Goal: Task Accomplishment & Management: Manage account settings

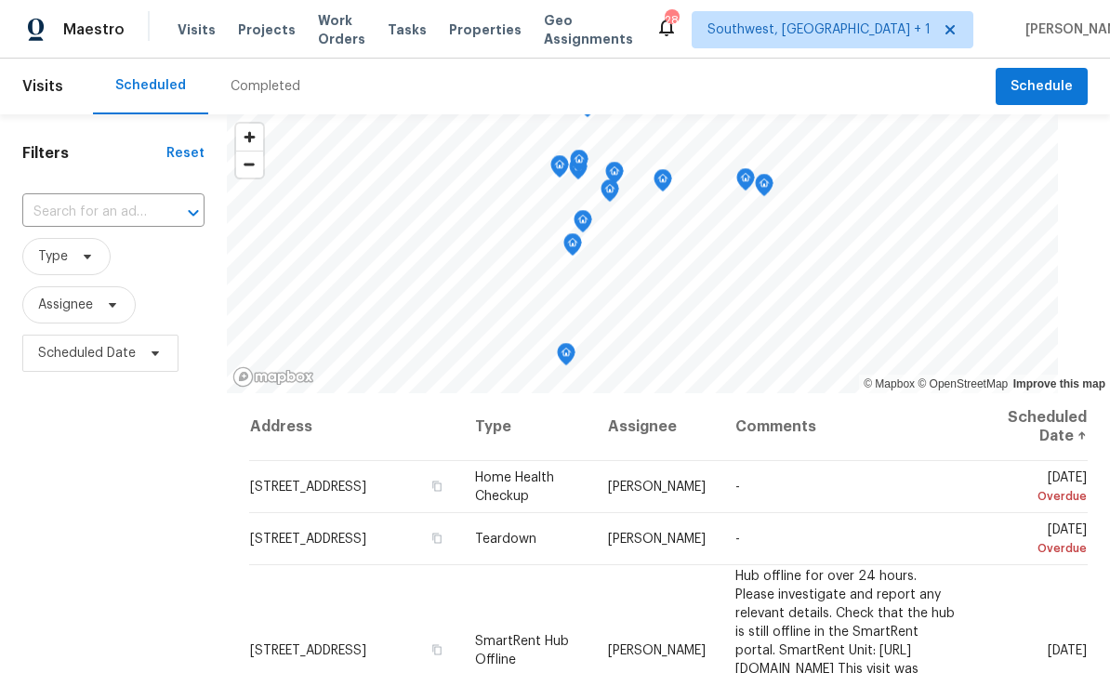
click at [121, 210] on input "text" at bounding box center [87, 212] width 130 height 29
type input "8381 chelsea"
click at [85, 252] on li "8381 Chelsea Ct, North Port, FL 34287" at bounding box center [114, 255] width 184 height 31
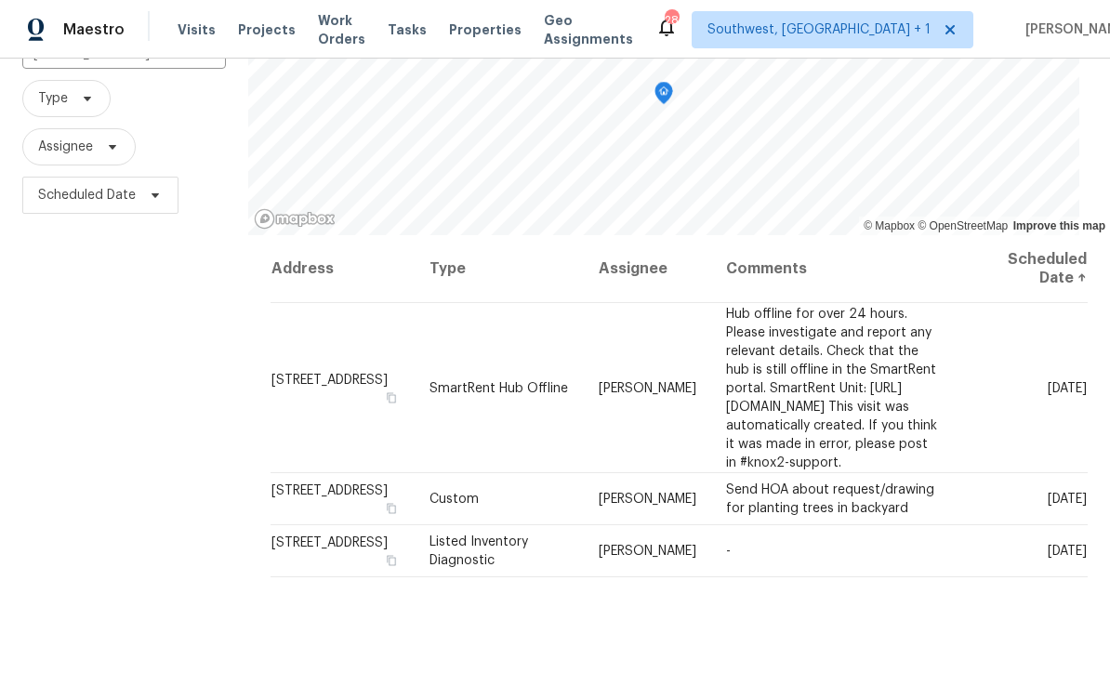
scroll to position [161, 0]
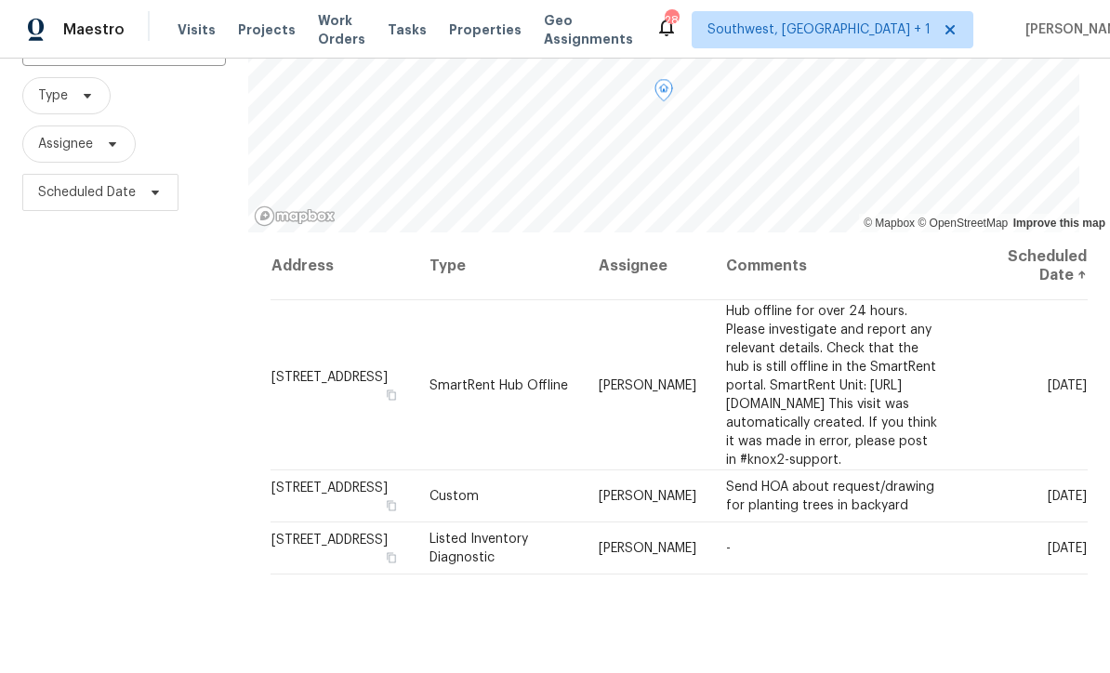
click at [0, 0] on icon at bounding box center [0, 0] width 0 height 0
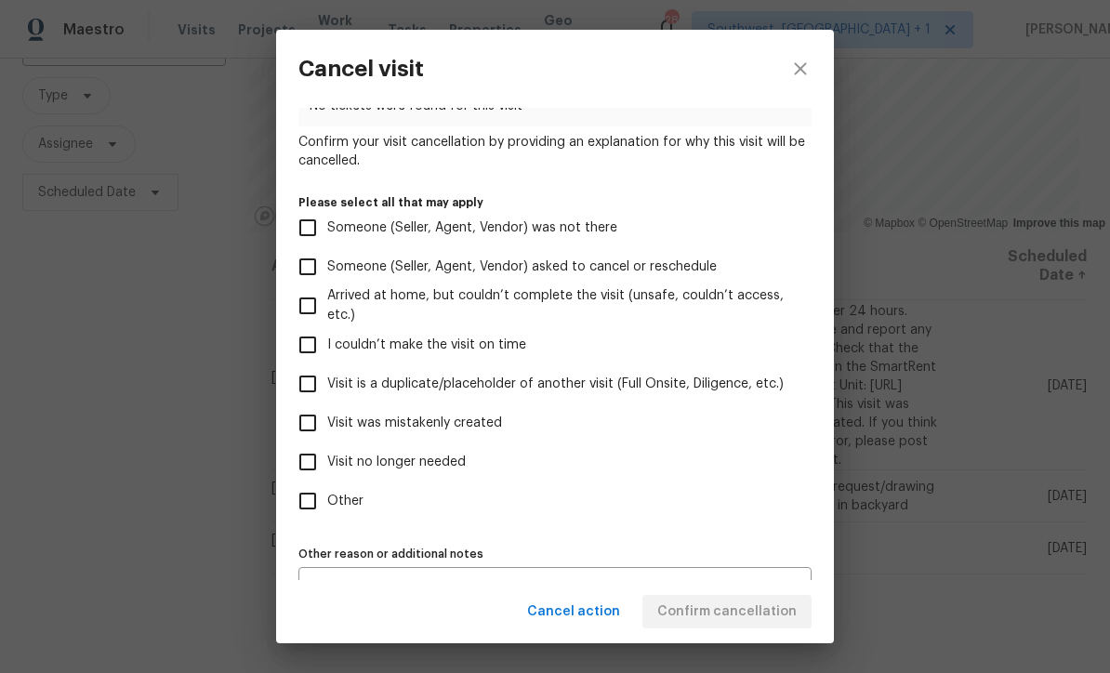
scroll to position [113, 0]
click at [312, 475] on input "Visit no longer needed" at bounding box center [307, 461] width 39 height 39
click at [602, 622] on span "Cancel action" at bounding box center [573, 612] width 93 height 23
checkbox input "false"
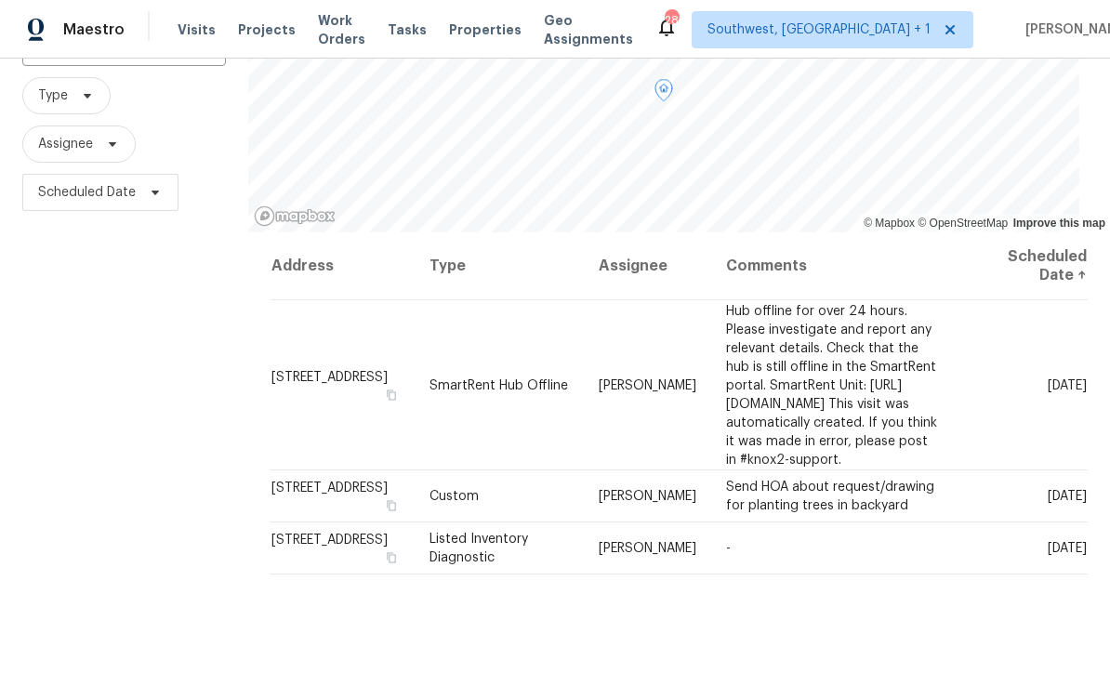
click at [0, 0] on icon at bounding box center [0, 0] width 0 height 0
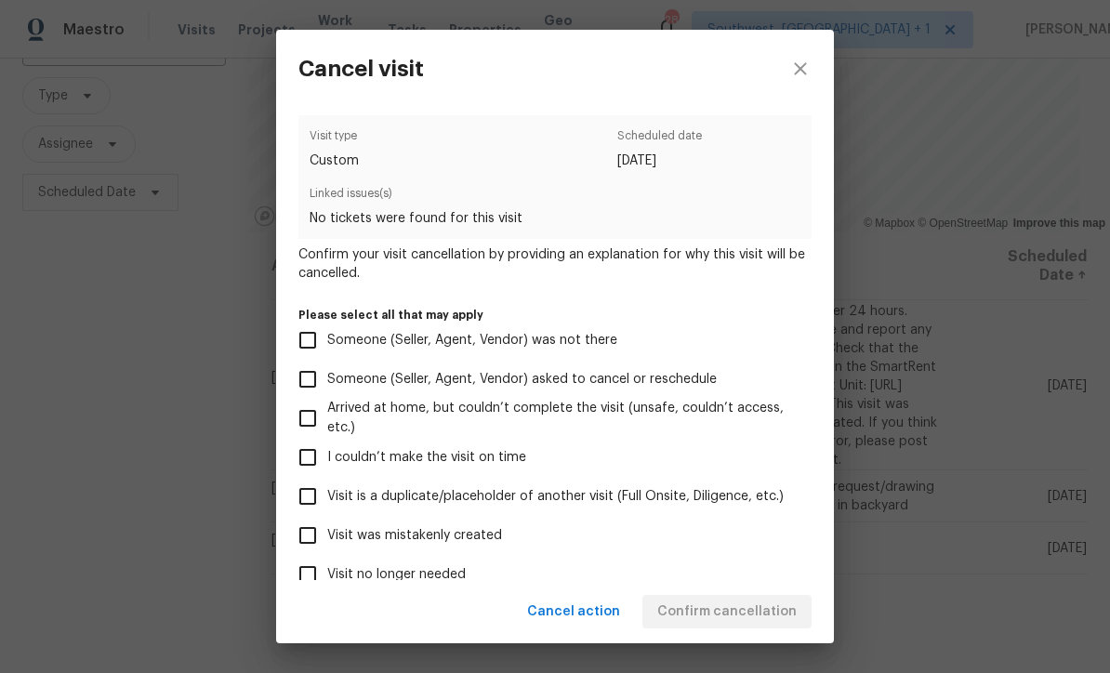
scroll to position [47, 0]
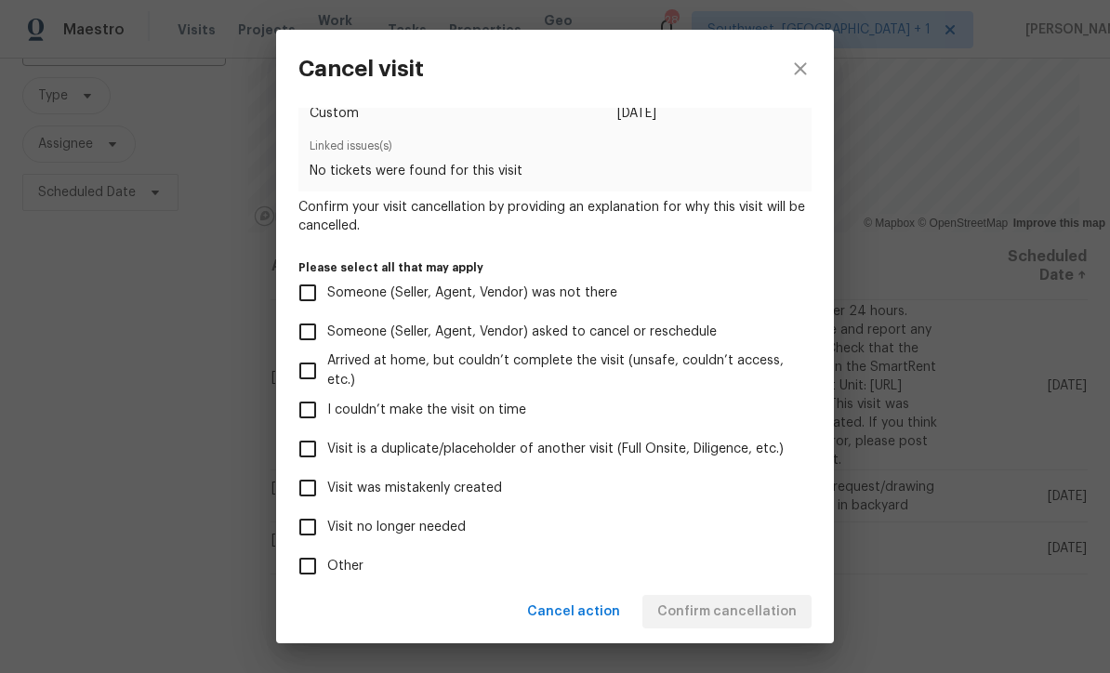
click at [325, 534] on input "Visit no longer needed" at bounding box center [307, 527] width 39 height 39
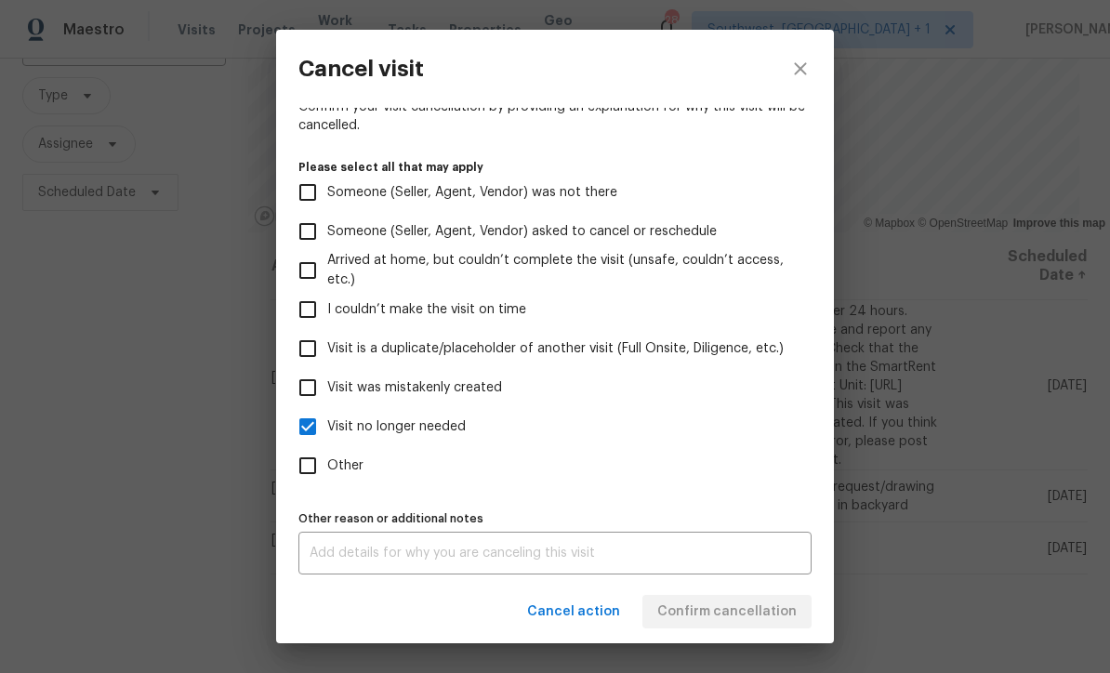
scroll to position [149, 0]
click at [562, 559] on textarea at bounding box center [555, 552] width 491 height 13
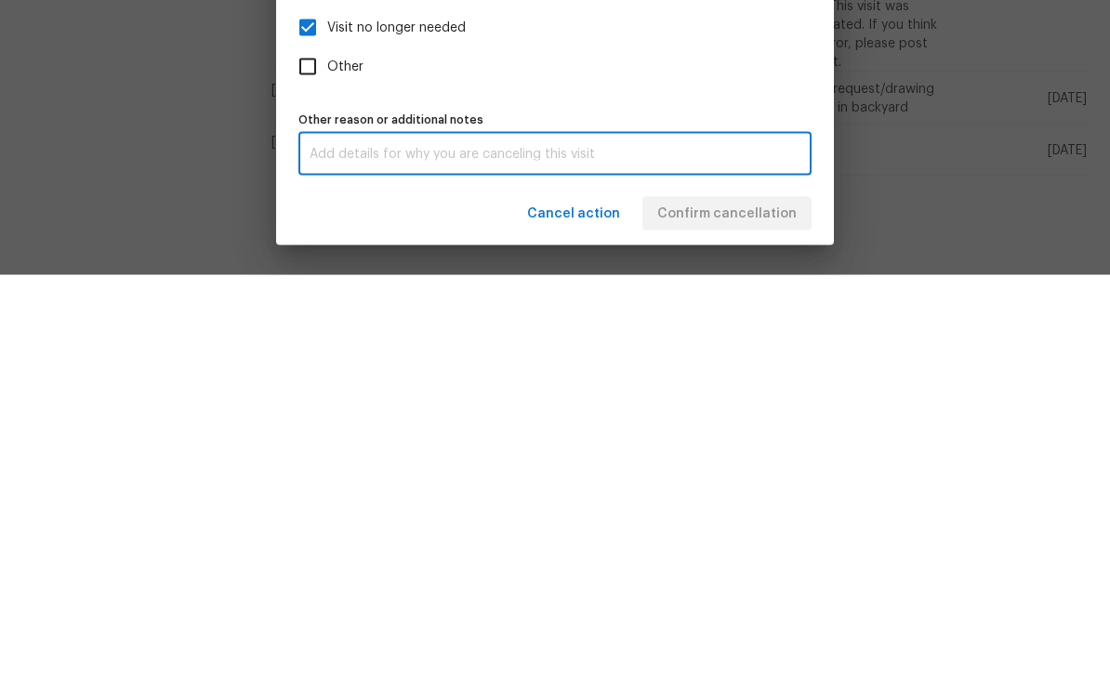
click at [350, 531] on div "x Other reason or additional notes" at bounding box center [554, 552] width 513 height 43
click at [321, 406] on input "Visit no longer needed" at bounding box center [307, 425] width 39 height 39
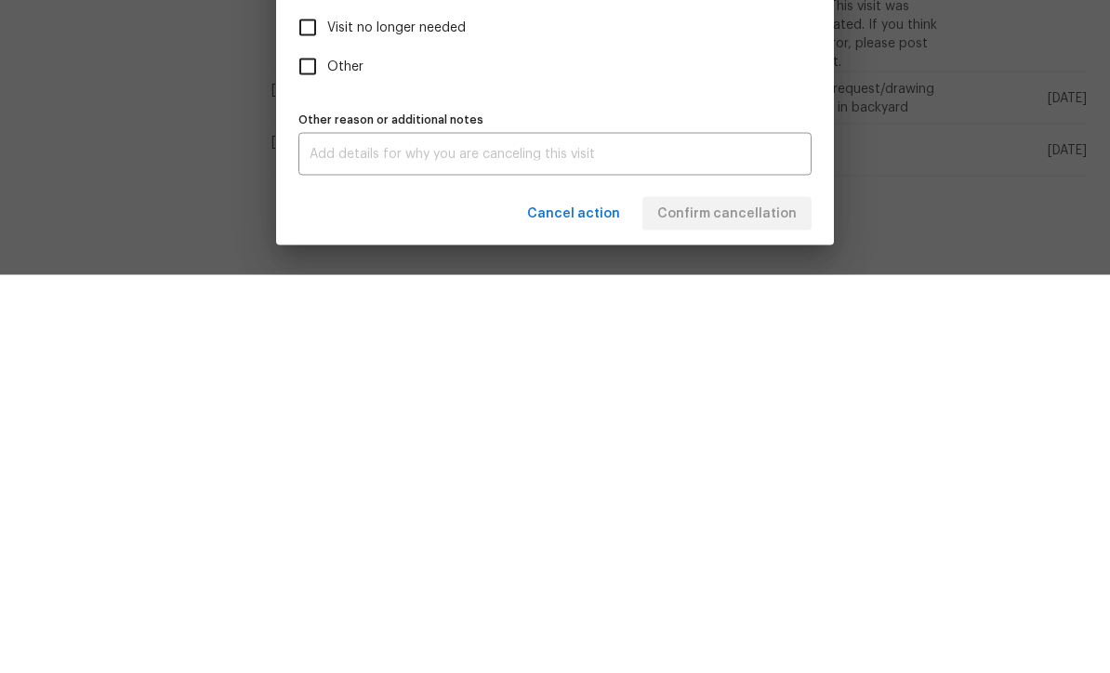
scroll to position [61, 0]
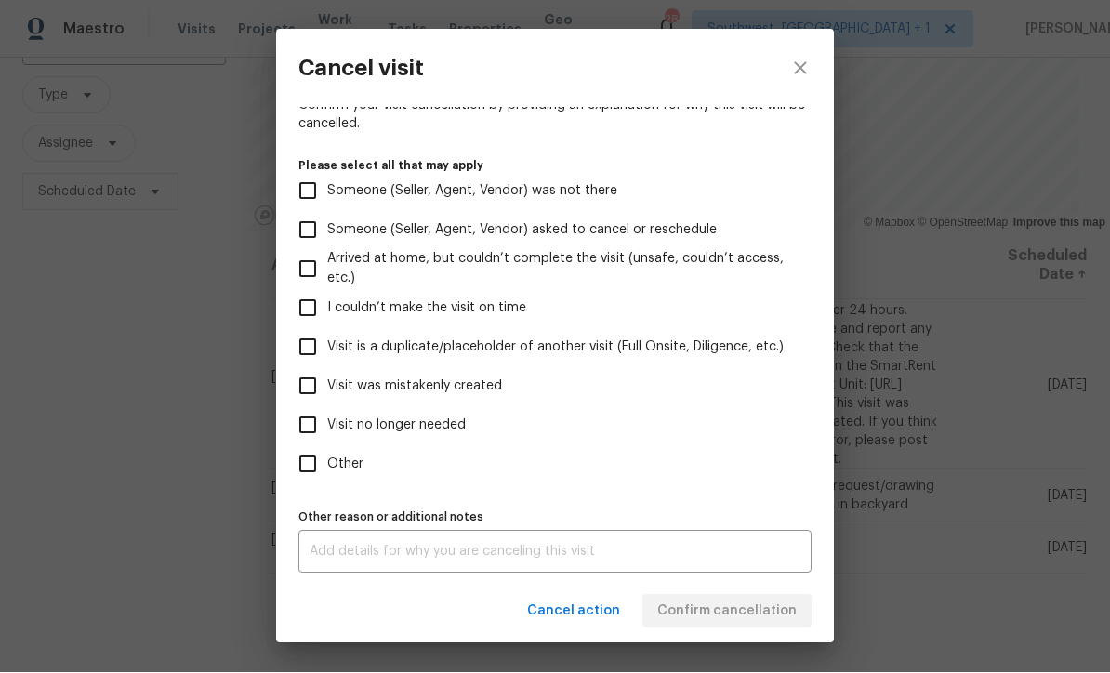
click at [310, 444] on input "Visit no longer needed" at bounding box center [307, 425] width 39 height 39
checkbox input "true"
click at [603, 559] on textarea at bounding box center [555, 552] width 491 height 13
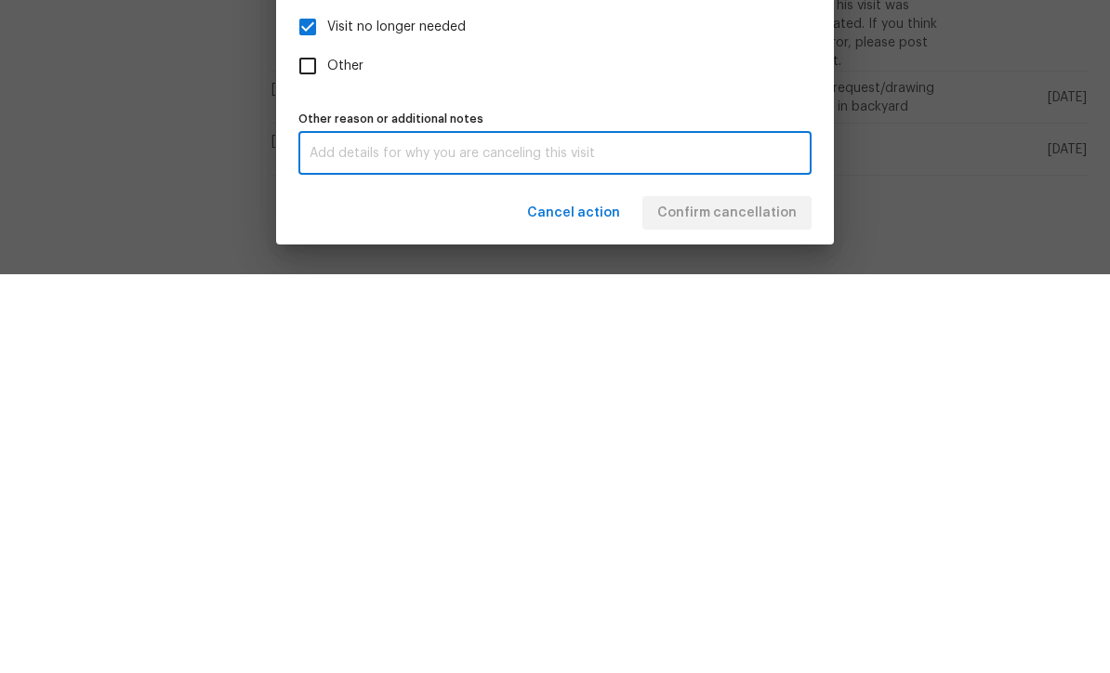
type textarea "H"
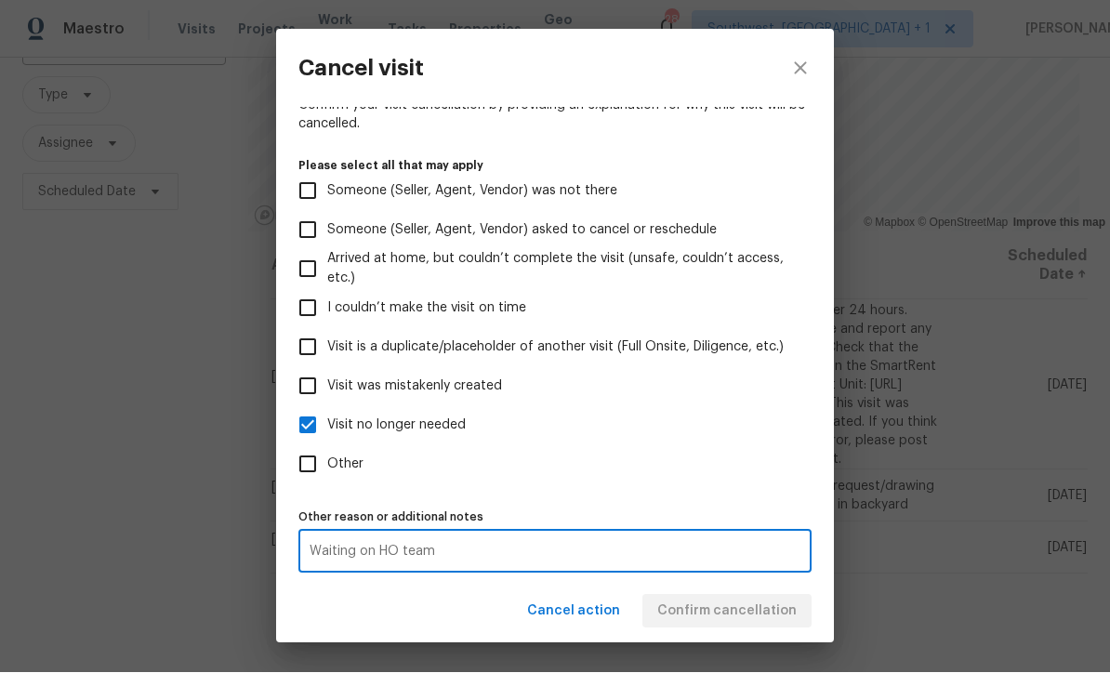
type textarea "Waiting on HO team"
click at [298, 416] on input "Visit no longer needed" at bounding box center [307, 425] width 39 height 39
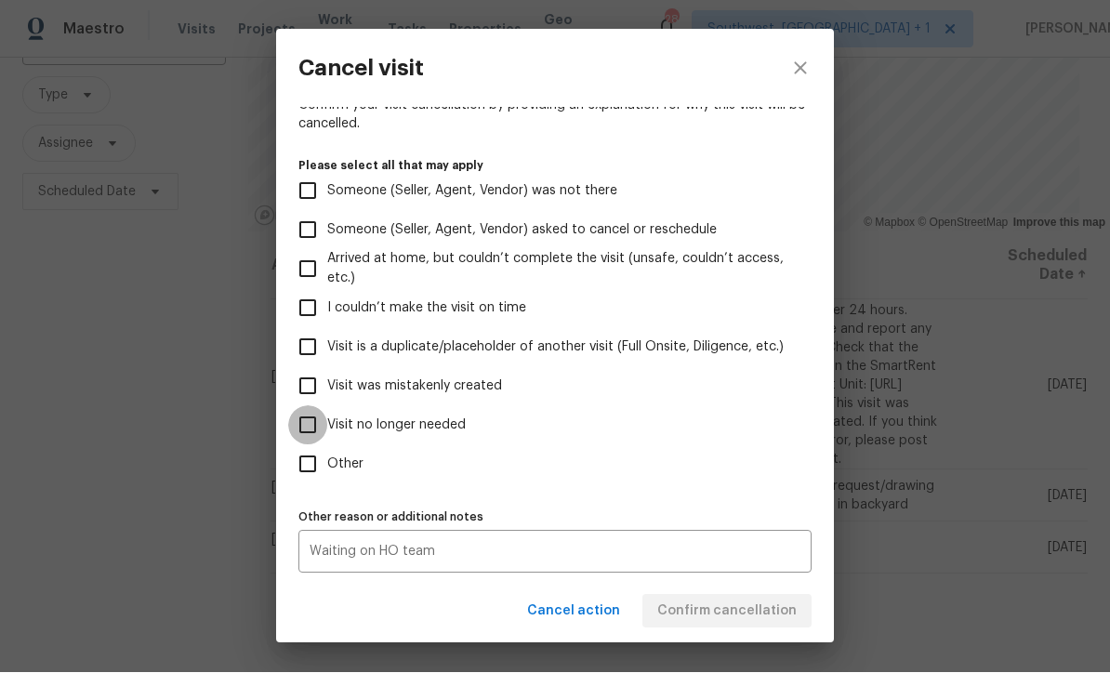
click at [293, 423] on input "Visit no longer needed" at bounding box center [307, 425] width 39 height 39
checkbox input "true"
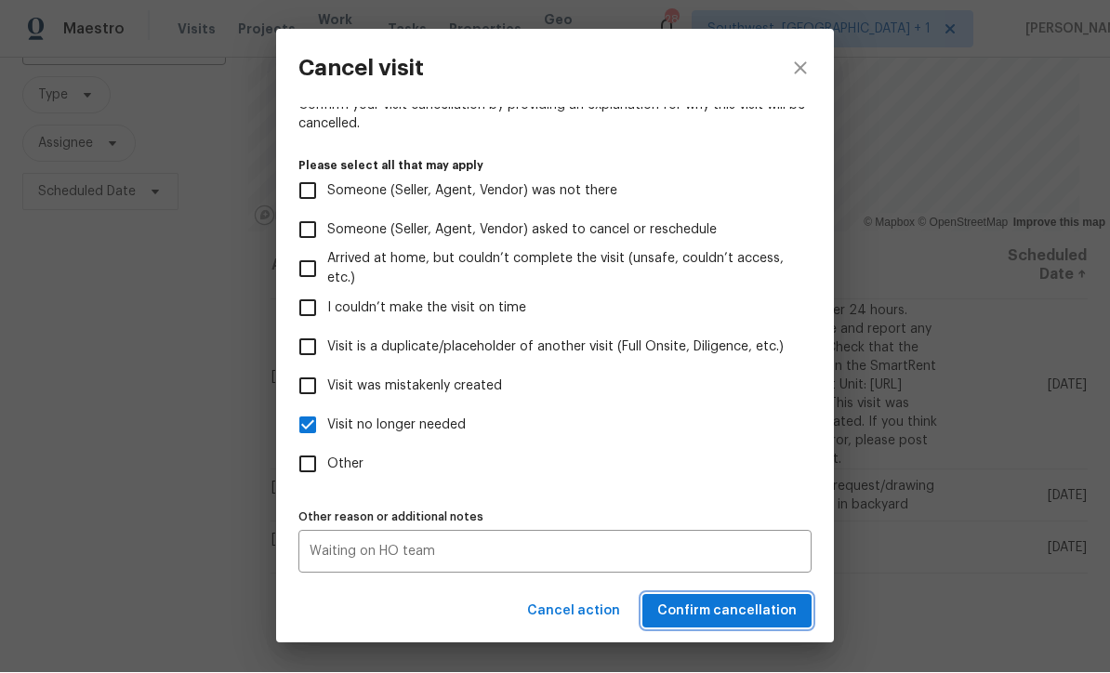
click at [744, 603] on span "Confirm cancellation" at bounding box center [726, 612] width 139 height 23
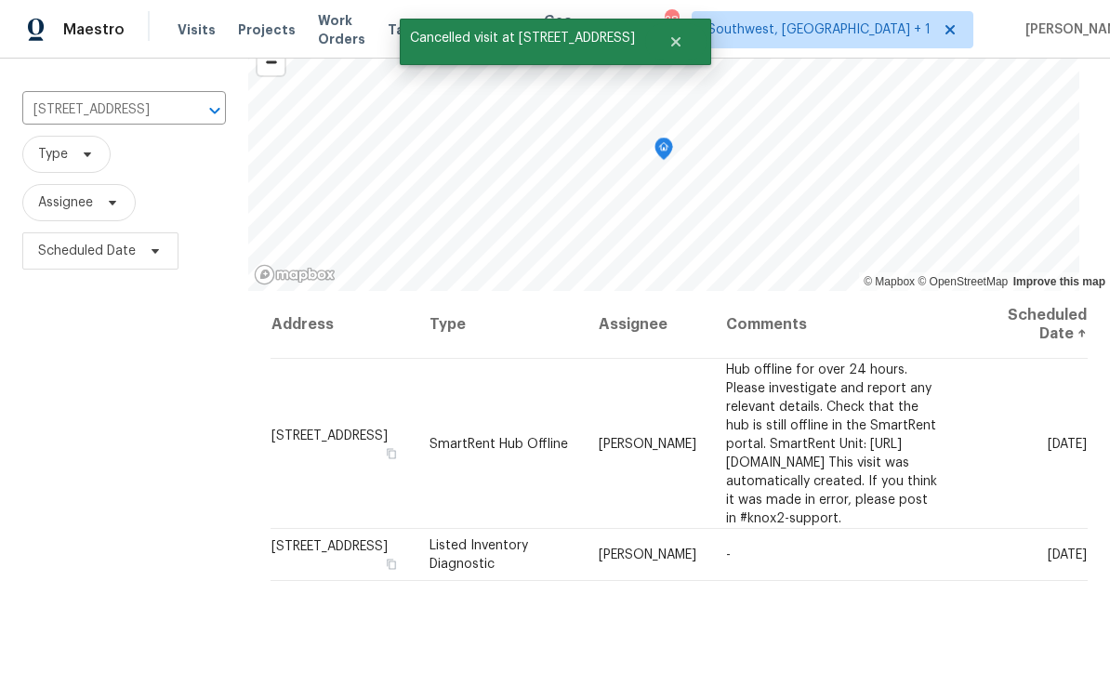
scroll to position [104, 0]
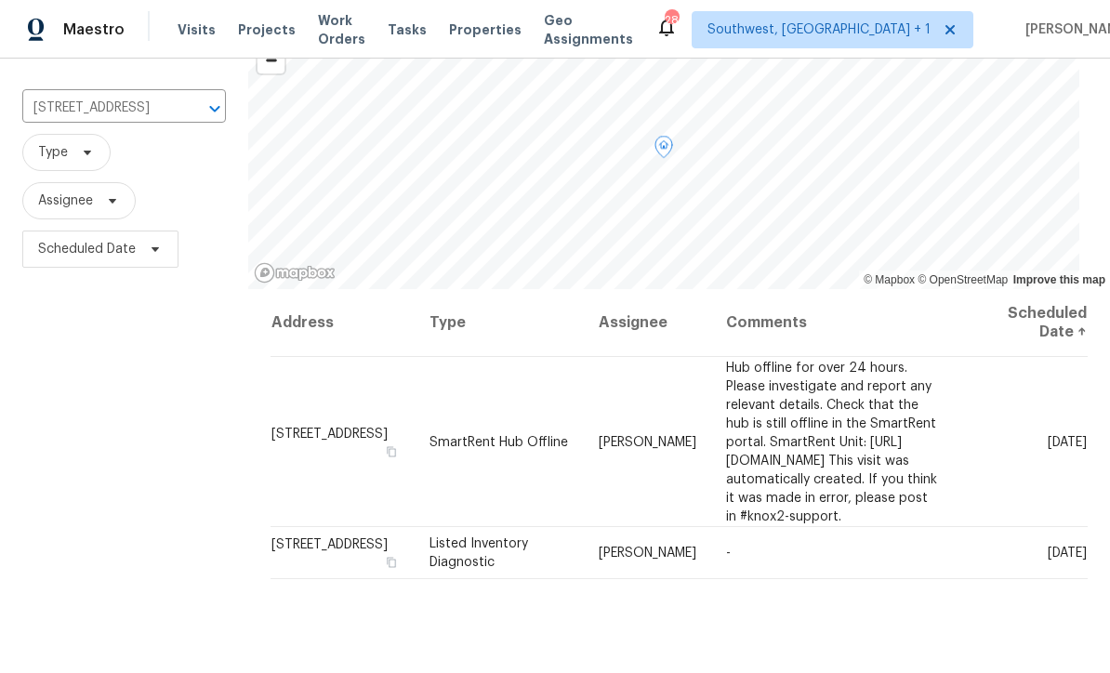
click at [0, 0] on icon at bounding box center [0, 0] width 0 height 0
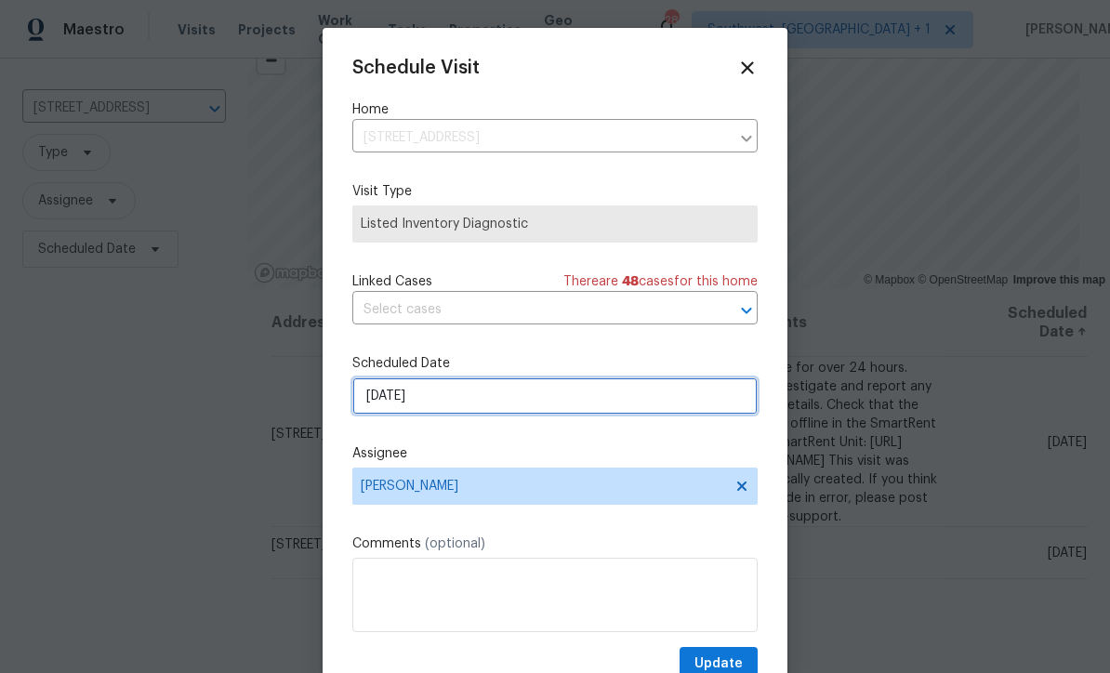
click at [462, 401] on input "[DATE]" at bounding box center [554, 395] width 405 height 37
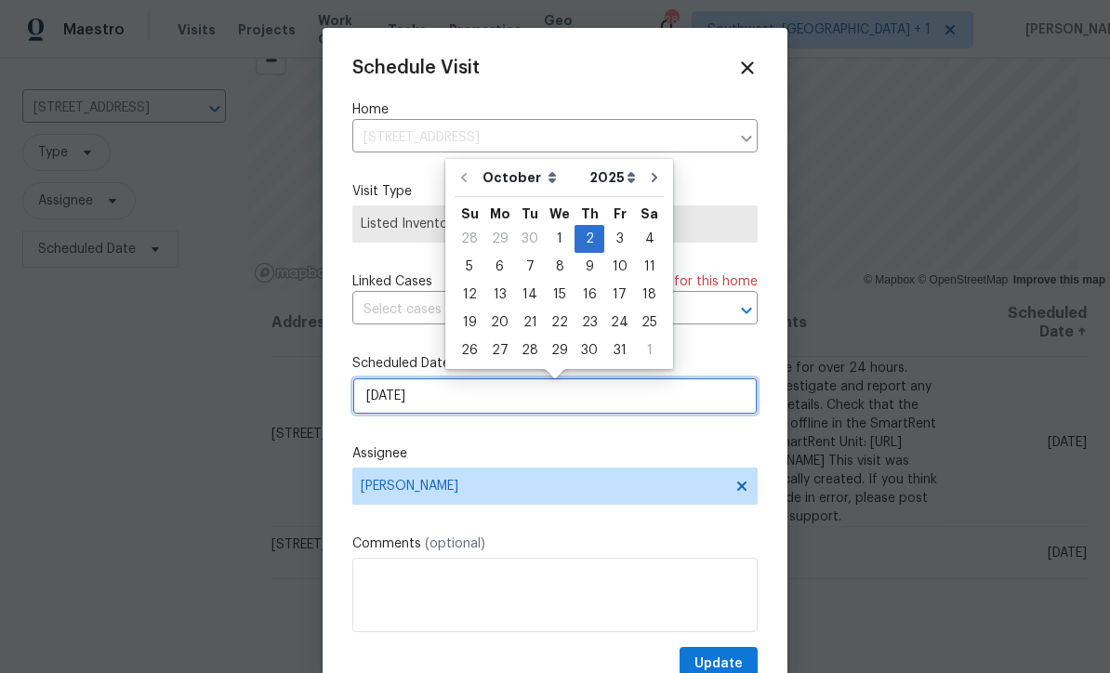
scroll to position [0, 0]
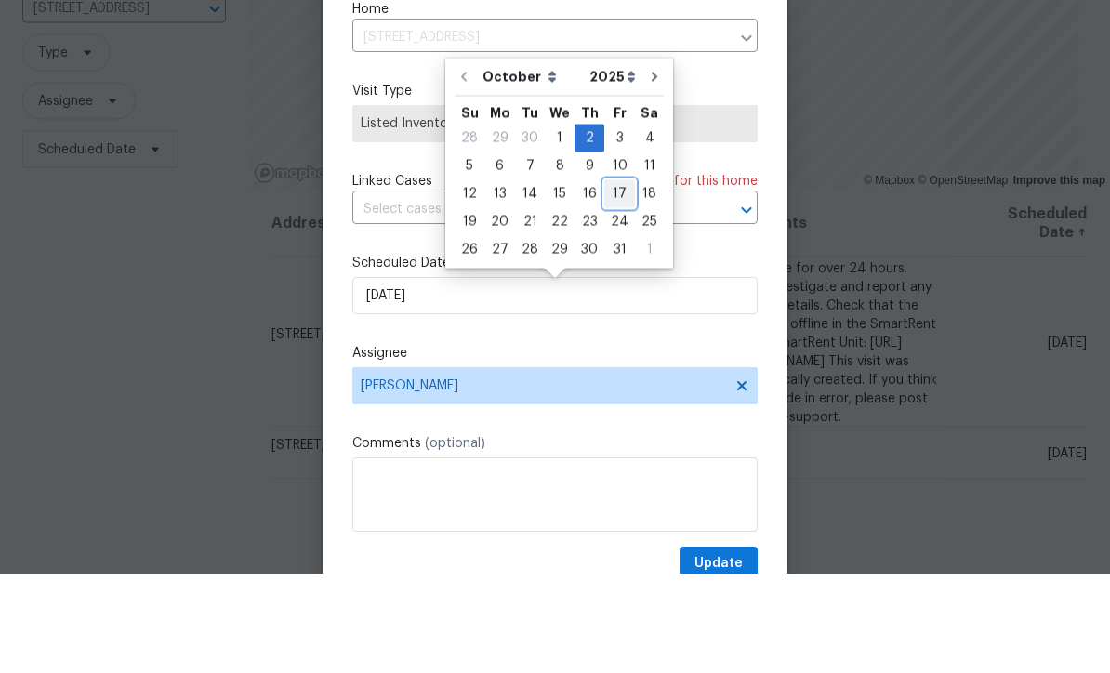
click at [613, 281] on div "17" at bounding box center [619, 294] width 31 height 26
type input "10/17/2025"
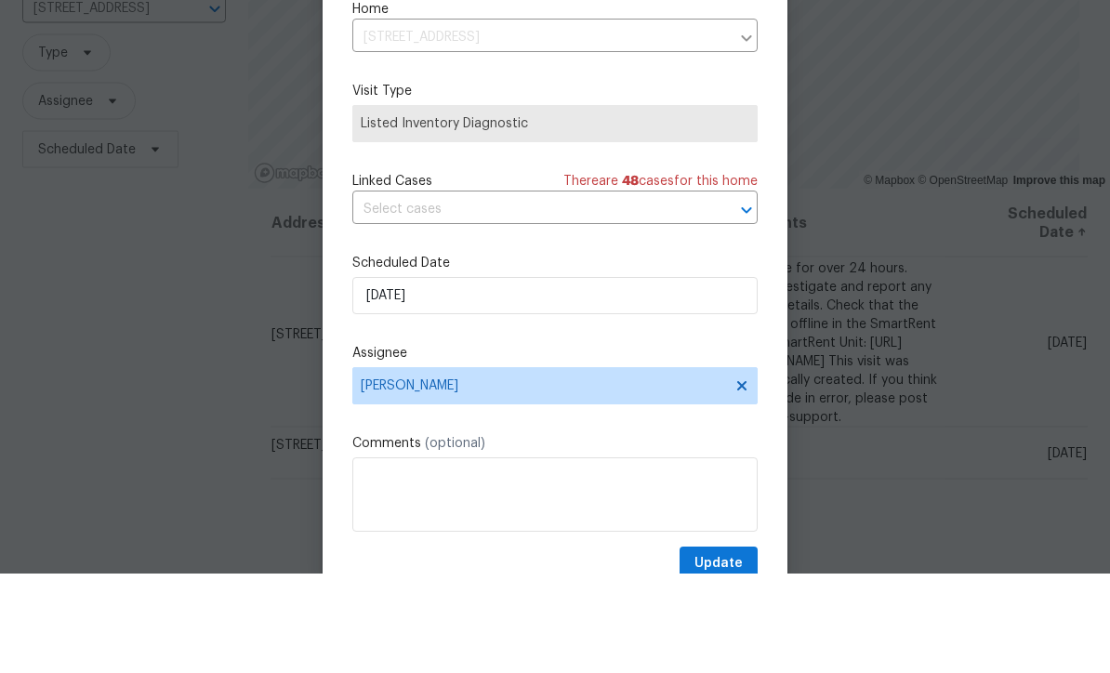
scroll to position [61, 0]
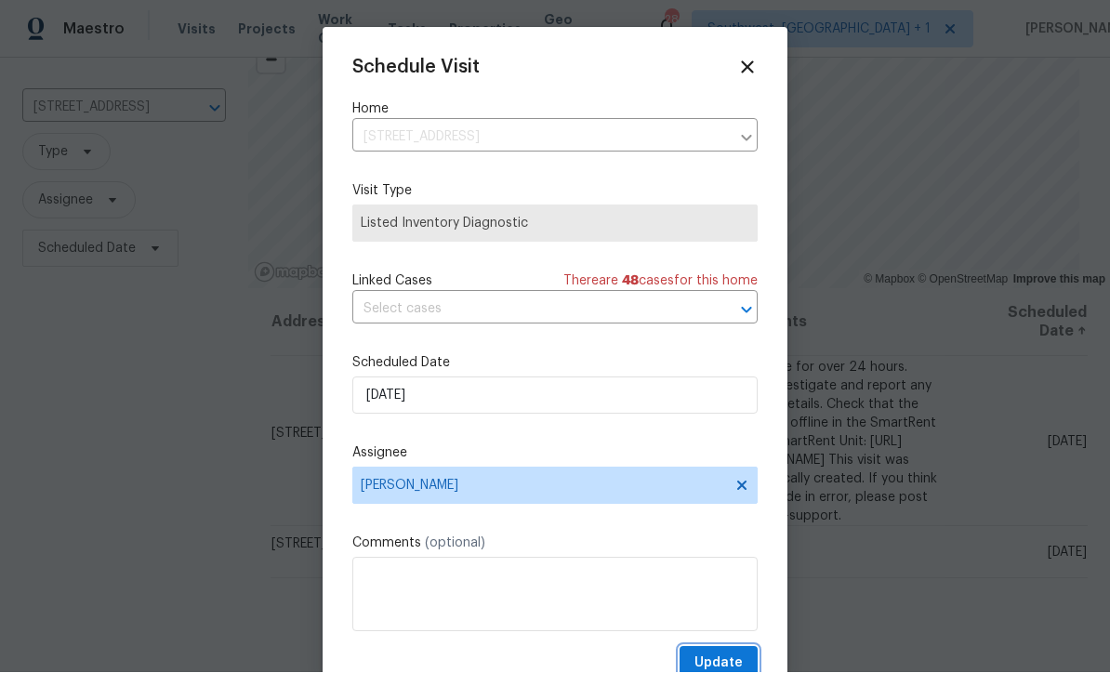
click at [723, 662] on span "Update" at bounding box center [718, 664] width 48 height 23
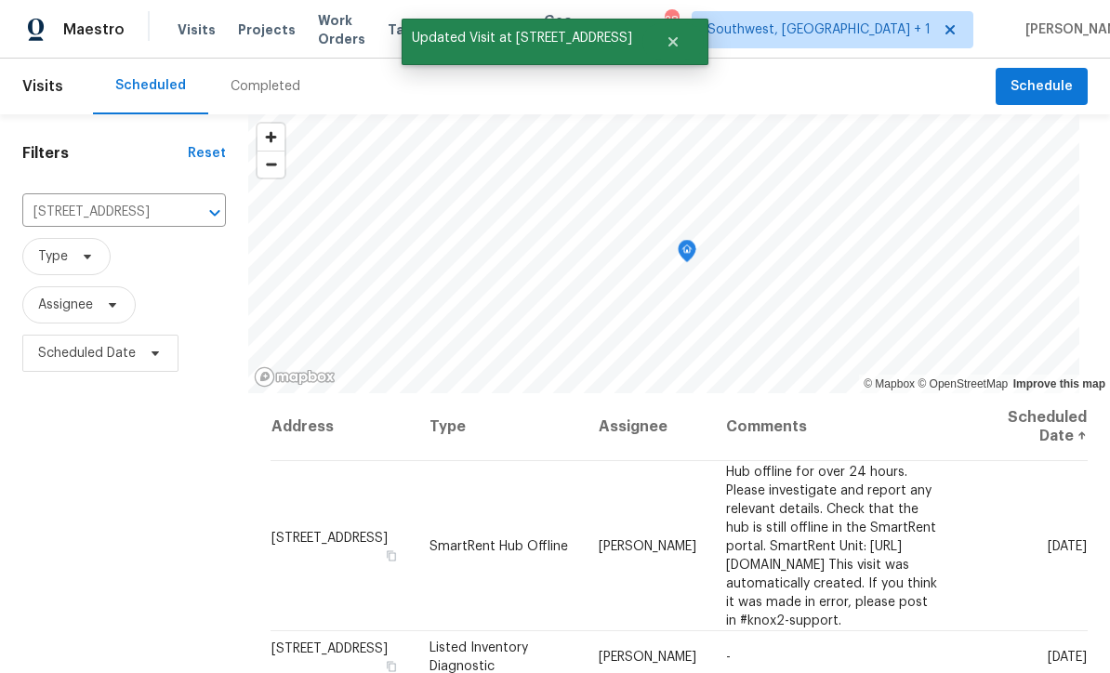
scroll to position [0, 0]
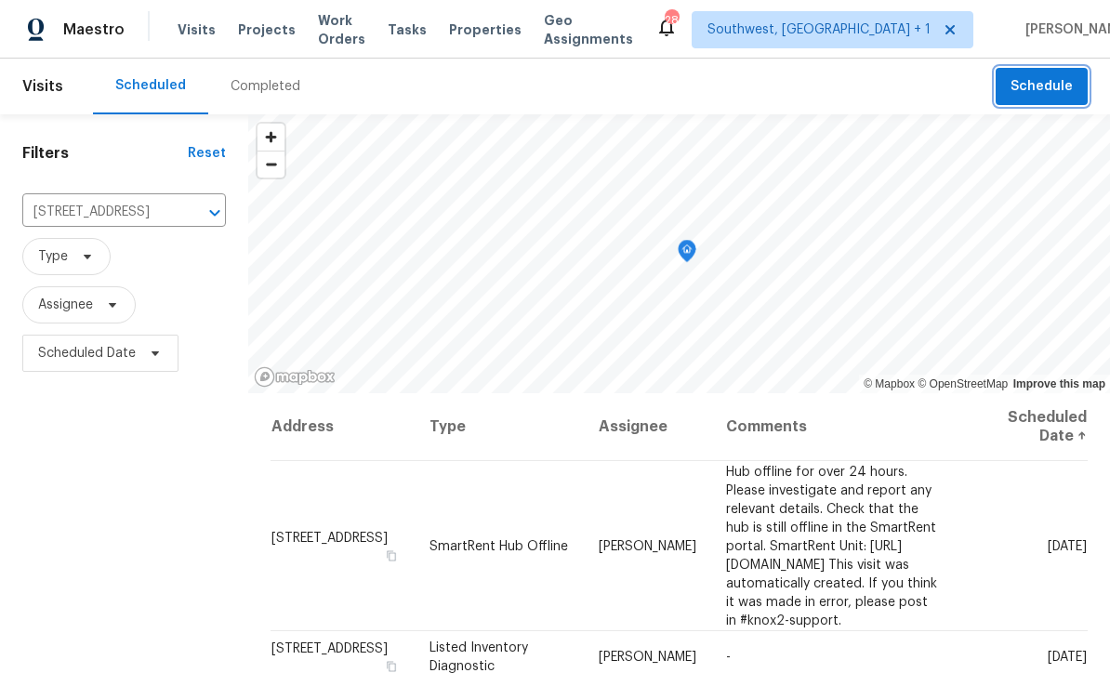
click at [1048, 75] on span "Schedule" at bounding box center [1042, 86] width 62 height 23
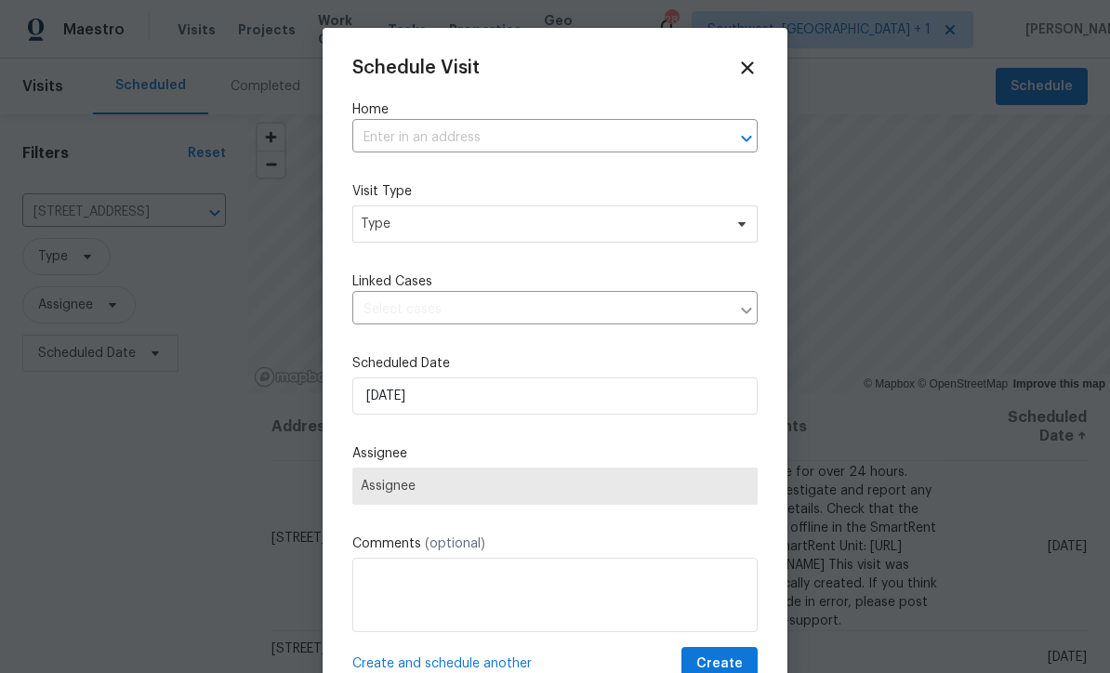
click at [469, 139] on input "text" at bounding box center [528, 138] width 353 height 29
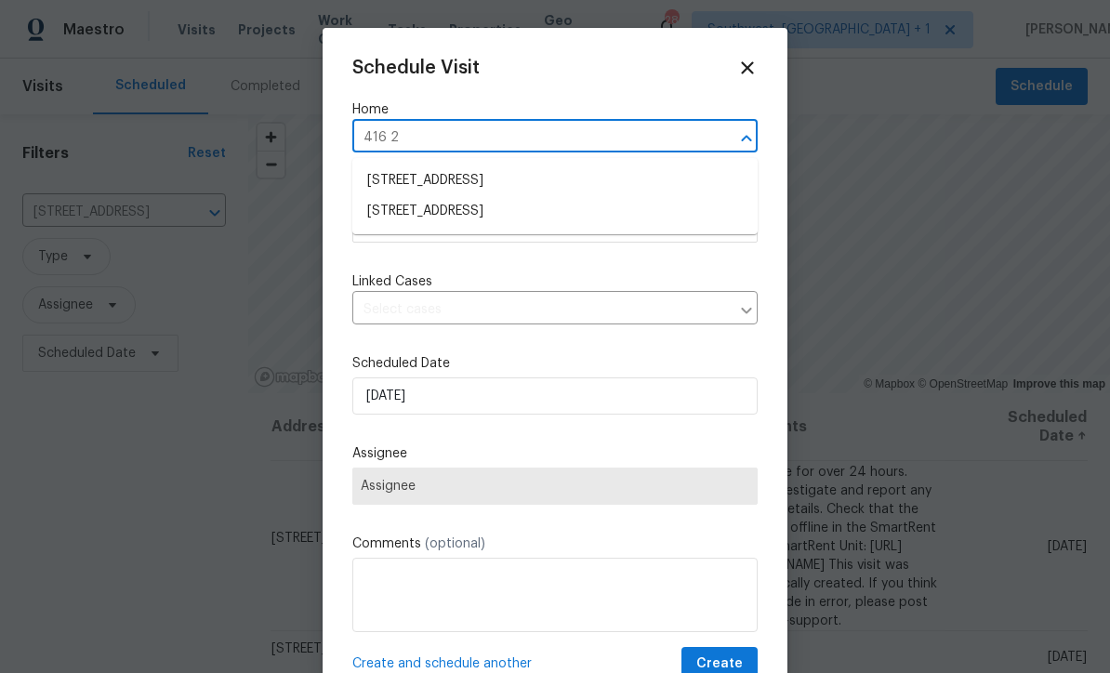
type input "416 28"
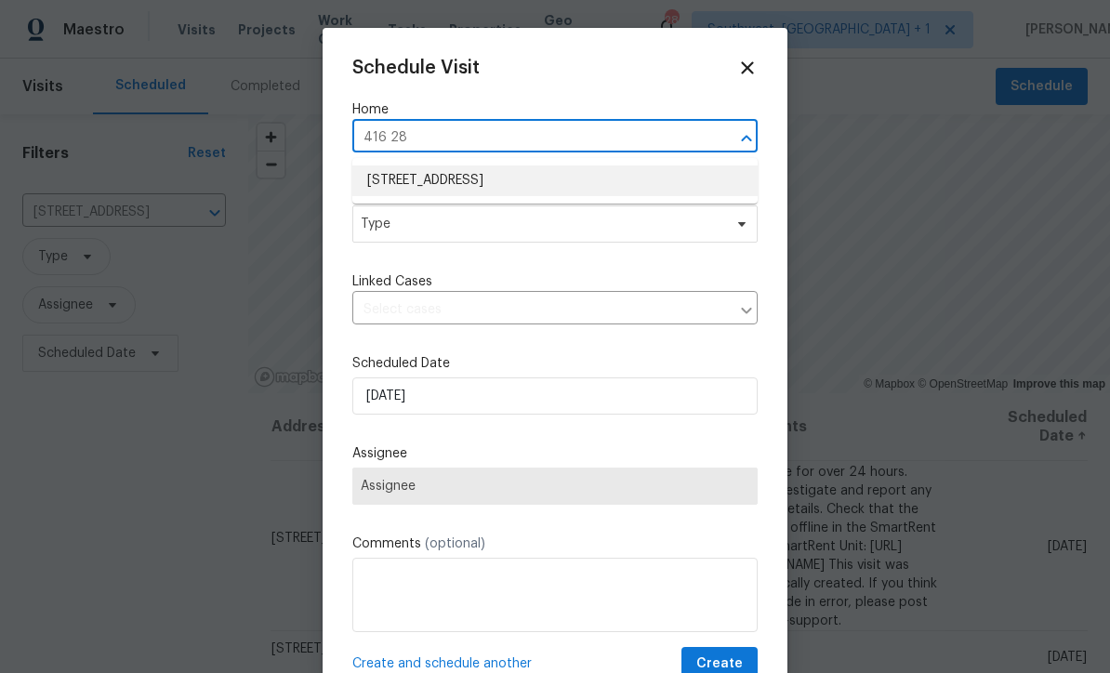
click at [478, 178] on li "416 28th St W, Palmetto, FL 34221" at bounding box center [554, 180] width 405 height 31
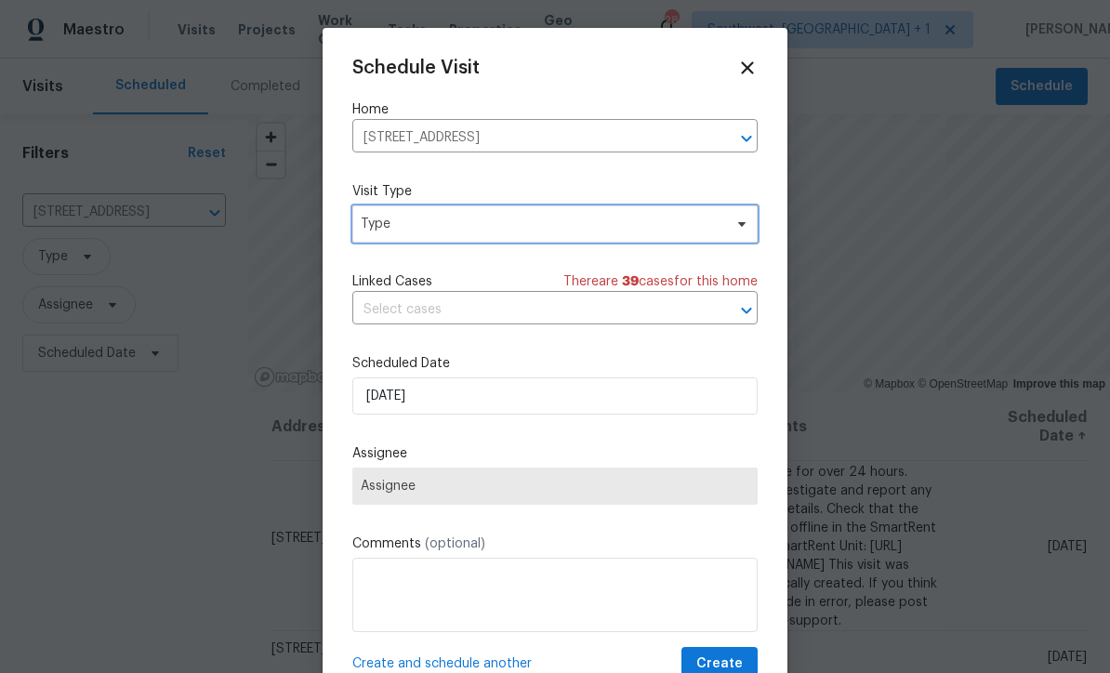
click at [529, 227] on span "Type" at bounding box center [542, 224] width 362 height 19
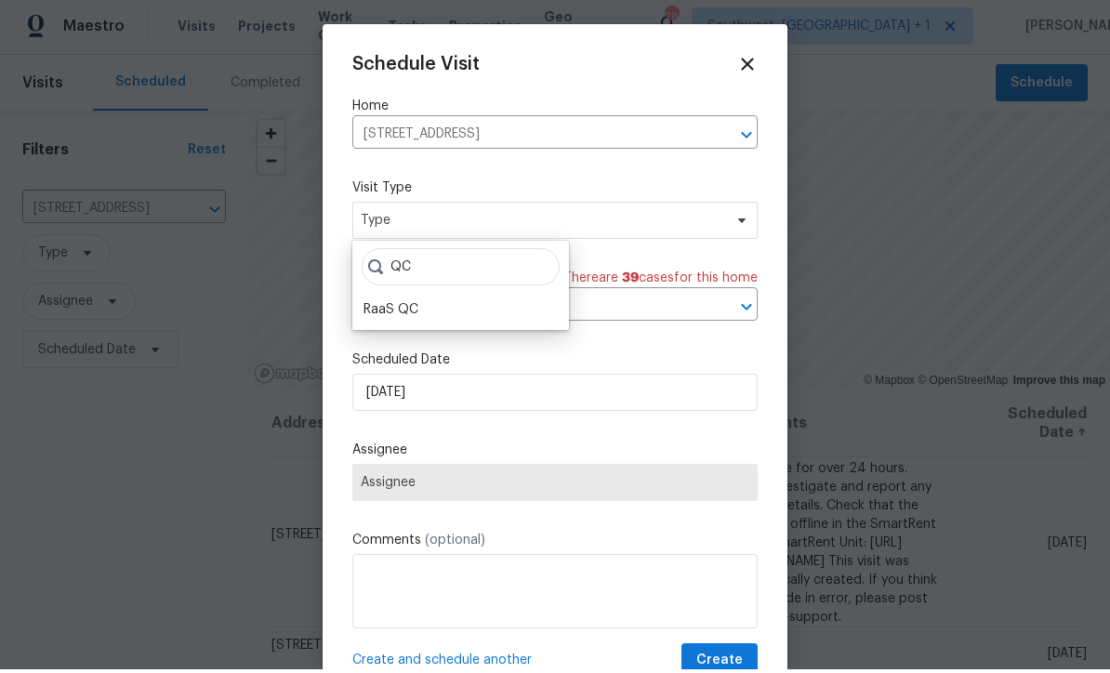
scroll to position [4, 0]
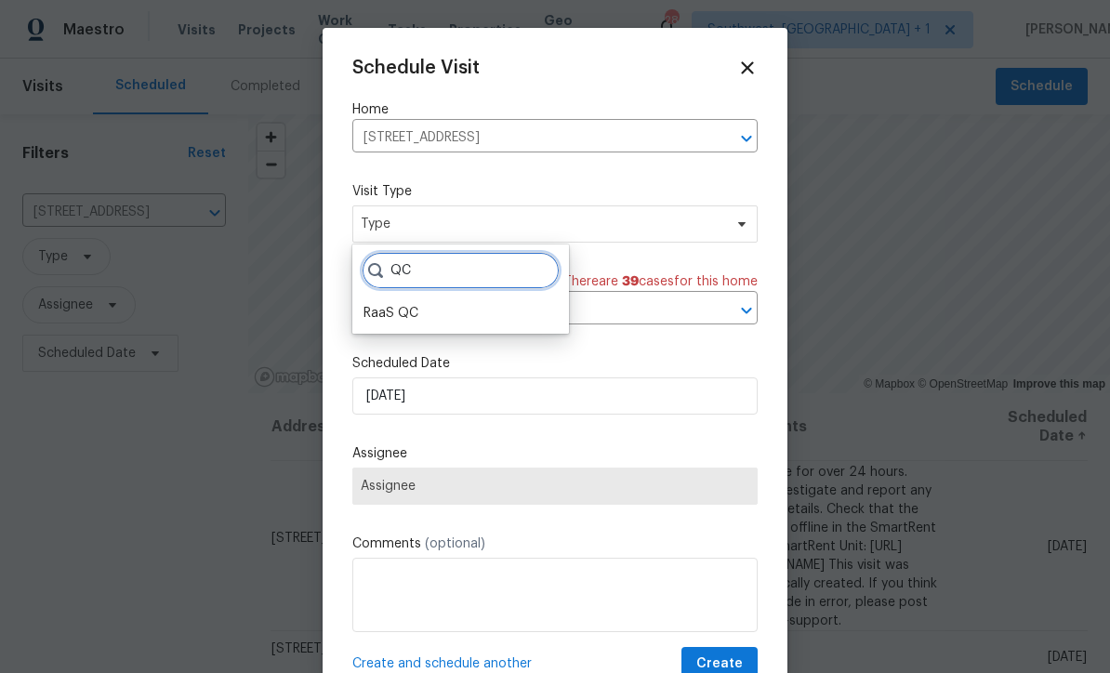
click at [481, 283] on input "QC" at bounding box center [461, 270] width 198 height 37
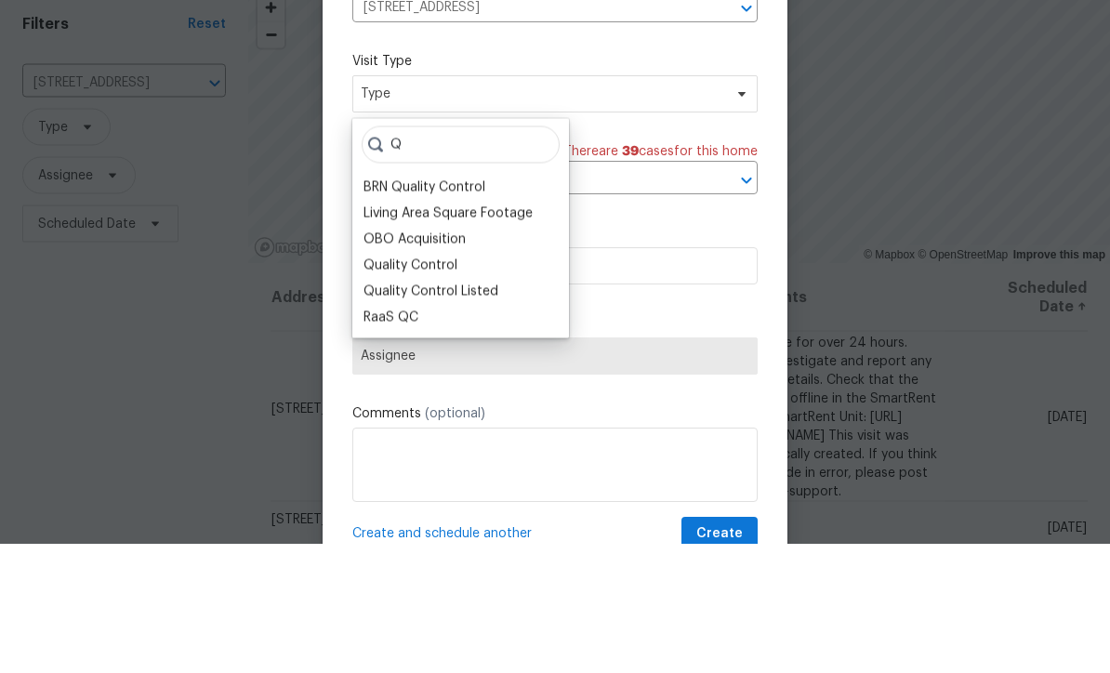
scroll to position [61, 0]
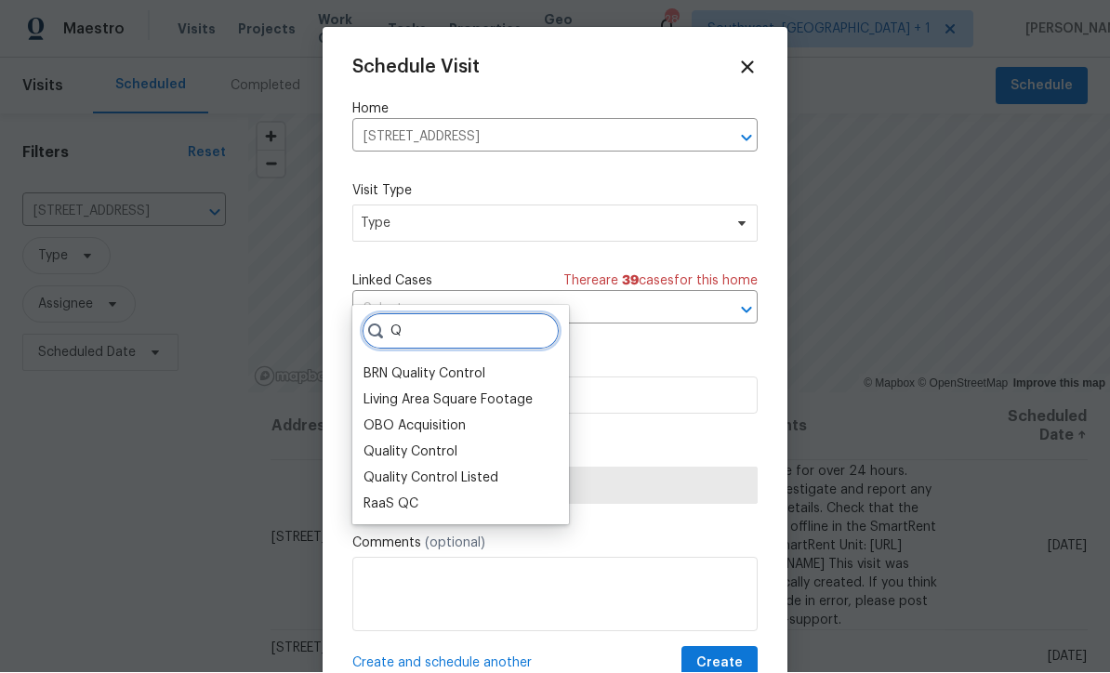
type input "Q"
click at [641, 364] on label "Scheduled Date" at bounding box center [554, 363] width 405 height 19
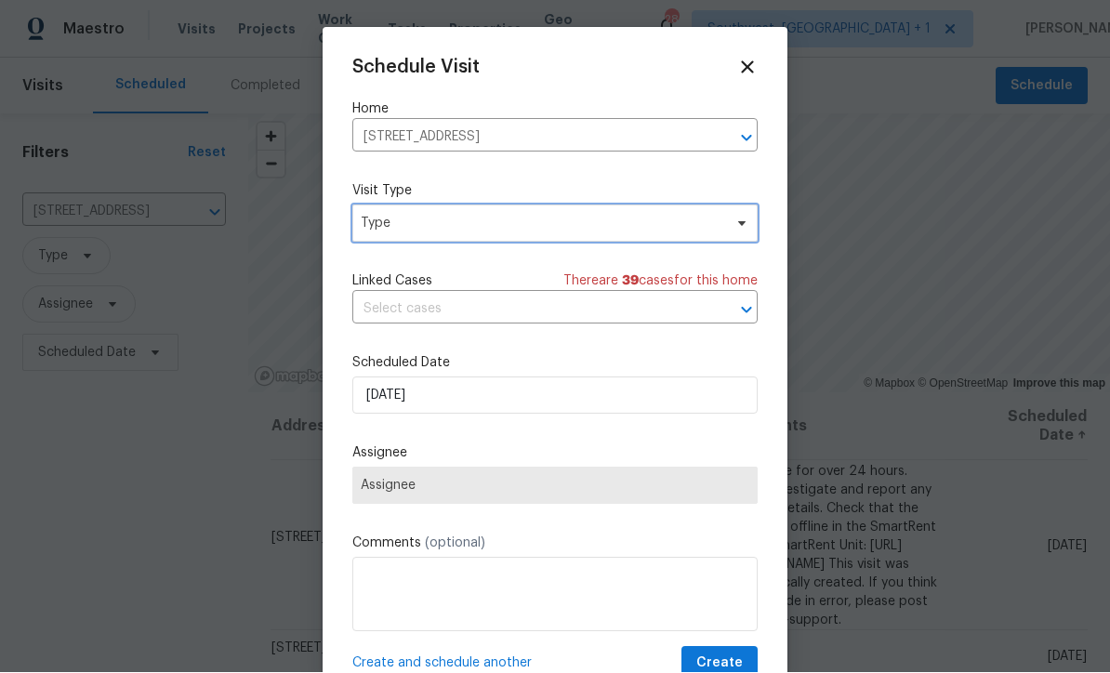
click at [475, 223] on span "Type" at bounding box center [542, 224] width 362 height 19
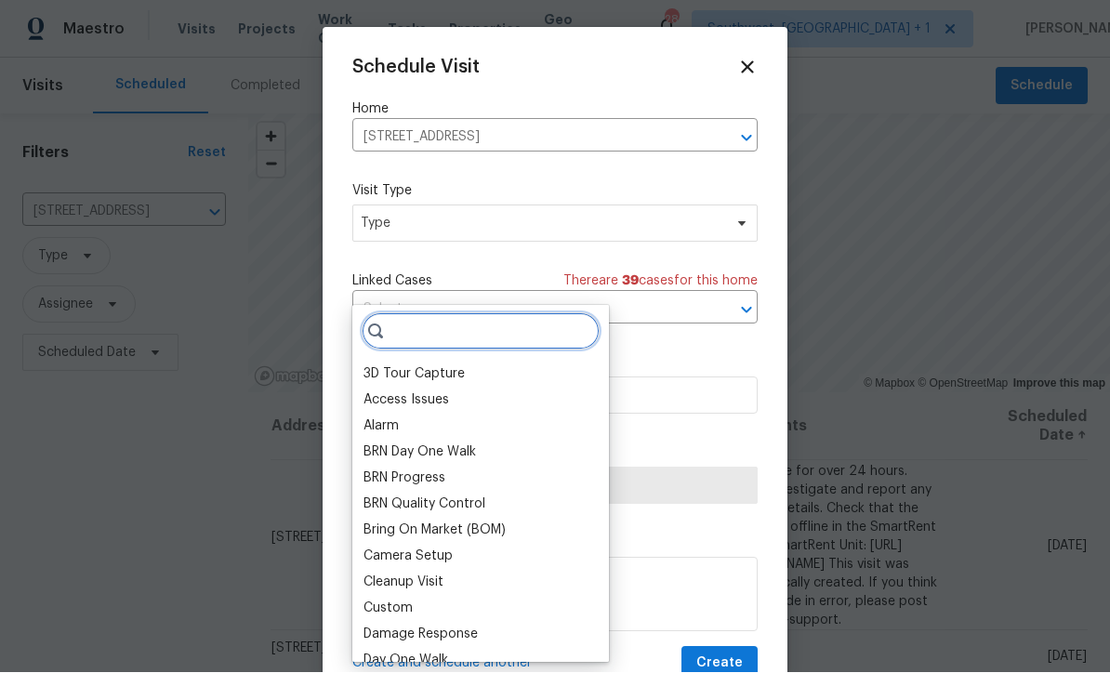
click at [478, 313] on input "search" at bounding box center [481, 331] width 238 height 37
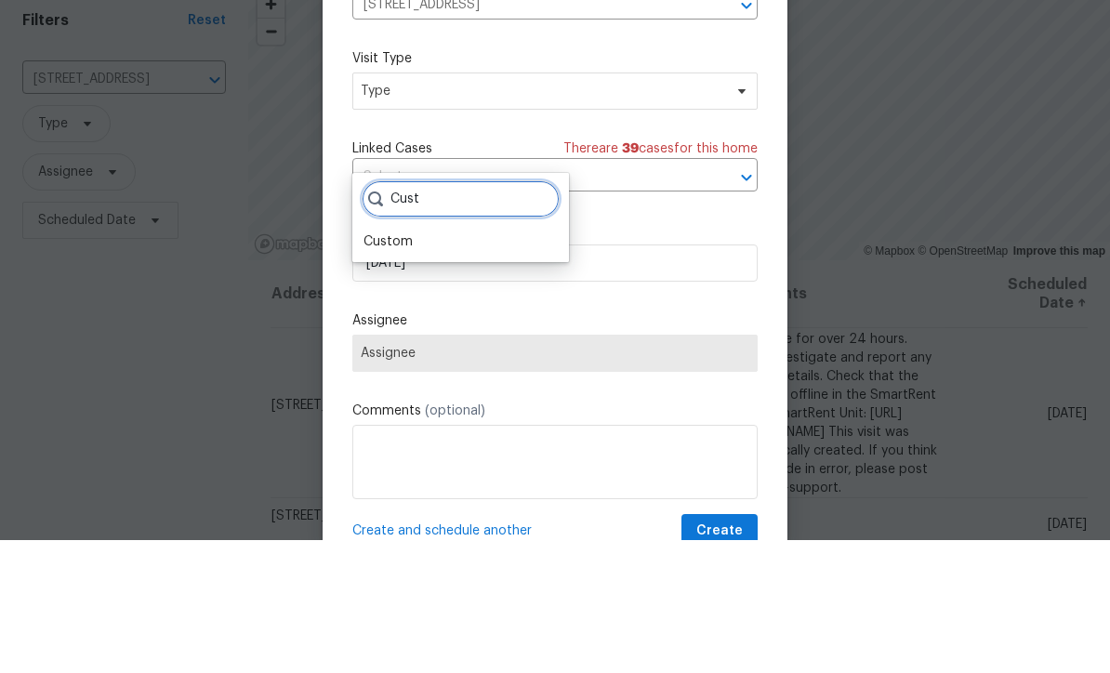
type input "Cust"
click at [409, 365] on div "Custom" at bounding box center [388, 374] width 49 height 19
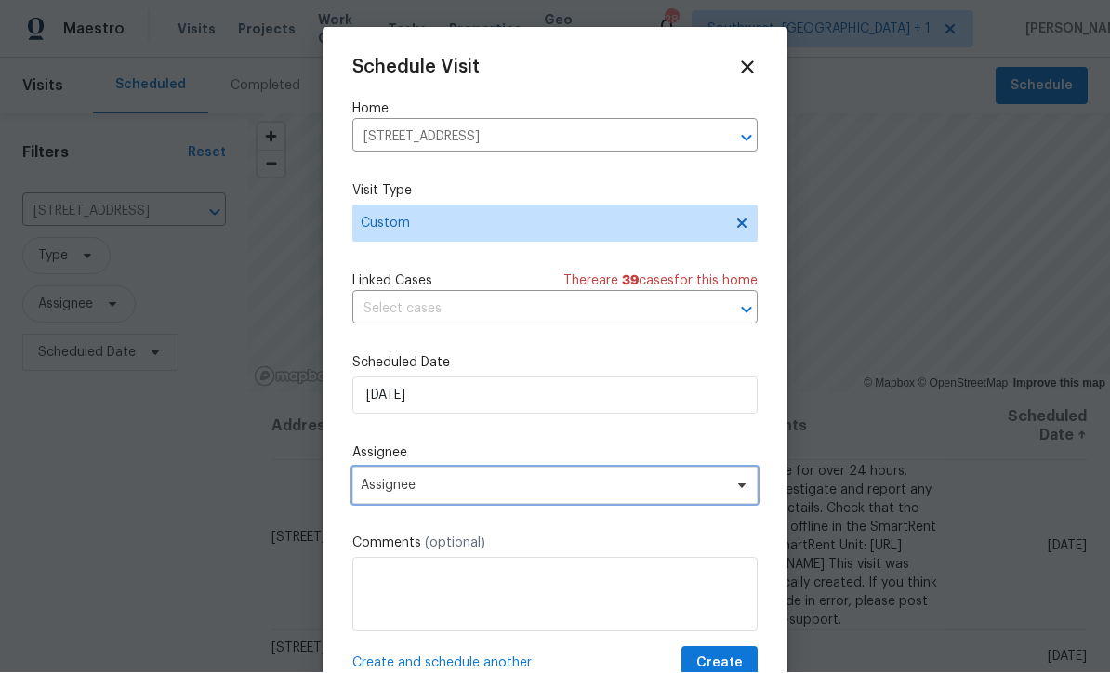
click at [521, 490] on span "Assignee" at bounding box center [543, 486] width 364 height 15
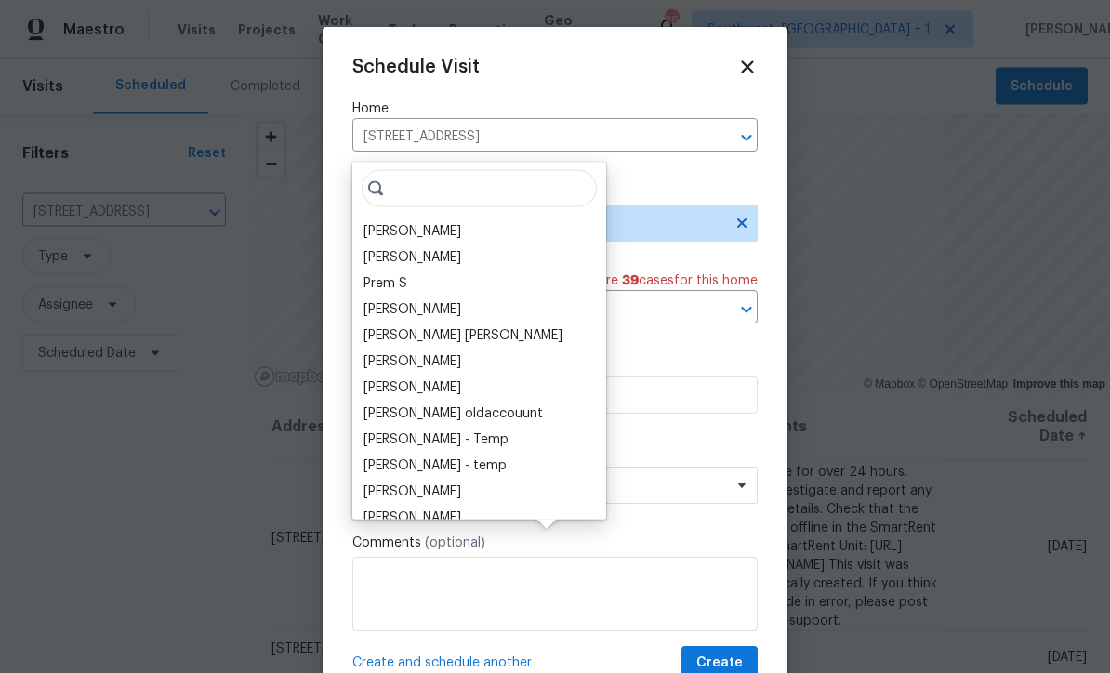
click at [439, 222] on div "[PERSON_NAME]" at bounding box center [413, 231] width 98 height 19
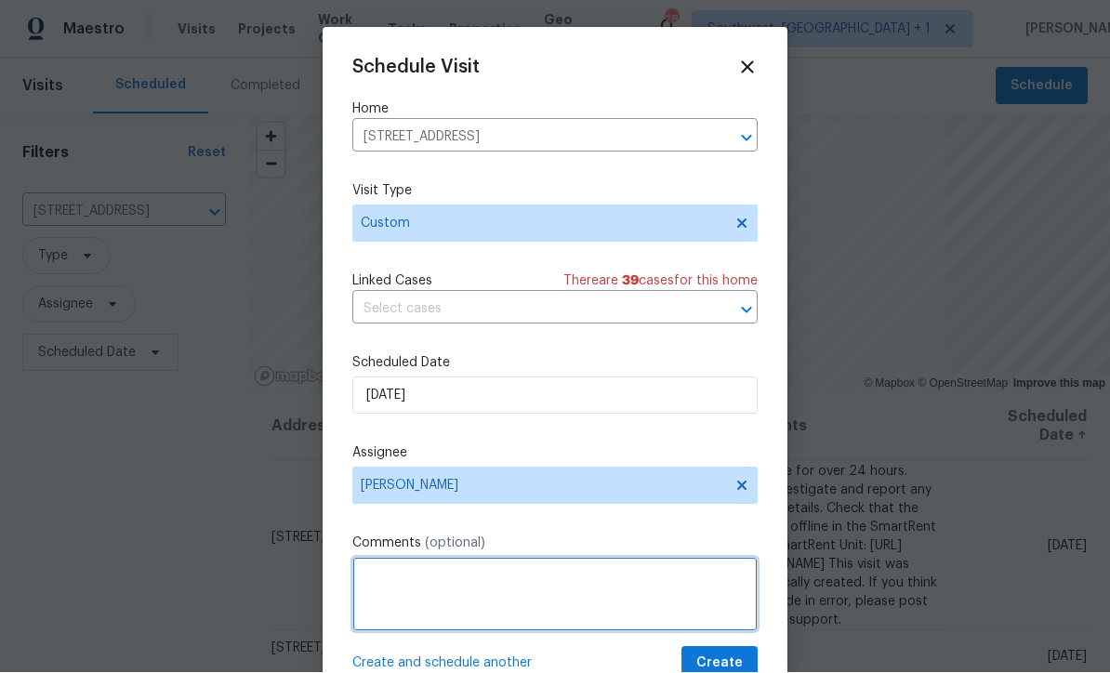
click at [457, 584] on textarea at bounding box center [554, 595] width 405 height 74
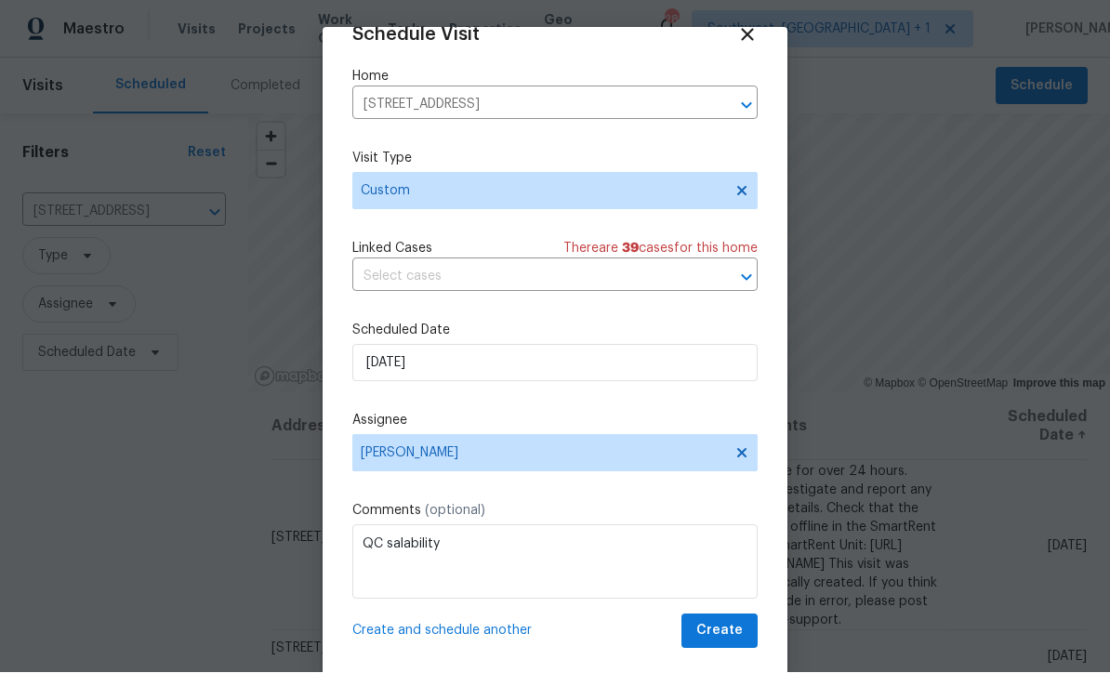
scroll to position [36, 0]
type textarea "QC salability"
click at [730, 637] on span "Create" at bounding box center [719, 631] width 46 height 23
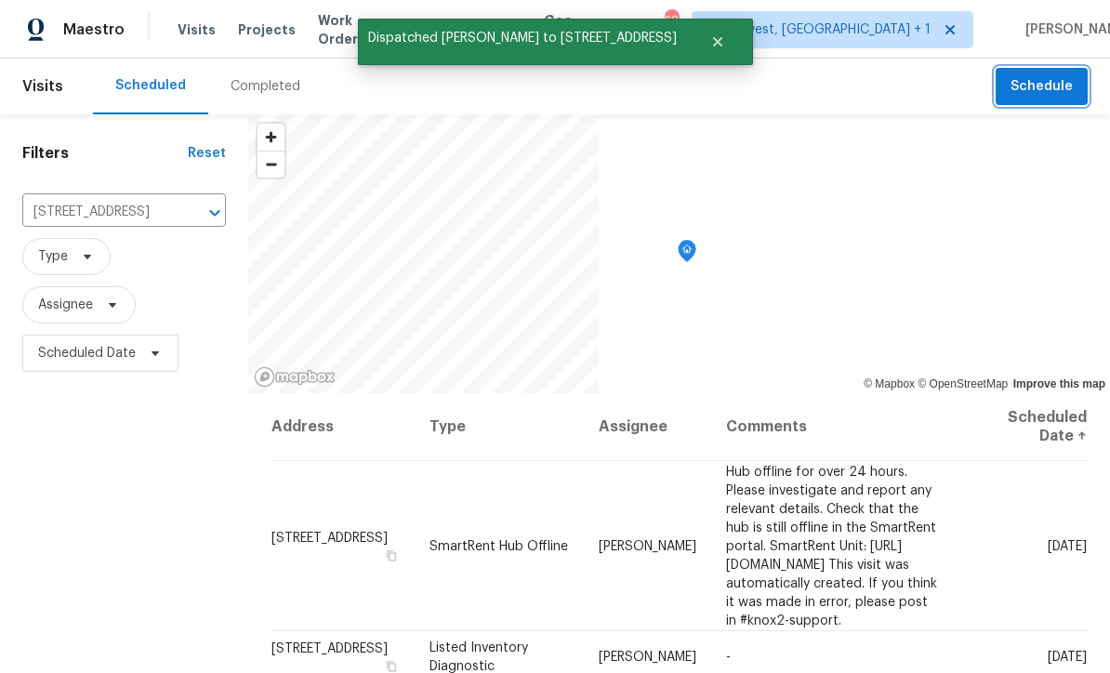
scroll to position [0, 0]
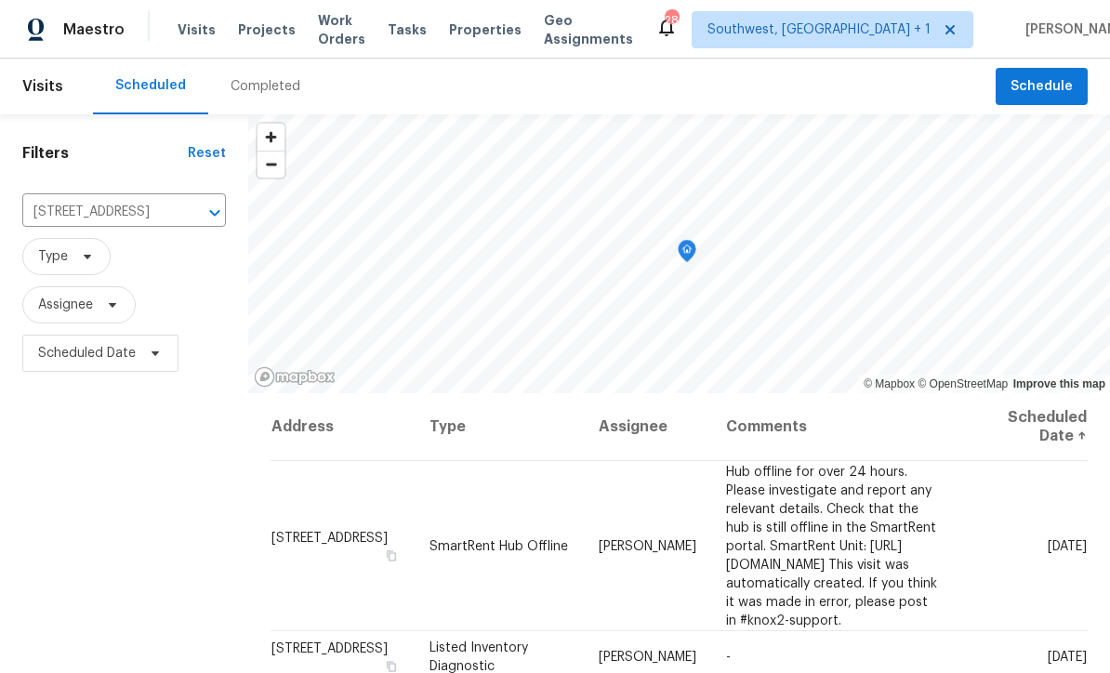
click at [71, 212] on input "[STREET_ADDRESS]" at bounding box center [98, 212] width 152 height 29
type input "1181 burg"
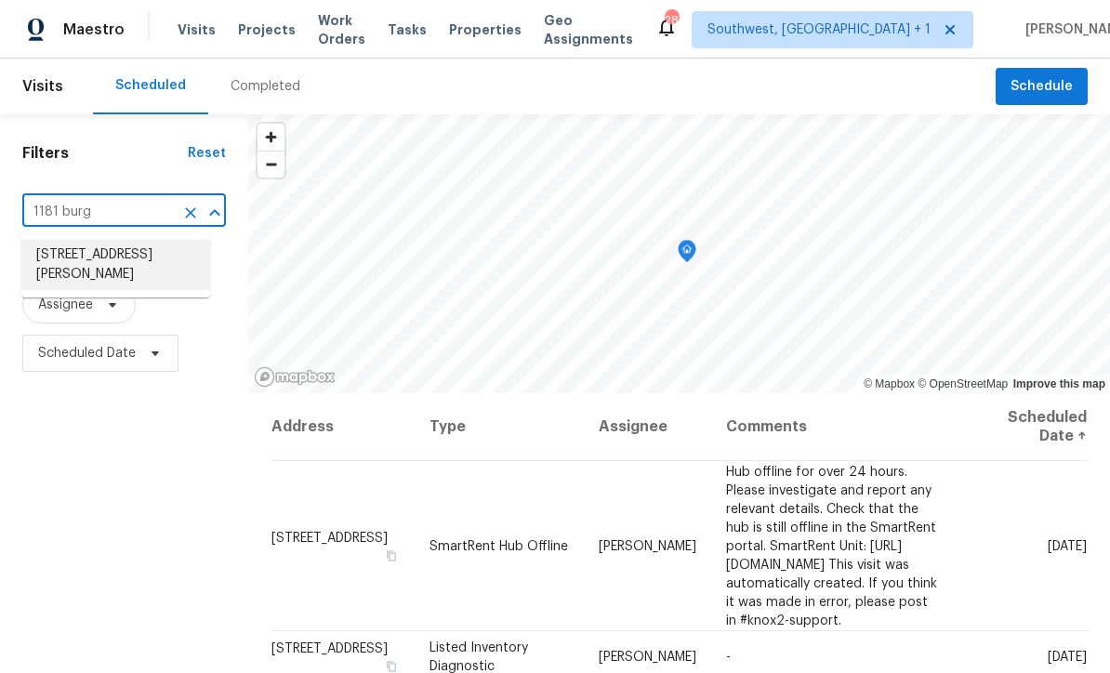
click at [79, 255] on li "1181 Burgos Dr # 406, Sarasota, FL 34238" at bounding box center [115, 265] width 189 height 50
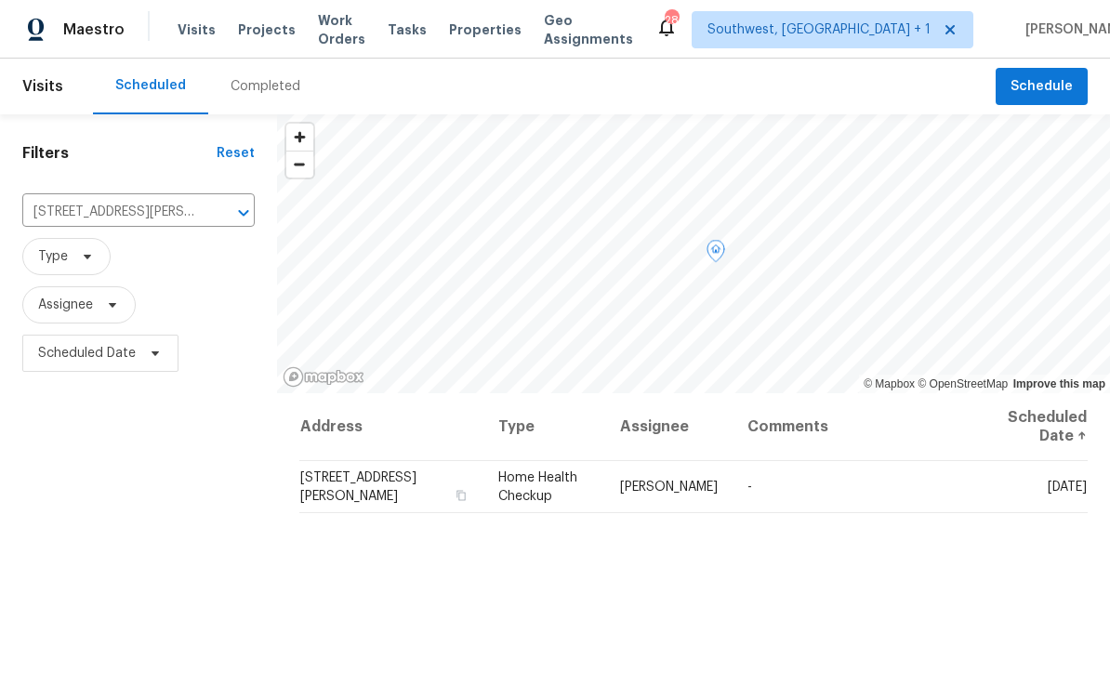
click at [0, 0] on icon at bounding box center [0, 0] width 0 height 0
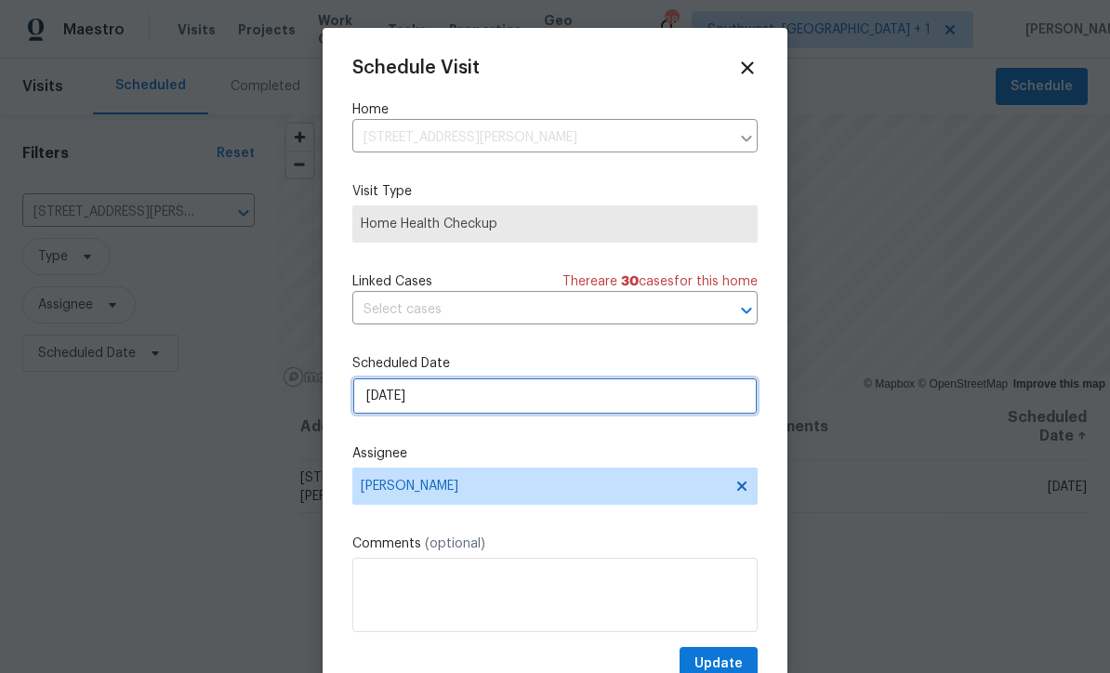
click at [483, 408] on input "[DATE]" at bounding box center [554, 395] width 405 height 37
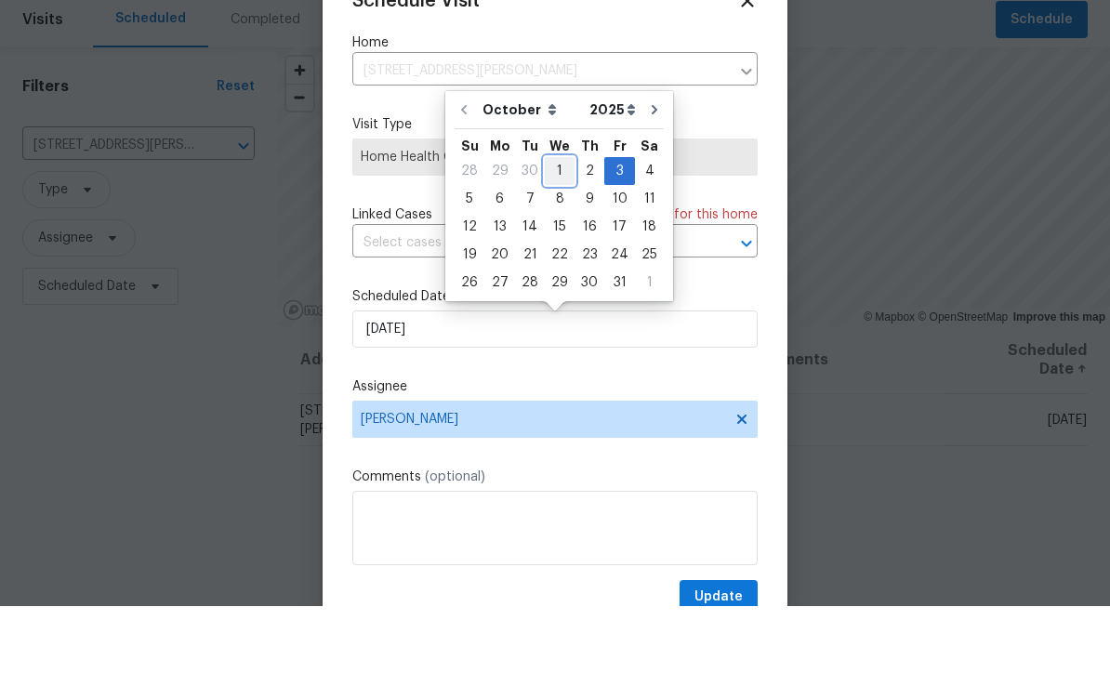
click at [565, 225] on div "1" at bounding box center [560, 238] width 30 height 26
type input "[DATE]"
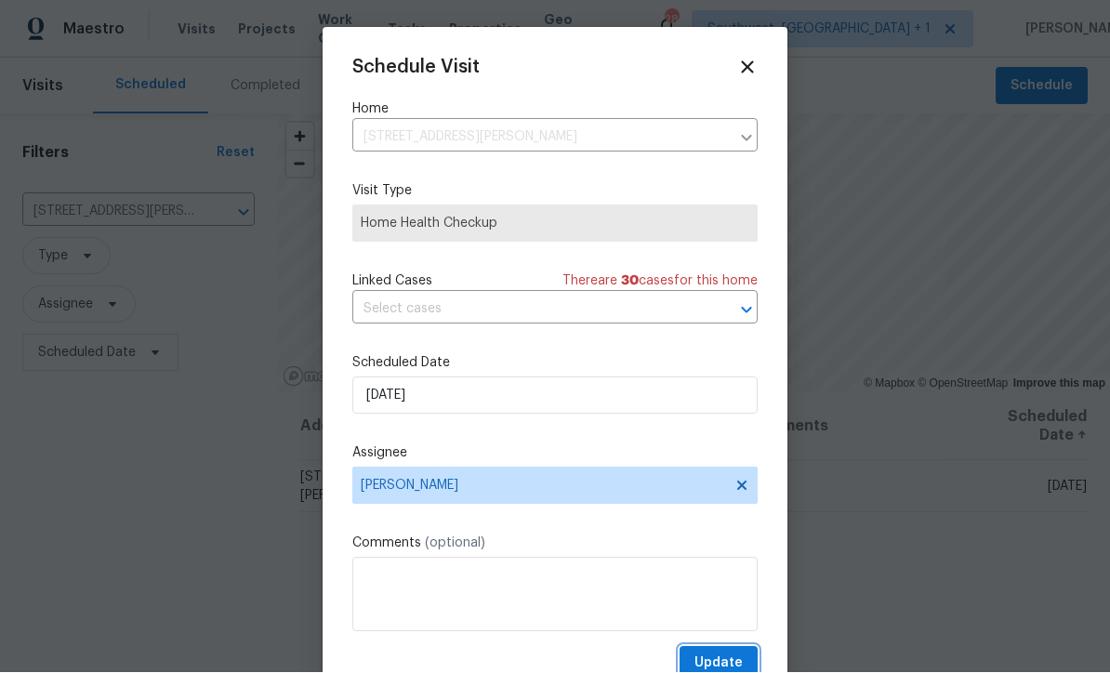
click at [730, 654] on button "Update" at bounding box center [719, 664] width 78 height 34
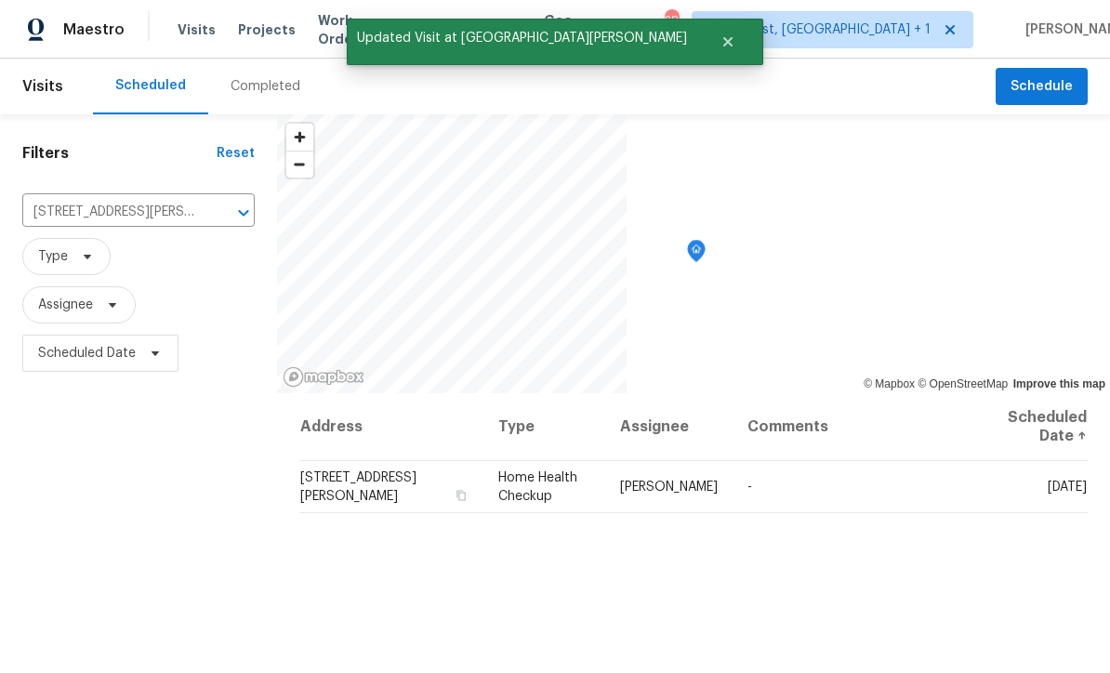
scroll to position [0, 0]
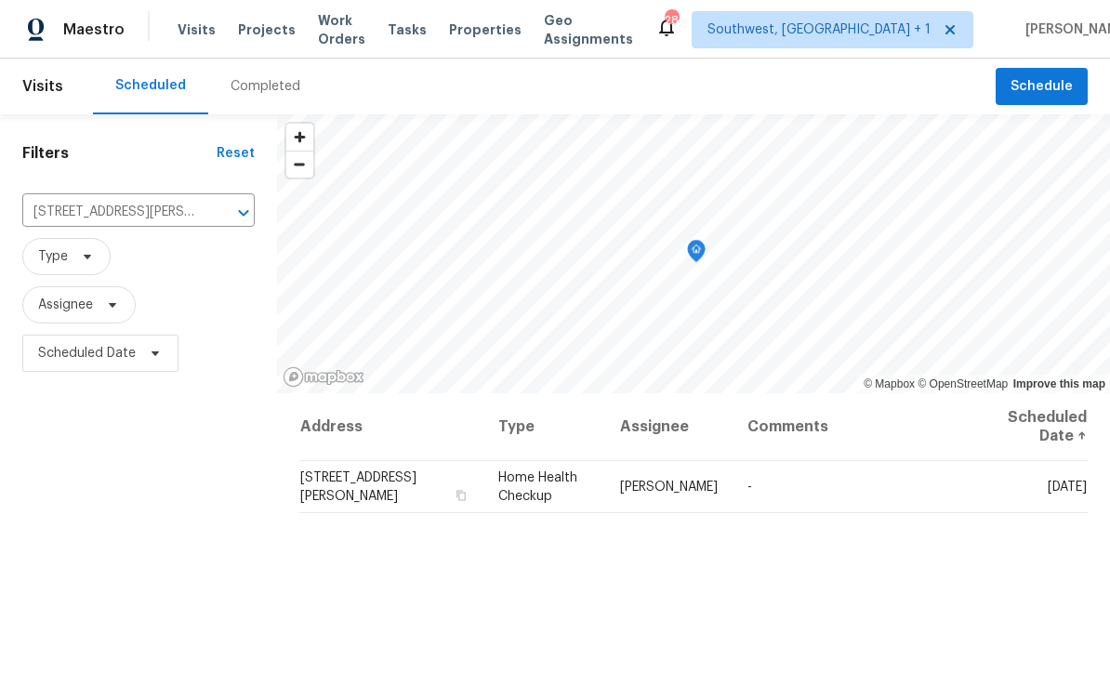
click at [72, 205] on input "1181 Burgos Dr # 406, Sarasota, FL 34238" at bounding box center [112, 212] width 180 height 29
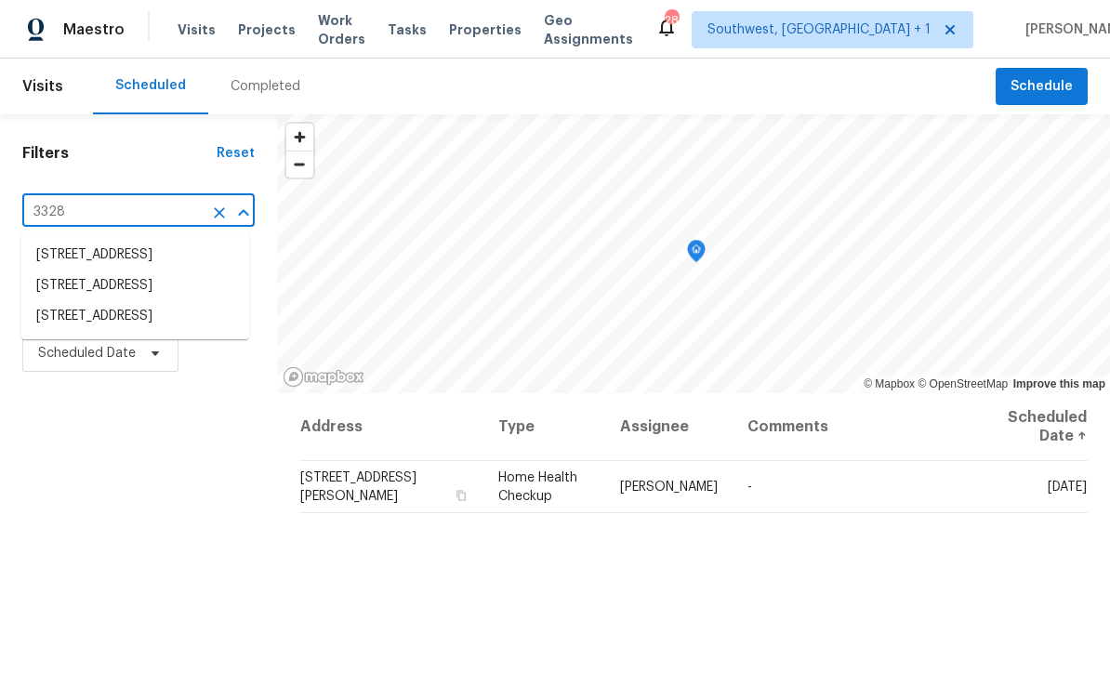
type input "3328 c"
click at [71, 253] on li "3328 Circleville St, North Port, FL 34286" at bounding box center [135, 255] width 228 height 31
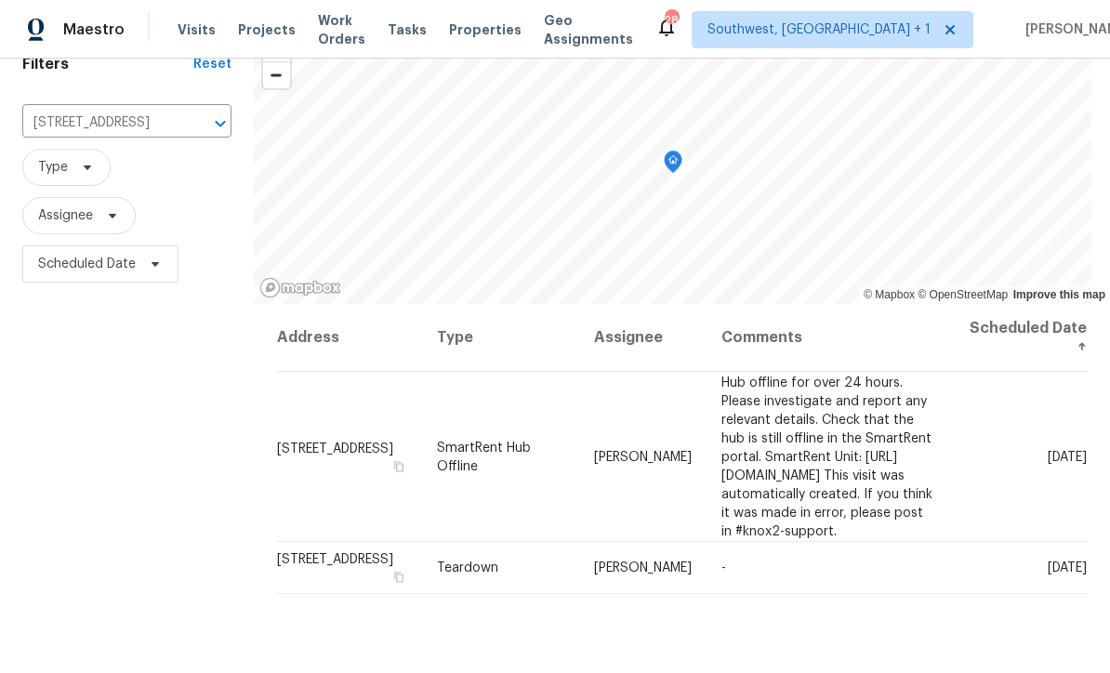
scroll to position [88, 0]
click at [0, 0] on span at bounding box center [0, 0] width 0 height 0
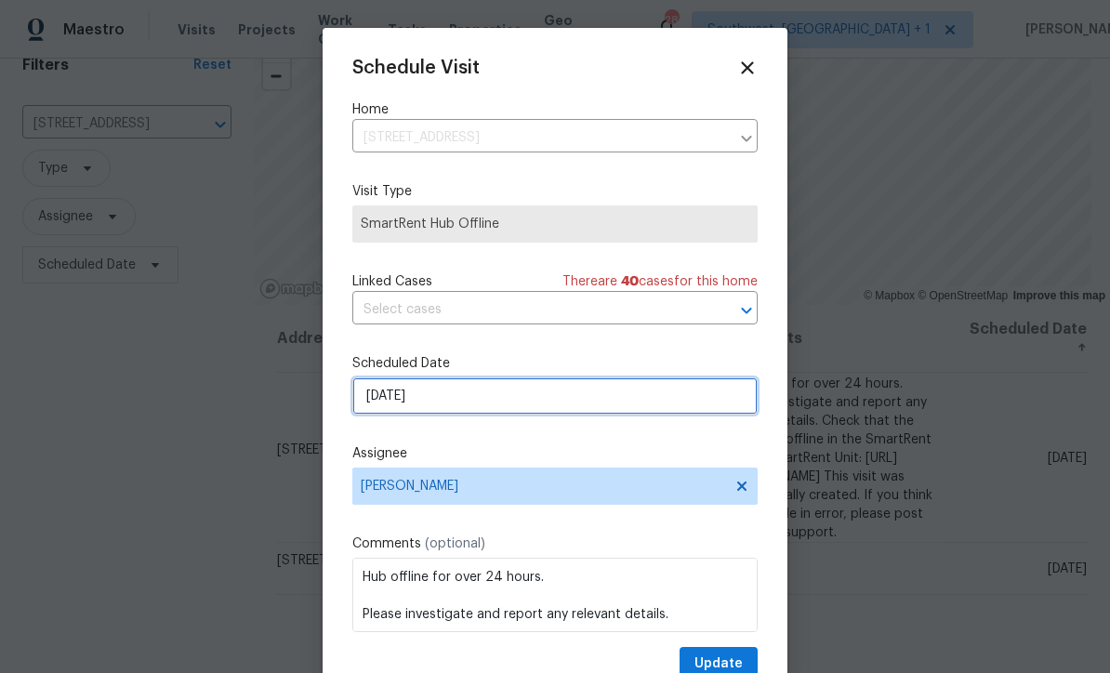
click at [500, 391] on input "[DATE]" at bounding box center [554, 395] width 405 height 37
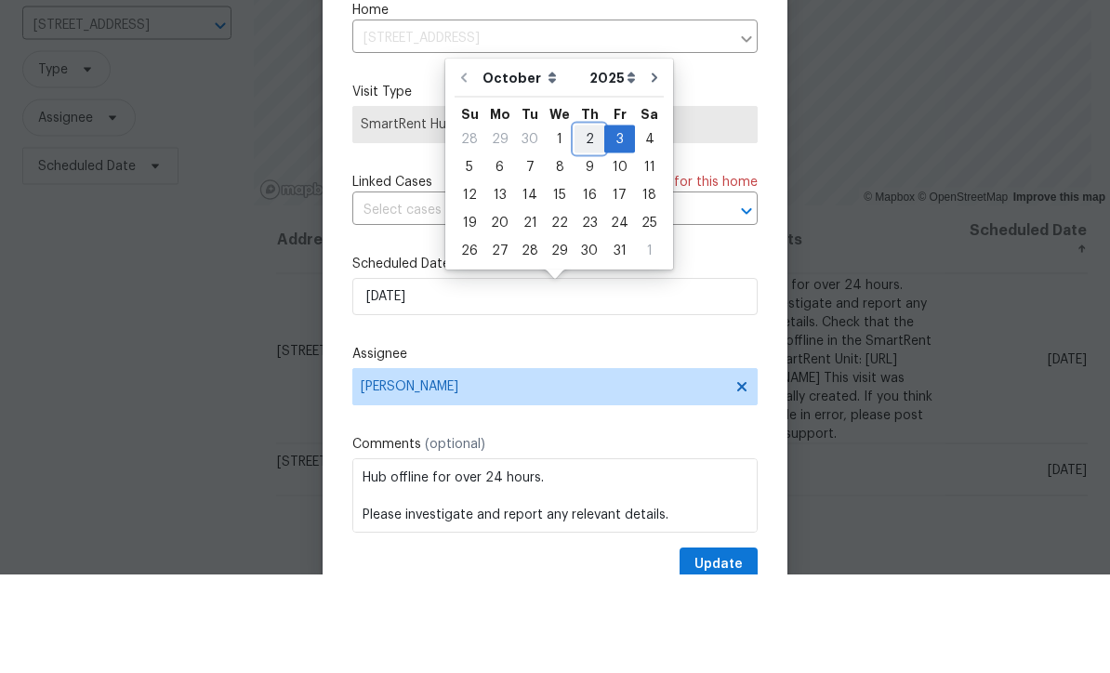
click at [582, 225] on div "2" at bounding box center [590, 238] width 30 height 26
type input "[DATE]"
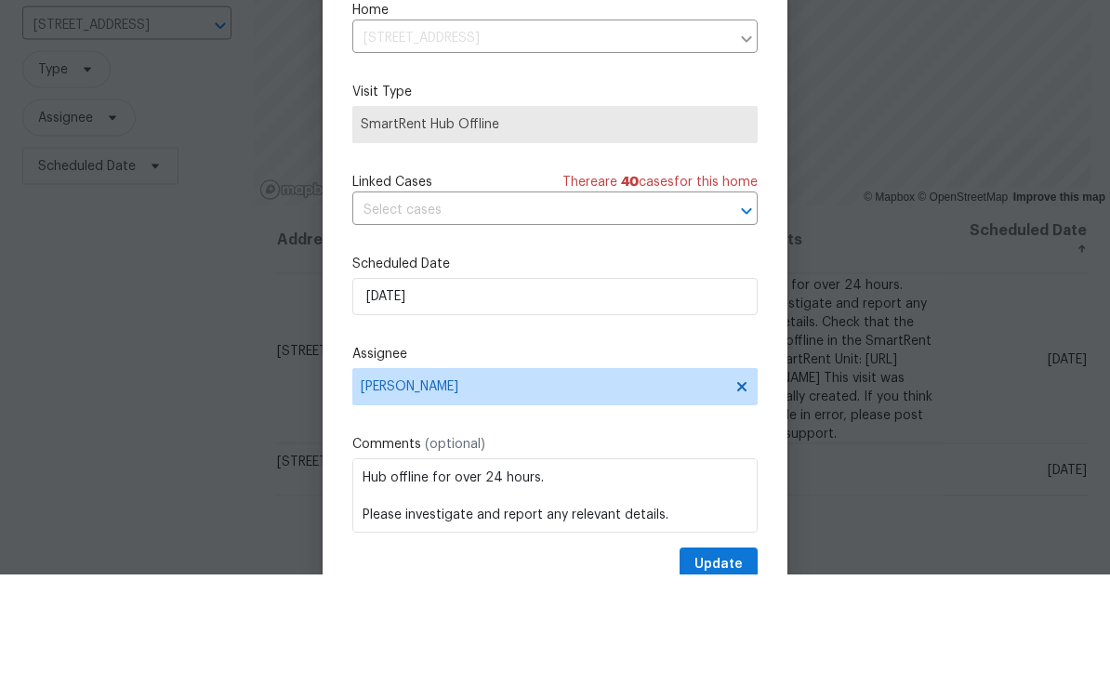
scroll to position [61, 0]
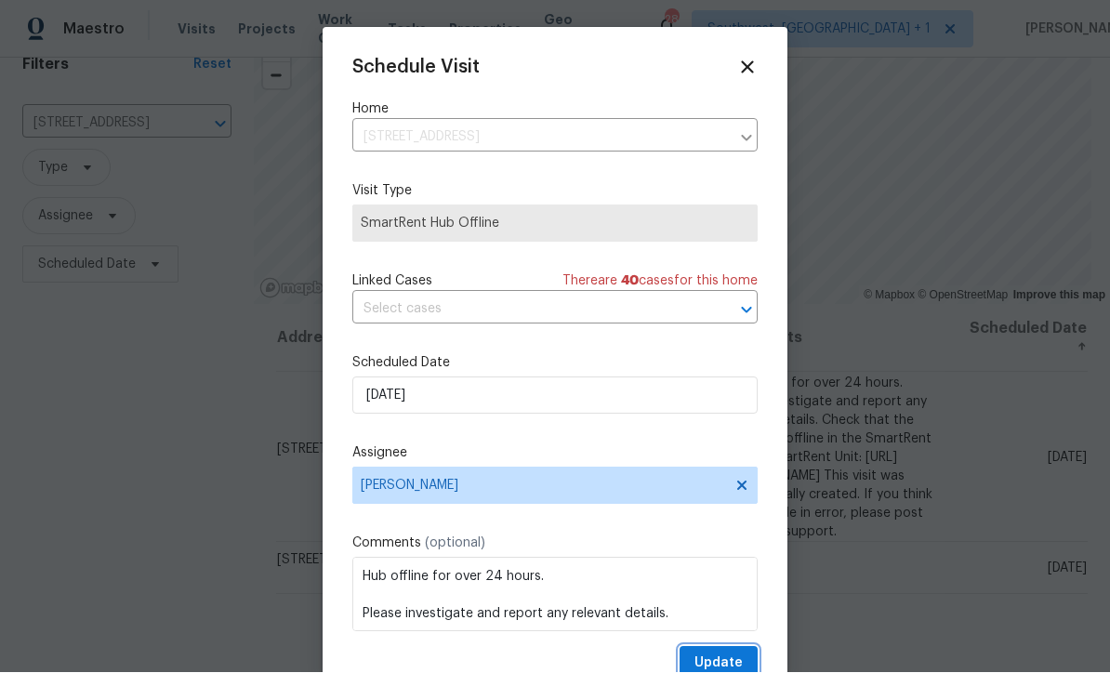
click at [723, 658] on span "Update" at bounding box center [718, 664] width 48 height 23
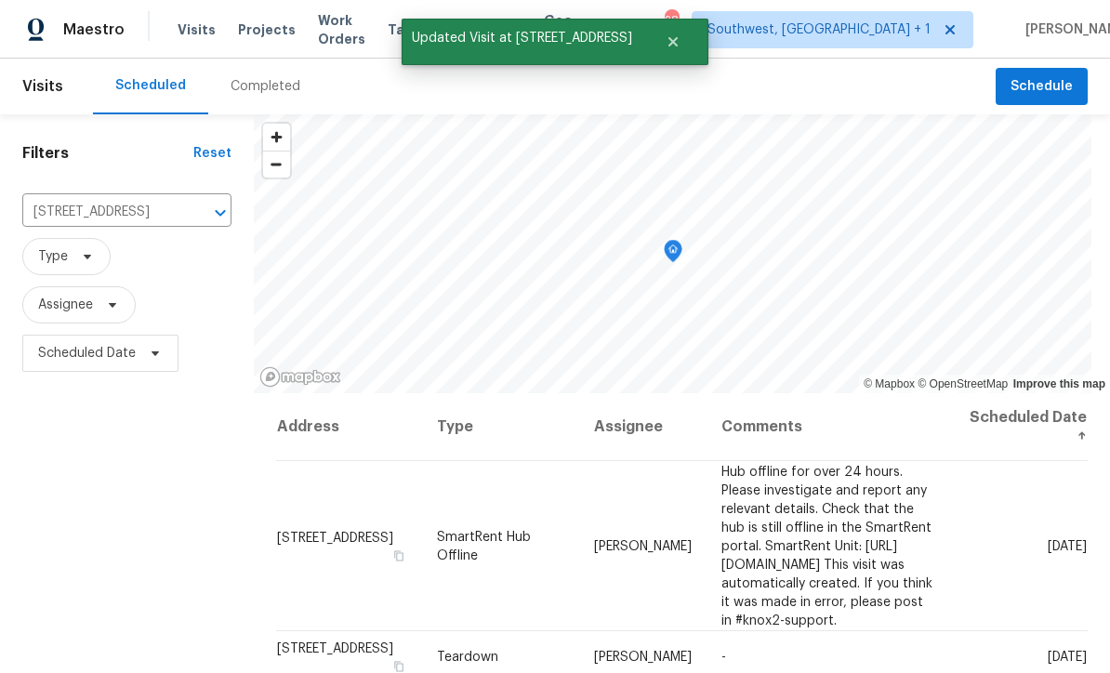
scroll to position [0, 0]
click at [81, 198] on input "3328 Circleville St, North Port, FL 34286" at bounding box center [100, 212] width 157 height 29
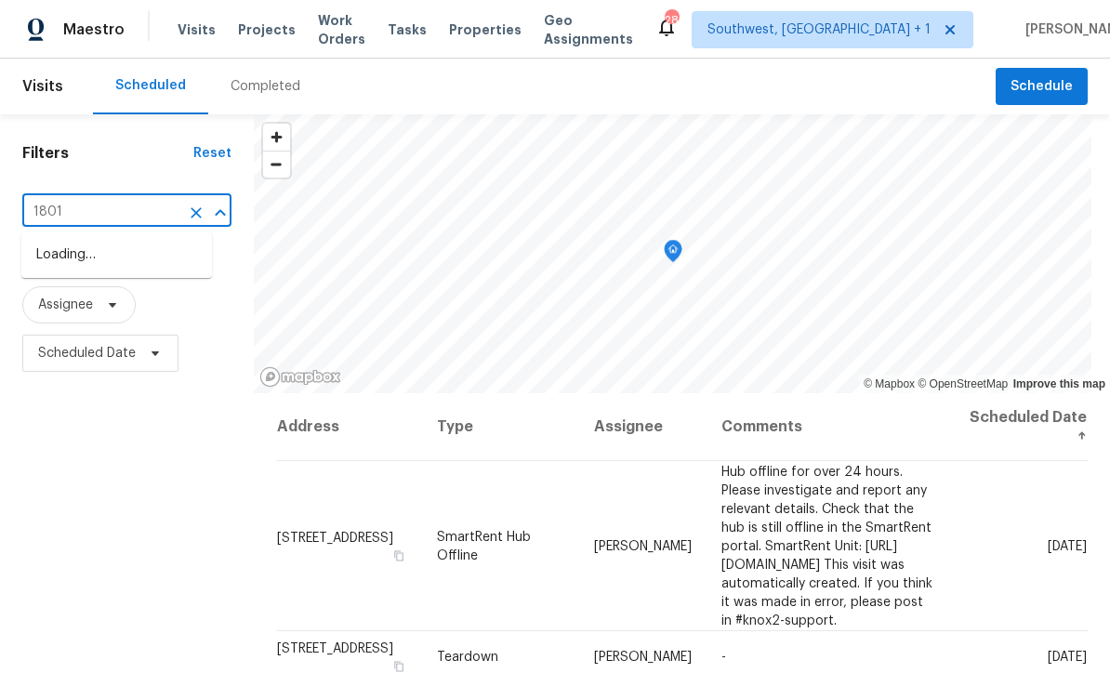
type input "18019"
click at [73, 271] on li "18019 Avonsdale Cir, Port Charlotte, FL 33948" at bounding box center [116, 286] width 191 height 31
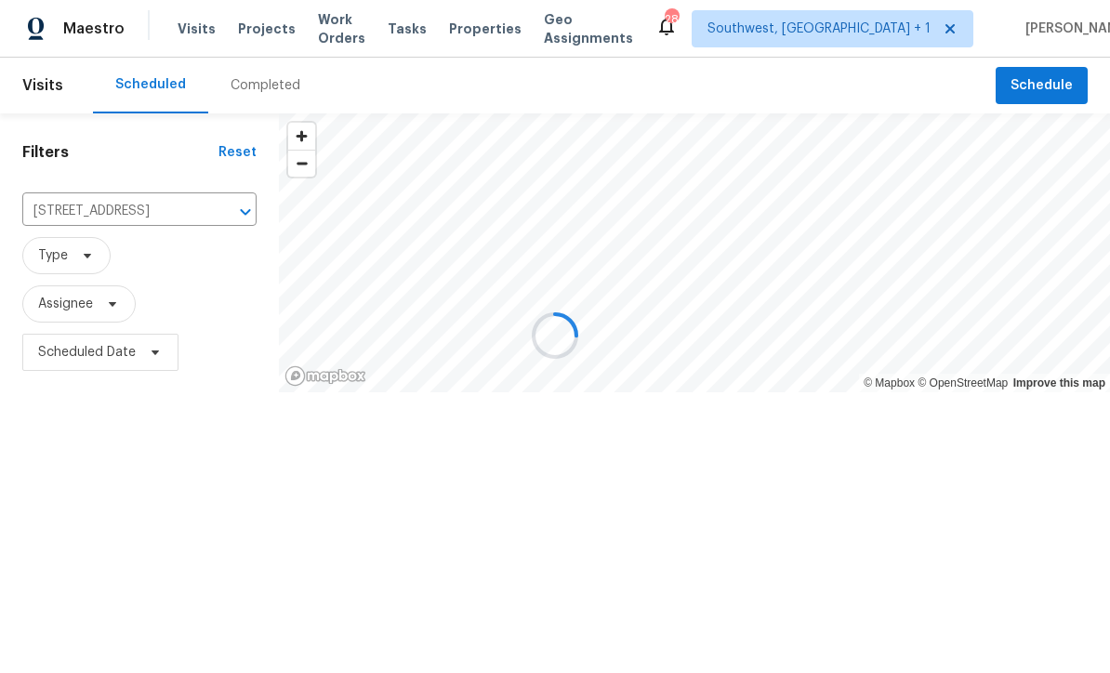
scroll to position [1, 0]
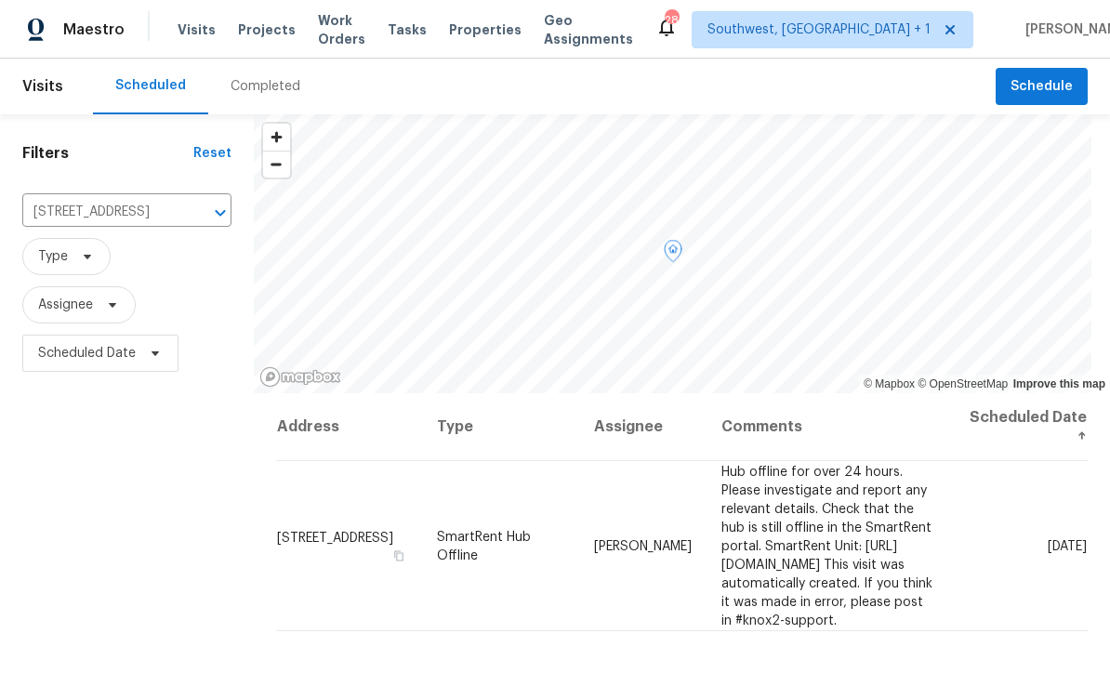
click at [0, 0] on icon at bounding box center [0, 0] width 0 height 0
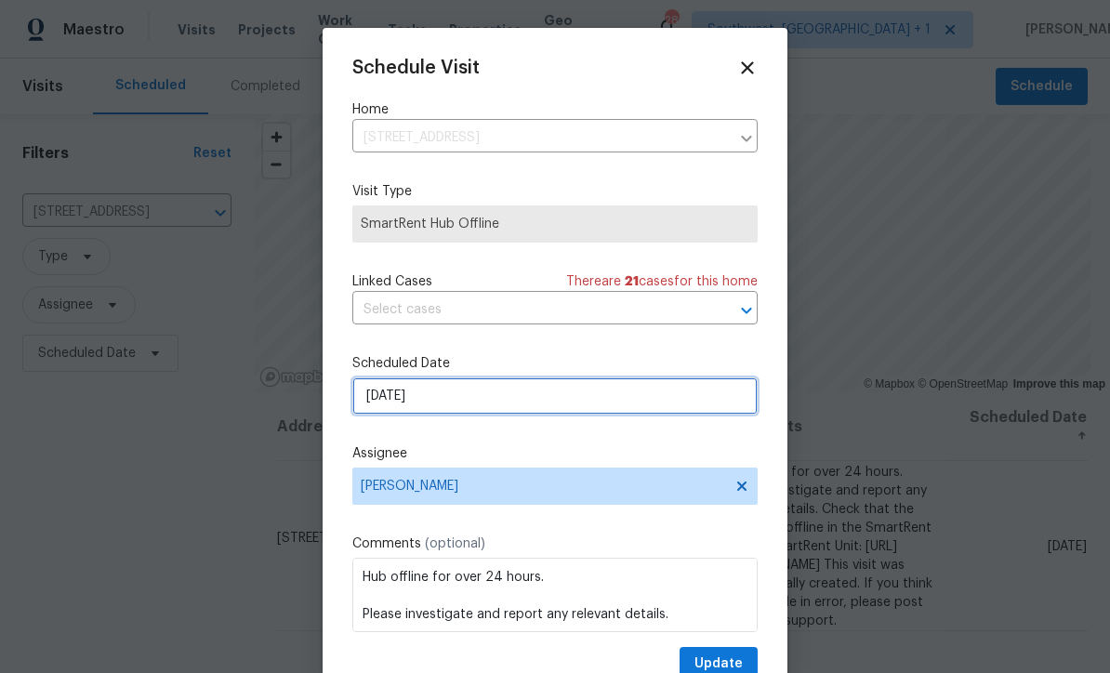
click at [522, 398] on input "[DATE]" at bounding box center [554, 395] width 405 height 37
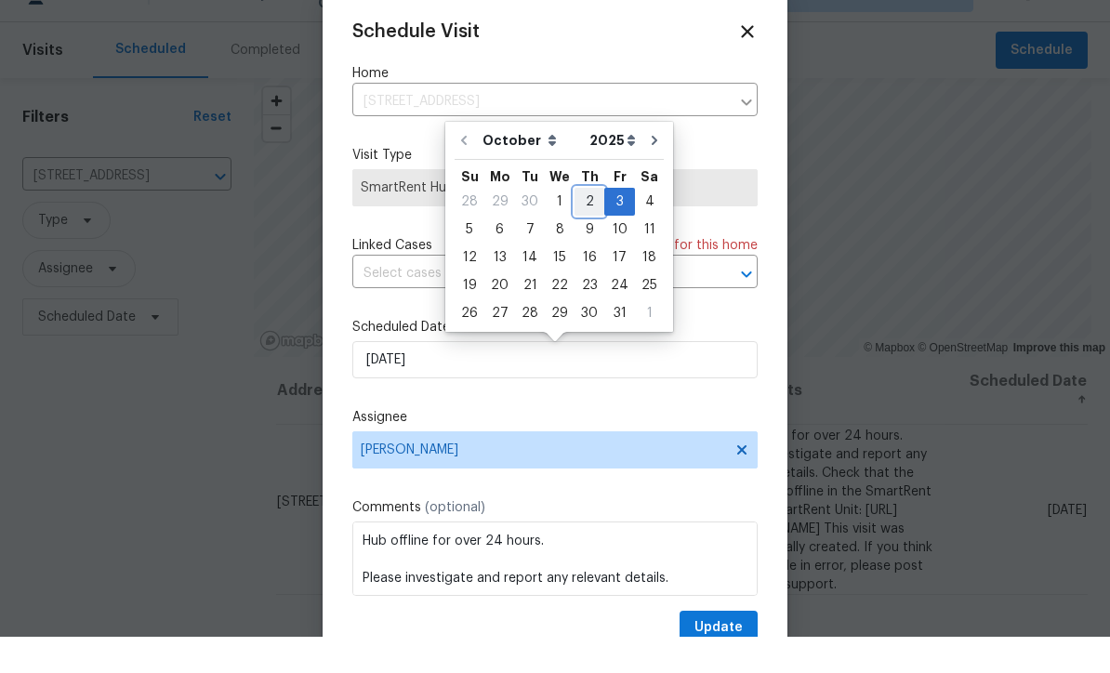
click at [588, 225] on div "2" at bounding box center [590, 238] width 30 height 26
type input "[DATE]"
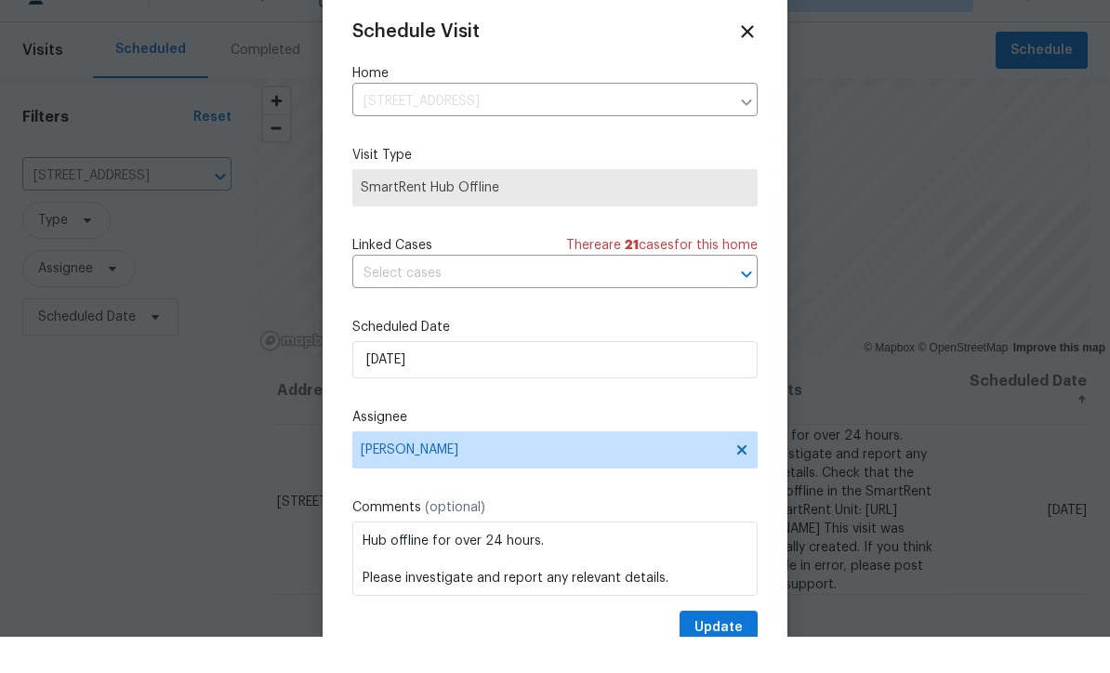
scroll to position [36, 0]
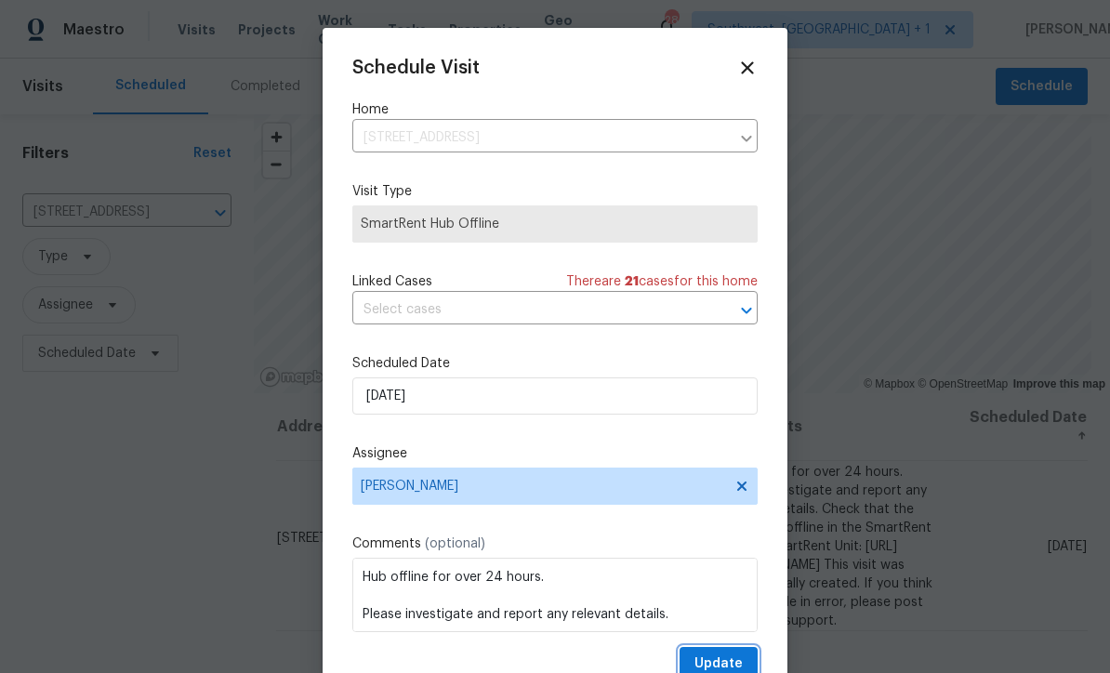
click at [719, 657] on span "Update" at bounding box center [718, 664] width 48 height 23
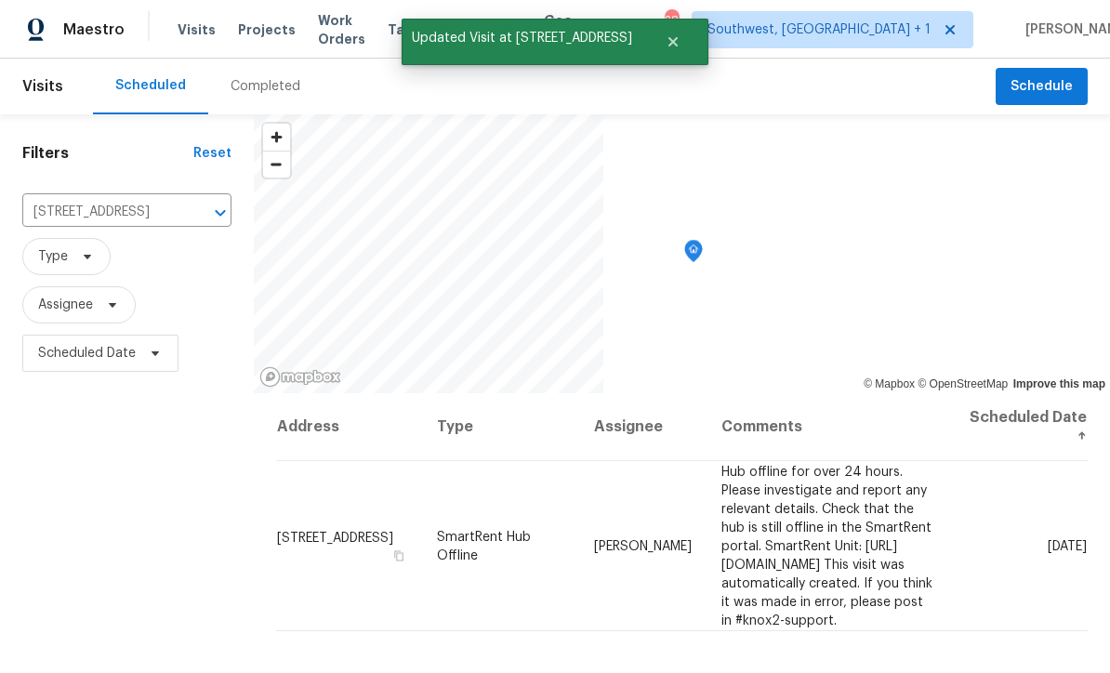
scroll to position [0, 0]
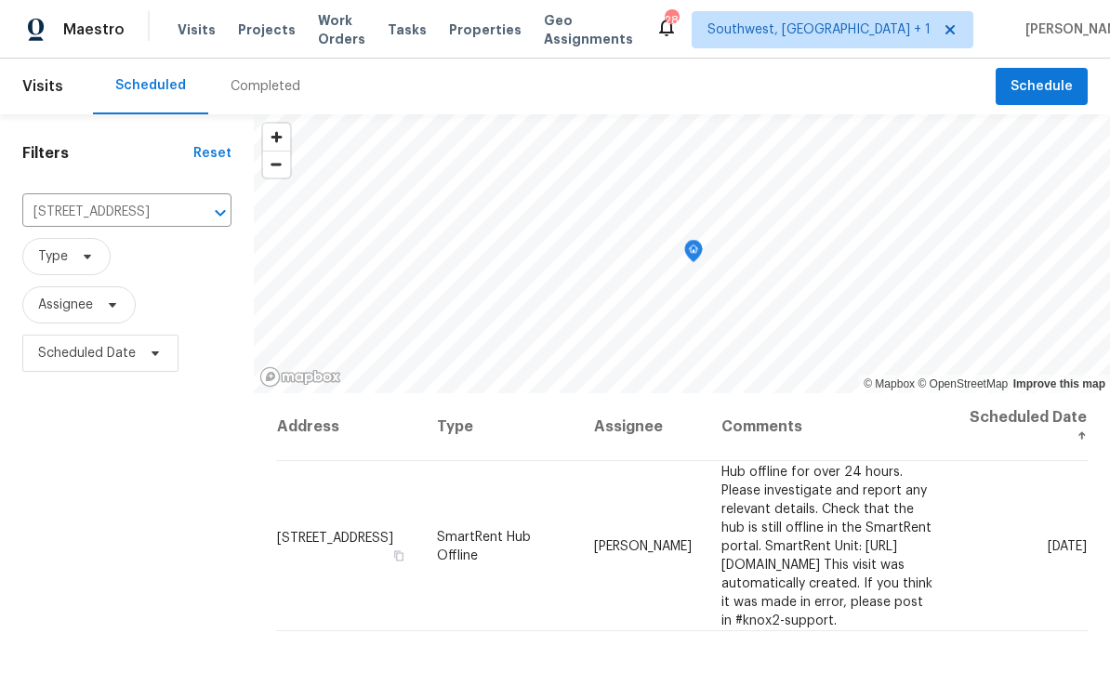
click at [192, 35] on span "Visits" at bounding box center [197, 29] width 38 height 19
click at [123, 212] on input "18019 Avonsdale Cir, Port Charlotte, FL 33948" at bounding box center [100, 212] width 157 height 29
type input "5592"
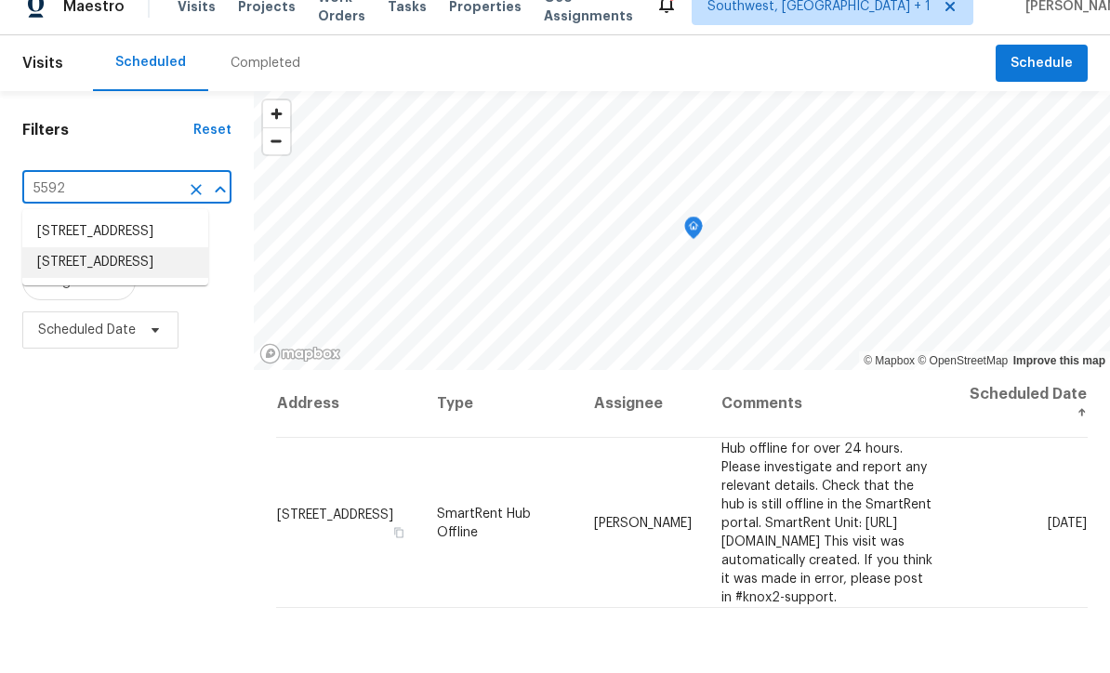
click at [82, 296] on li "5592 61st St N, Saint Petersburg, FL 33709" at bounding box center [115, 286] width 186 height 31
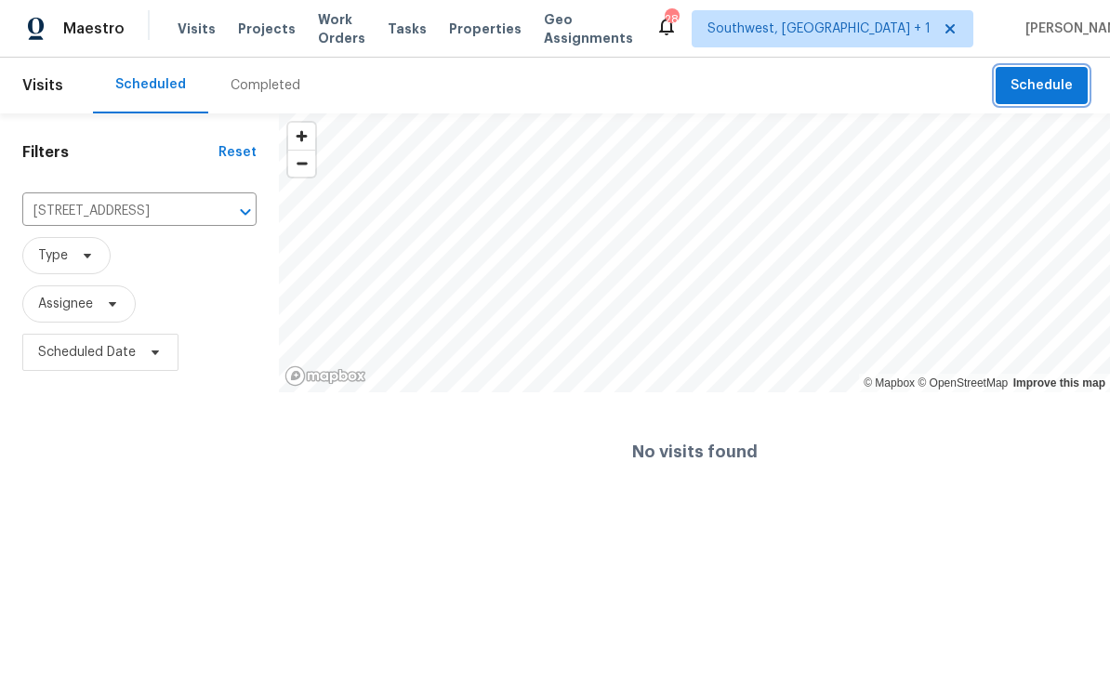
click at [1049, 86] on span "Schedule" at bounding box center [1042, 86] width 62 height 23
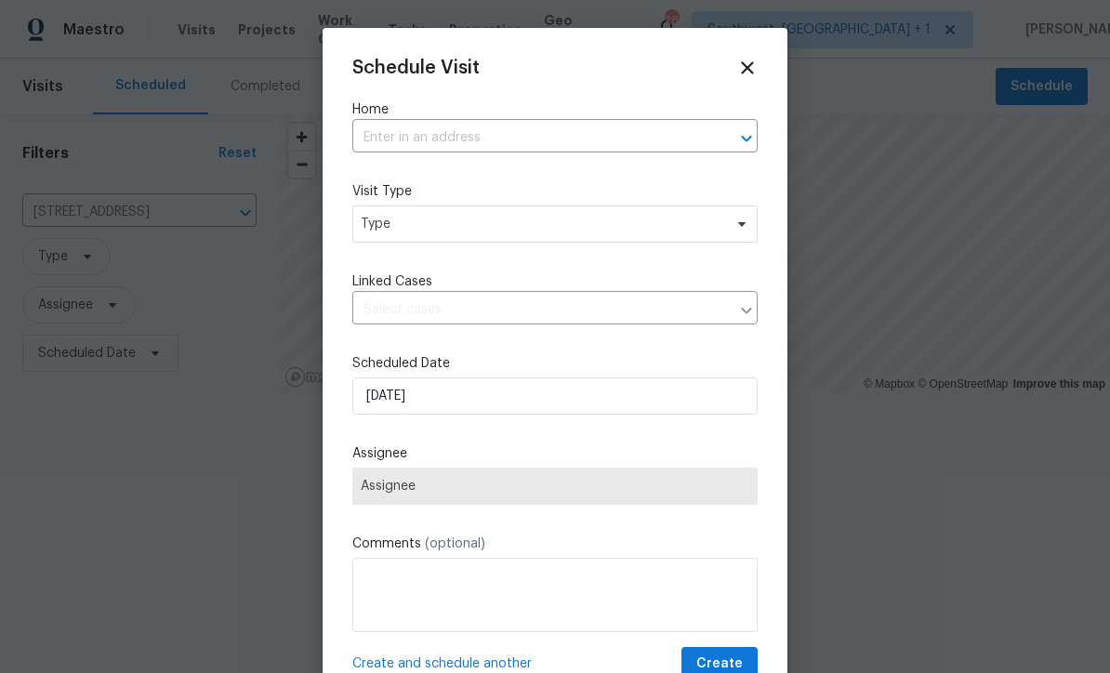
click at [470, 135] on input "text" at bounding box center [528, 138] width 353 height 29
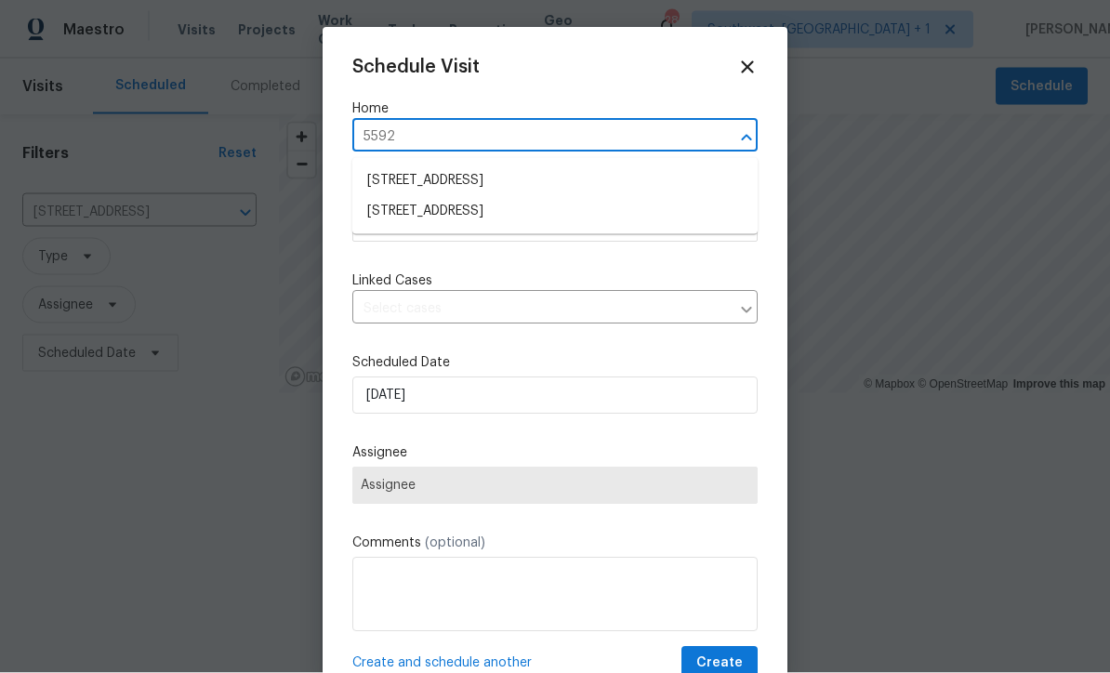
type input "5592 6"
click at [572, 172] on li "5592 61st St N, Saint Petersburg, FL 33709" at bounding box center [554, 180] width 405 height 31
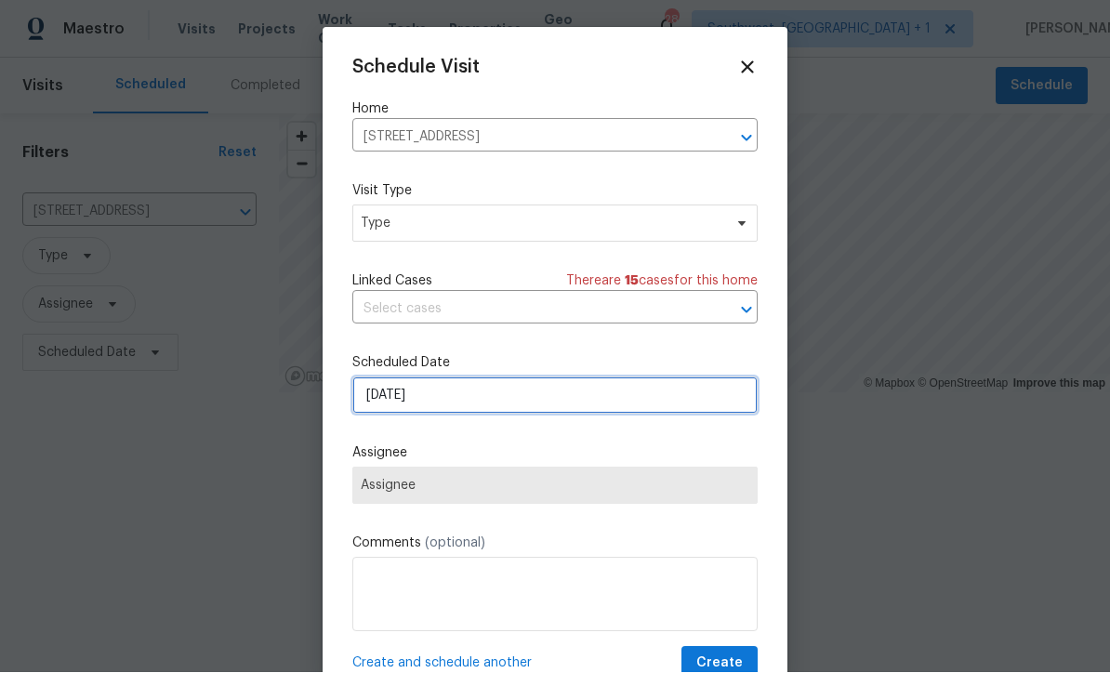
click at [522, 405] on input "[DATE]" at bounding box center [554, 395] width 405 height 37
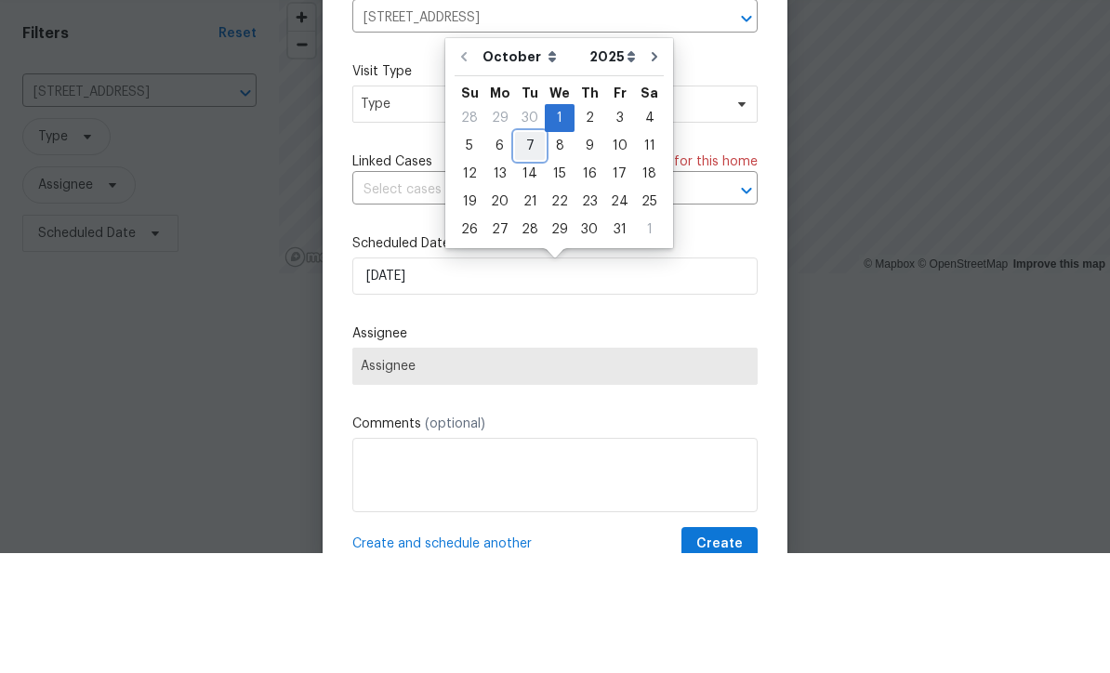
click at [535, 253] on div "7" at bounding box center [530, 266] width 30 height 26
type input "10/7/2025"
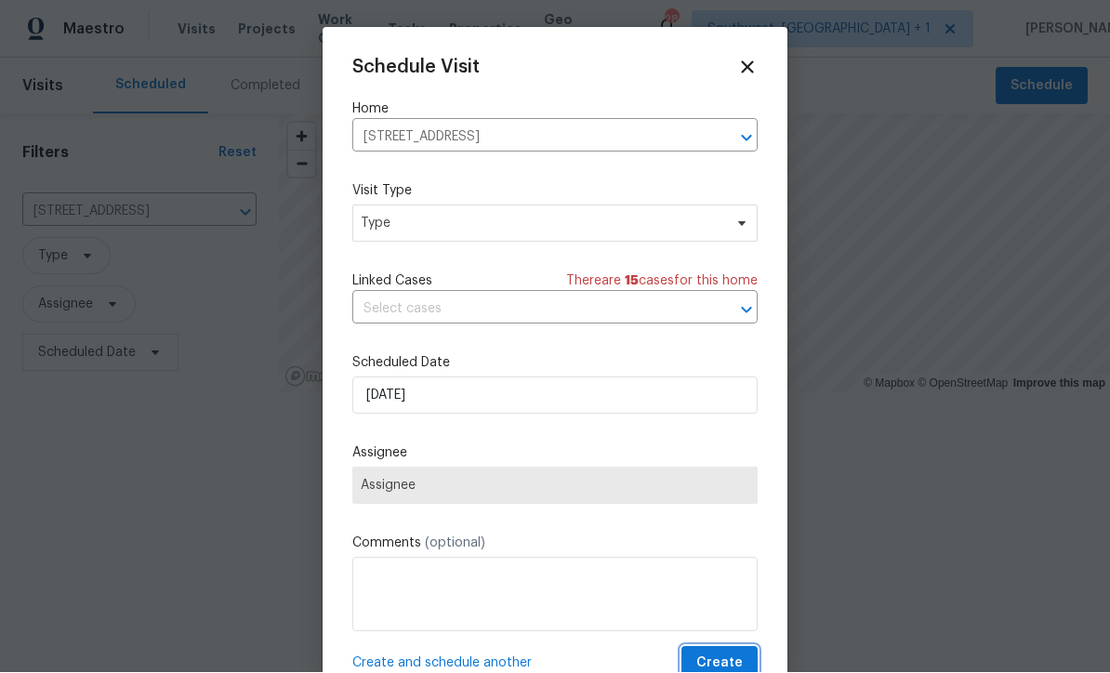
click at [721, 656] on span "Create" at bounding box center [719, 664] width 46 height 23
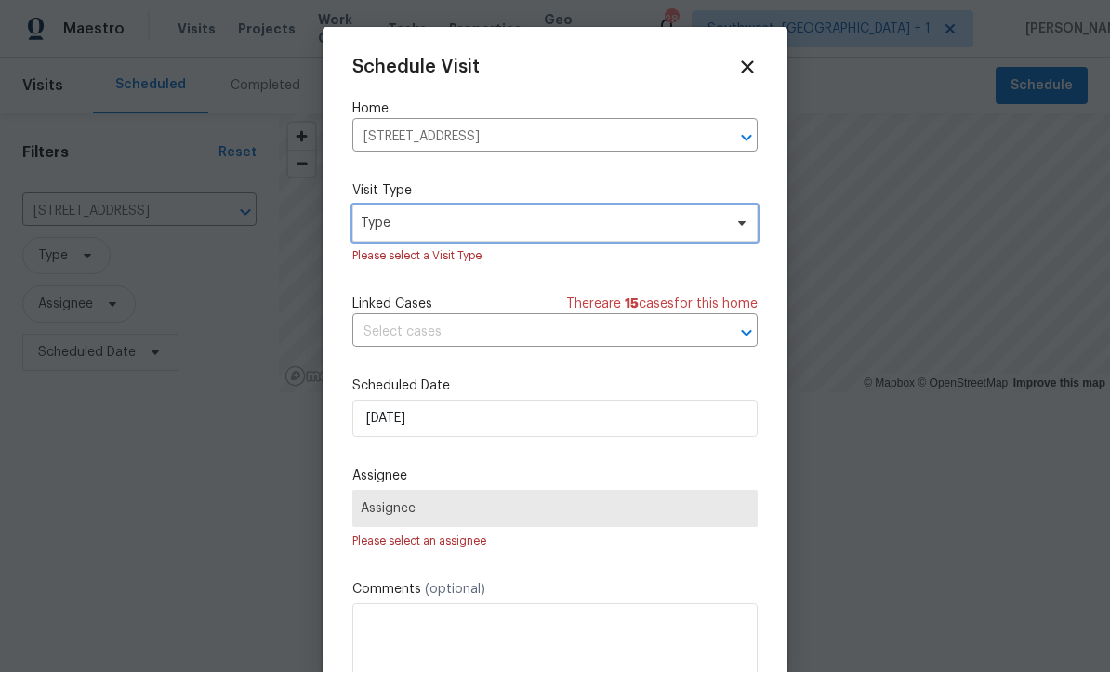
click at [446, 221] on span "Type" at bounding box center [542, 224] width 362 height 19
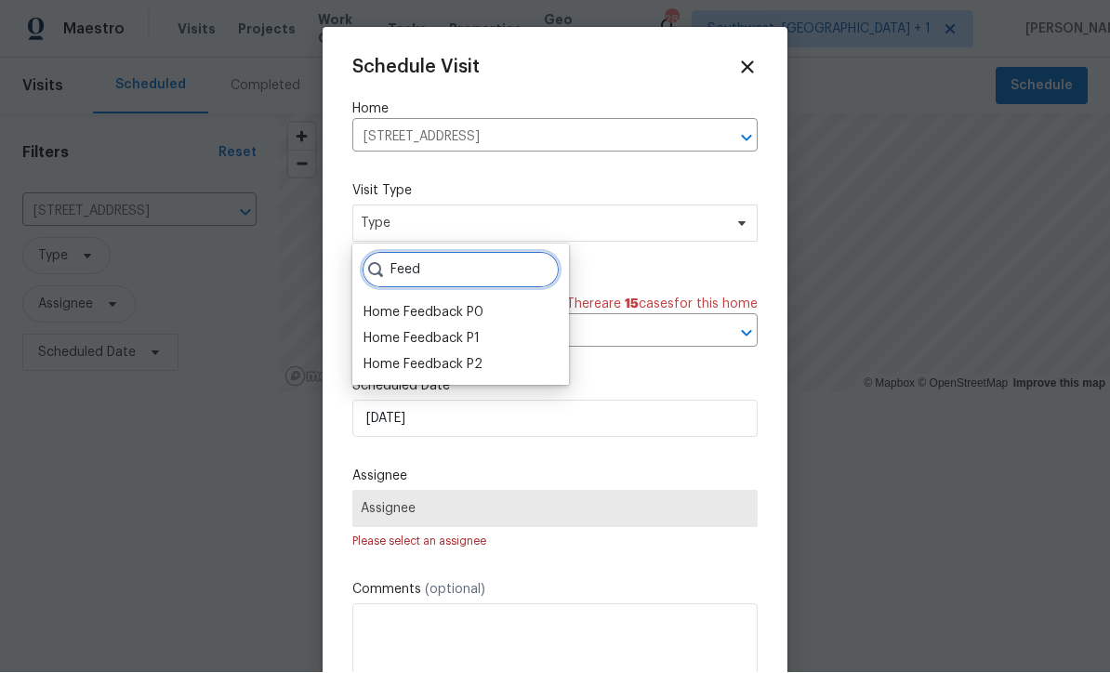
type input "Feed"
click at [471, 320] on div "Home Feedback P0" at bounding box center [424, 313] width 120 height 19
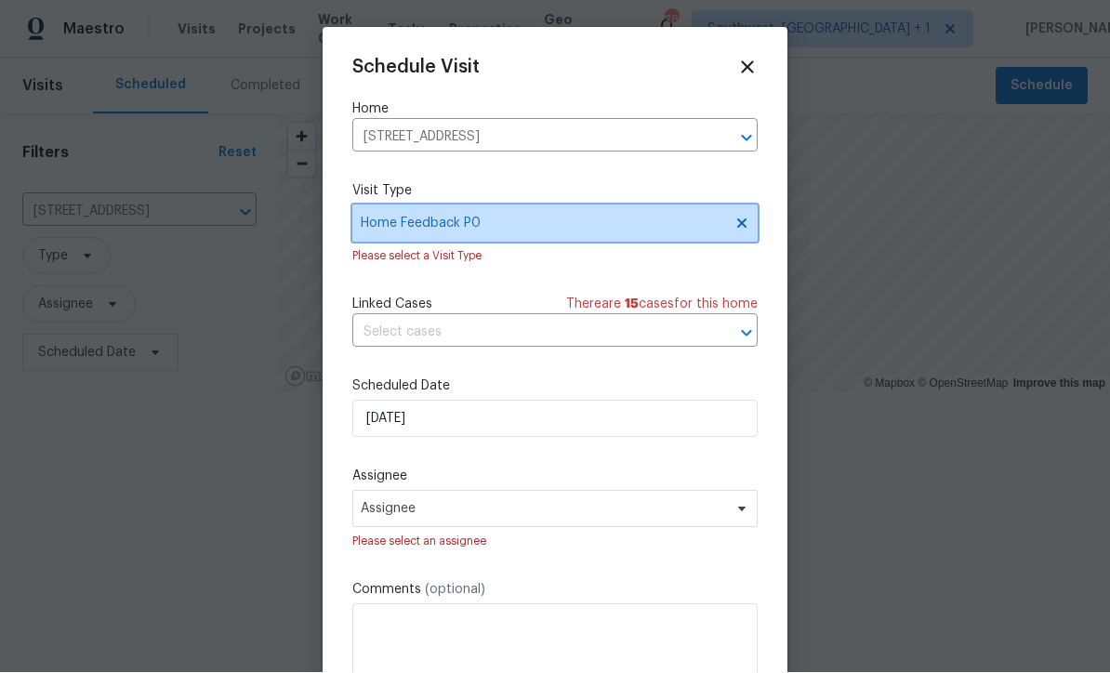
click at [618, 228] on span "Home Feedback P0" at bounding box center [542, 224] width 362 height 19
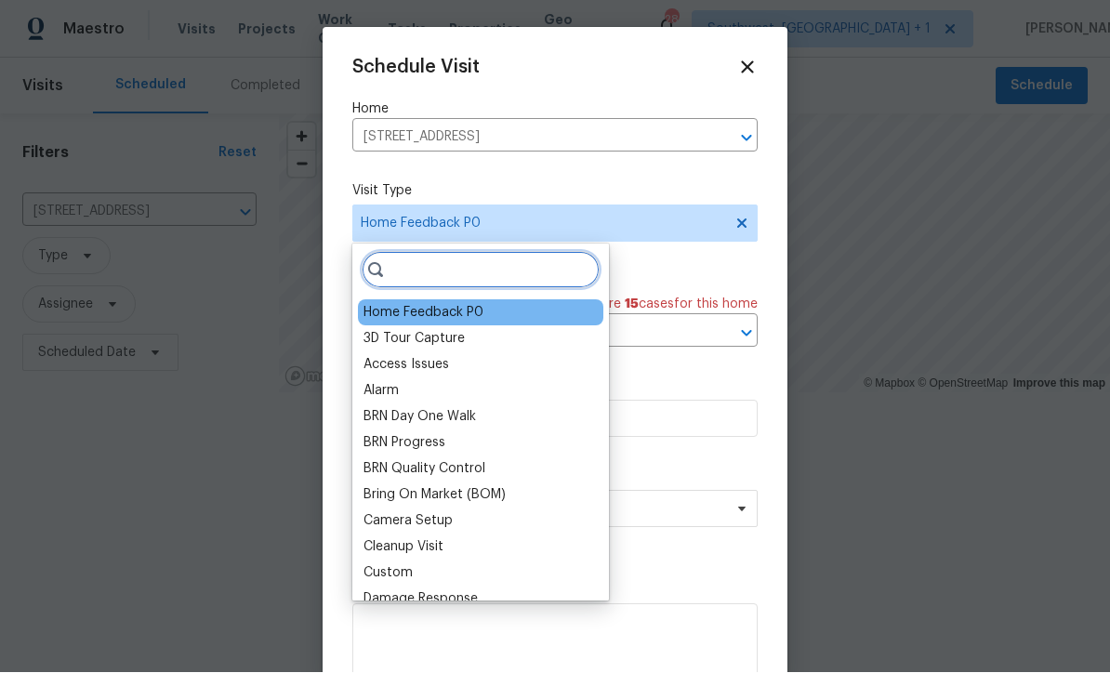
click at [497, 271] on input "search" at bounding box center [481, 270] width 238 height 37
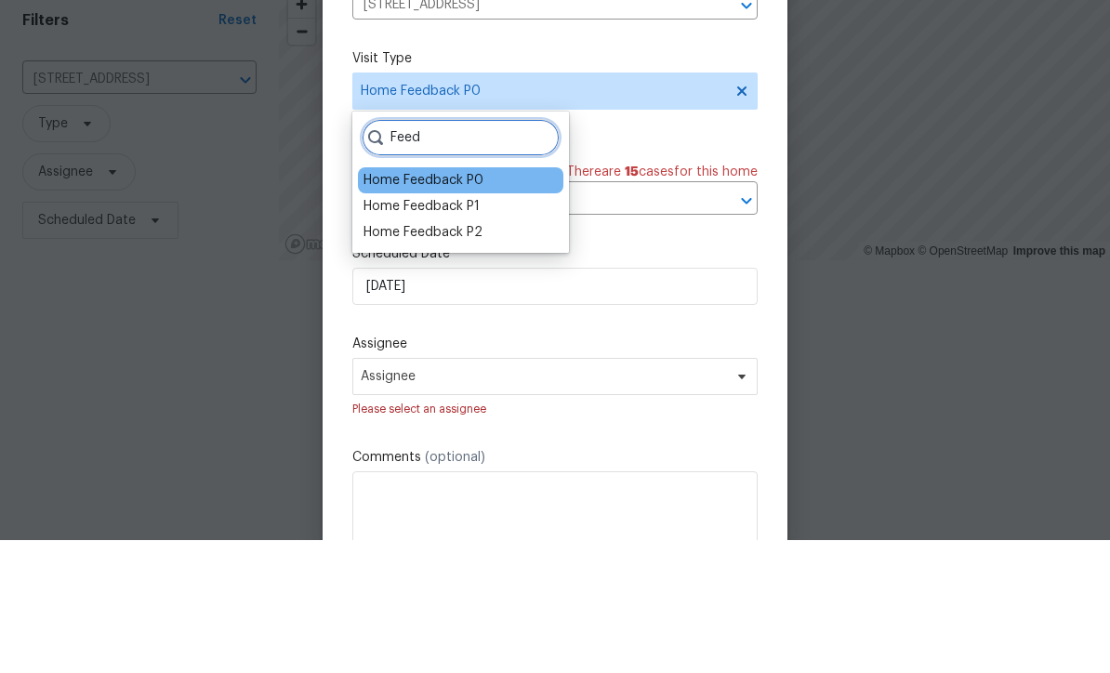
type input "Feed"
click at [479, 356] on div "Home Feedback P2" at bounding box center [423, 365] width 119 height 19
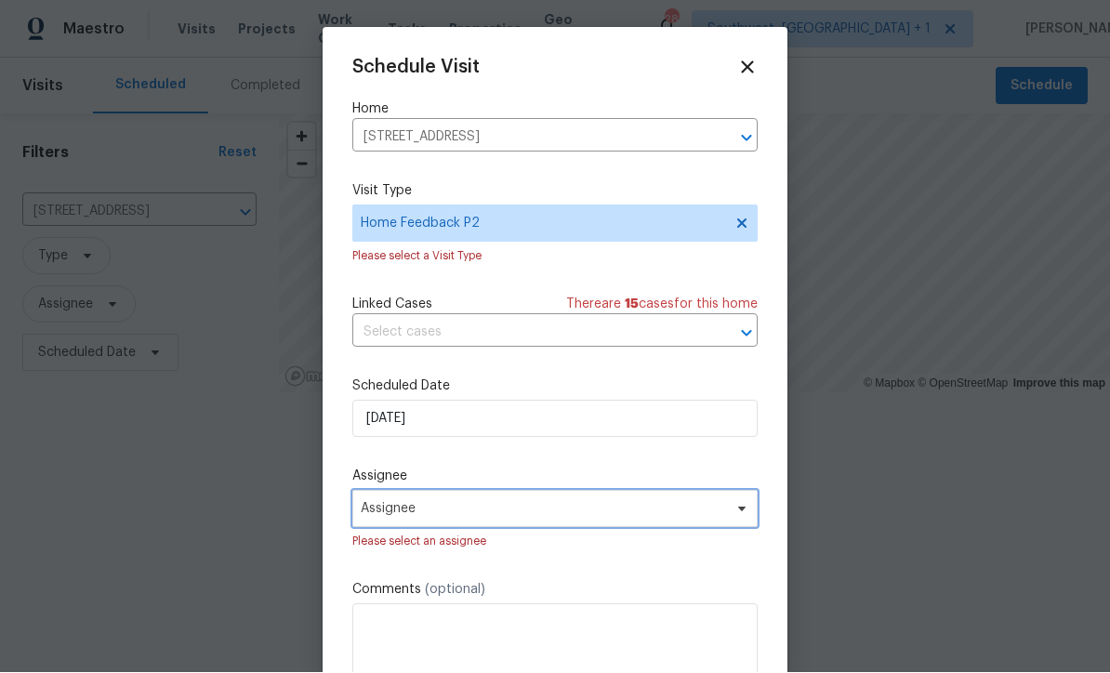
click at [500, 509] on span "Assignee" at bounding box center [543, 509] width 364 height 15
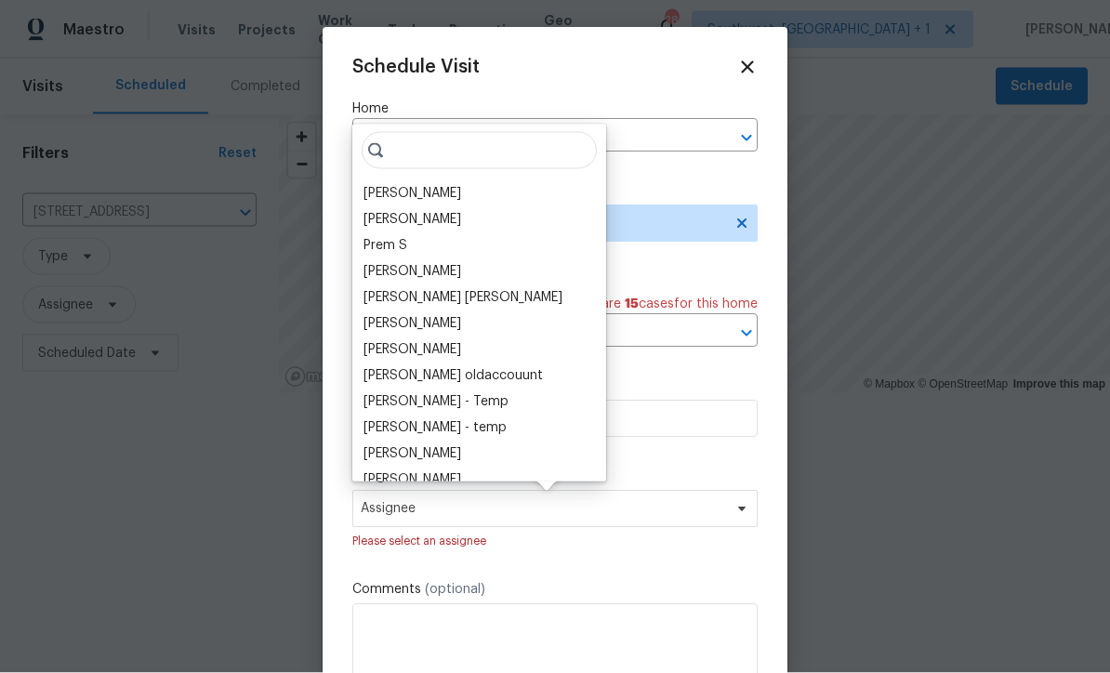
click at [443, 192] on div "[PERSON_NAME]" at bounding box center [413, 193] width 98 height 19
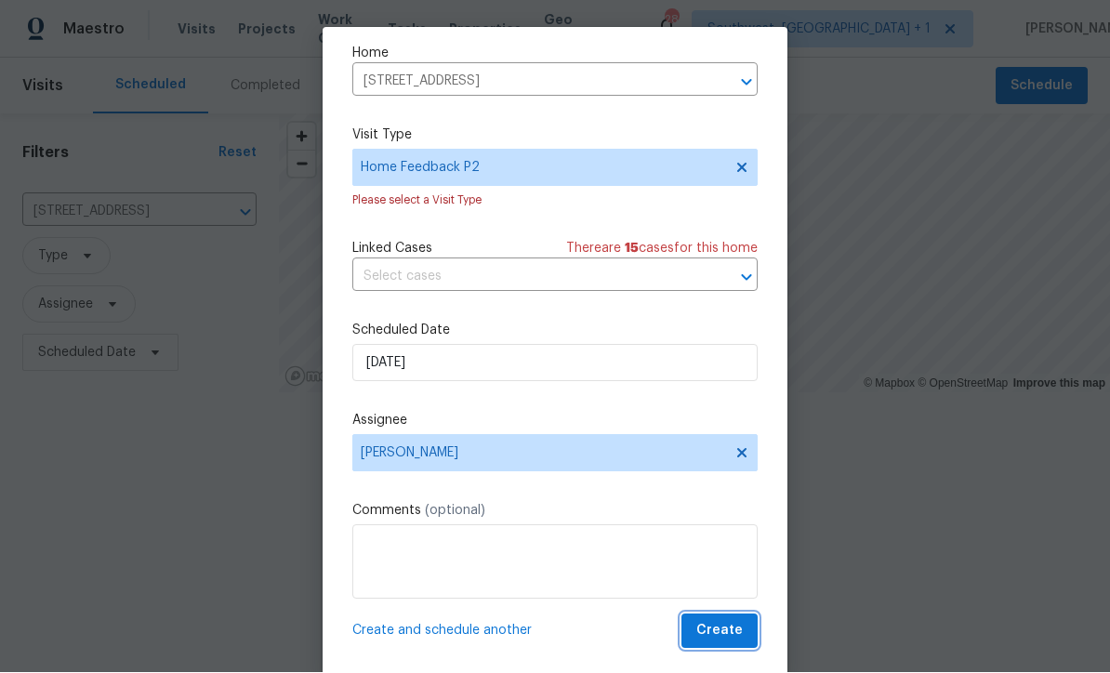
click at [731, 637] on span "Create" at bounding box center [719, 631] width 46 height 23
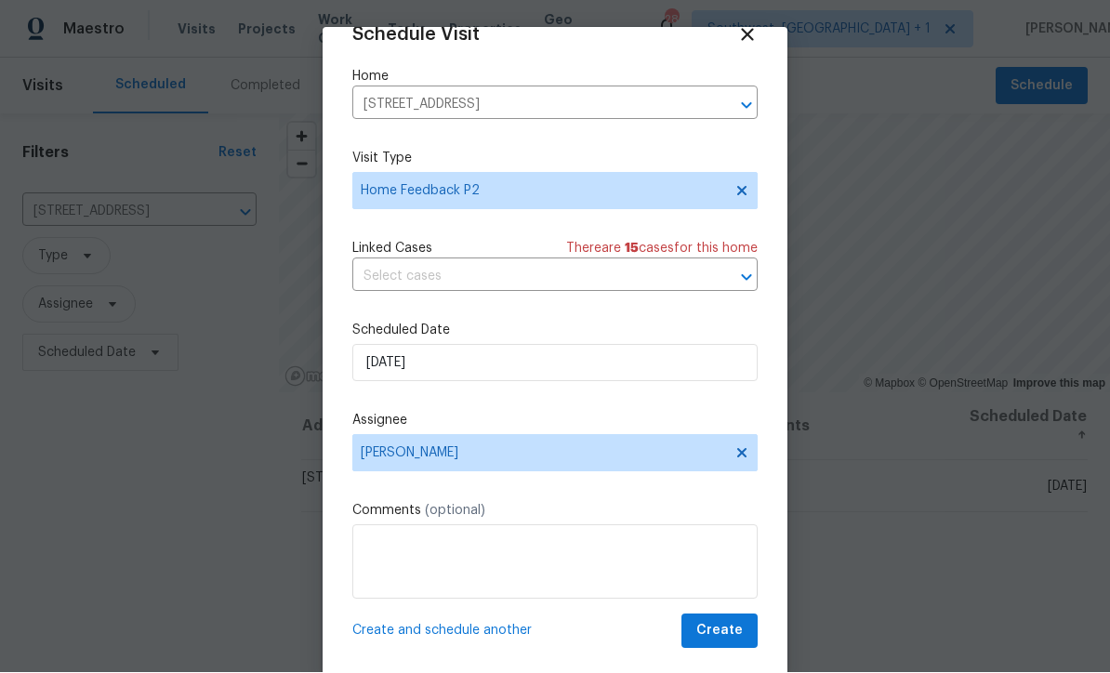
scroll to position [1, 0]
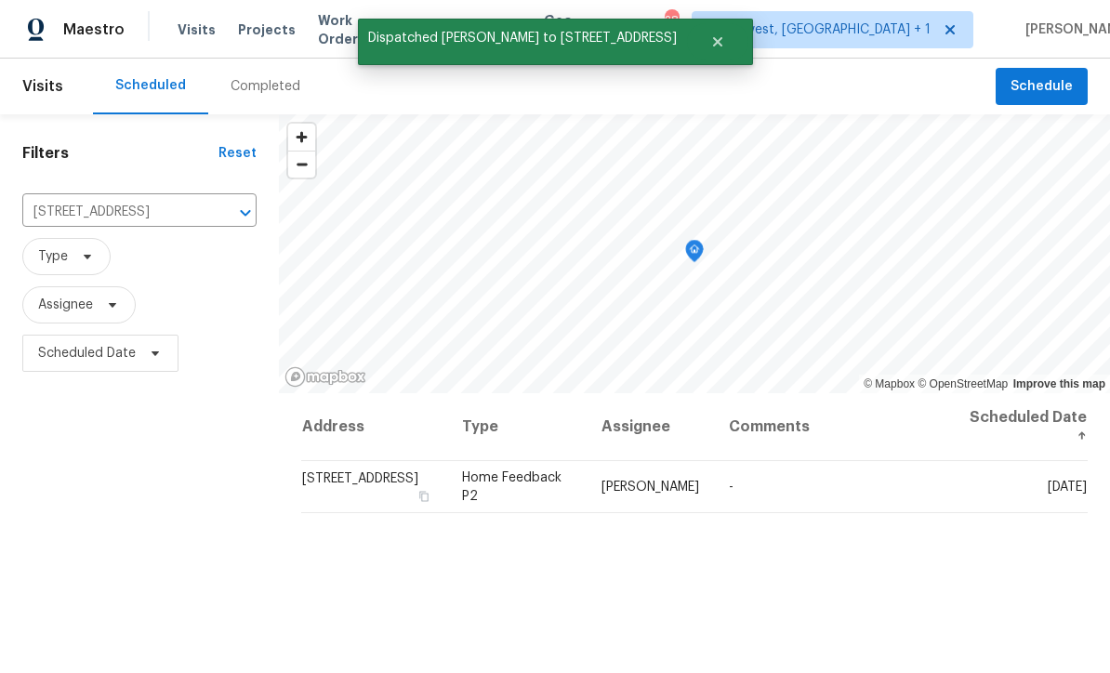
click at [86, 205] on input "5592 61st St N, Saint Petersburg, FL 33709" at bounding box center [113, 212] width 182 height 29
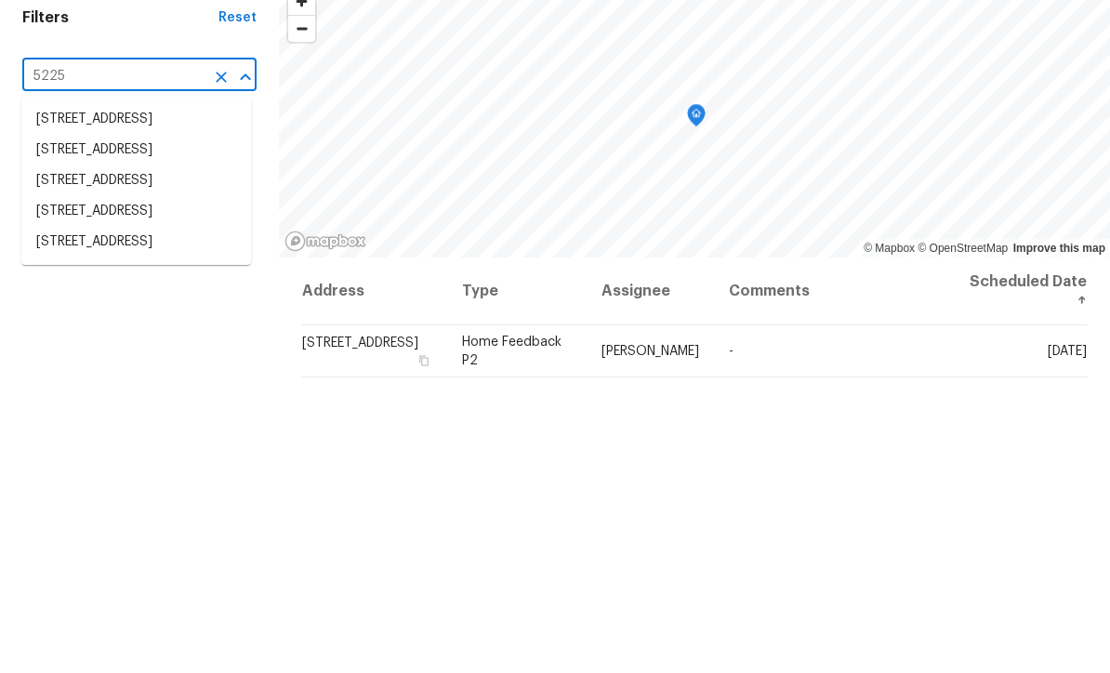
type input "5225 2"
click at [63, 240] on li "5225 20th St N, Saint Petersburg, FL 33714" at bounding box center [136, 255] width 230 height 31
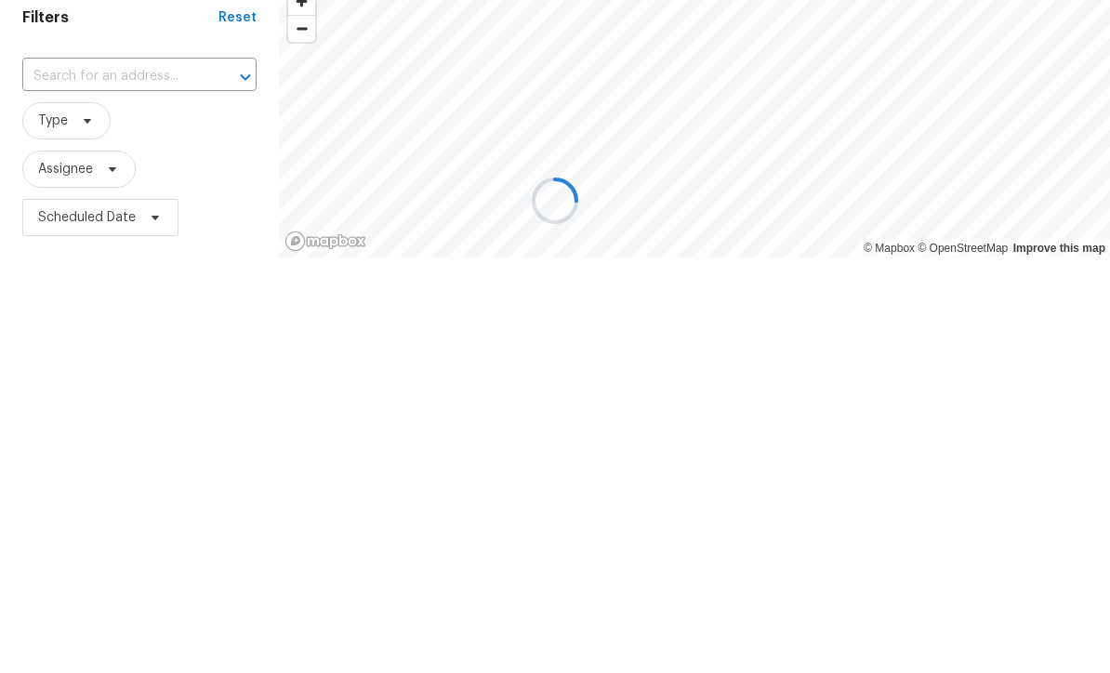
type input "5225 20th St N, Saint Petersburg, FL 33714"
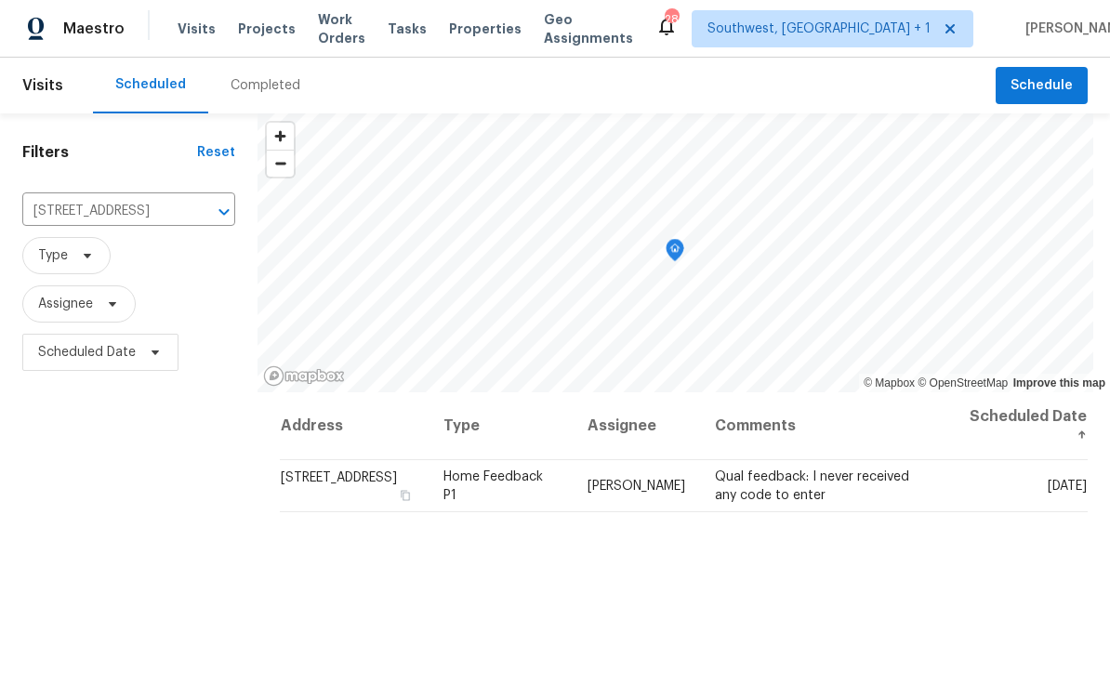
scroll to position [1, 0]
click at [0, 0] on icon at bounding box center [0, 0] width 0 height 0
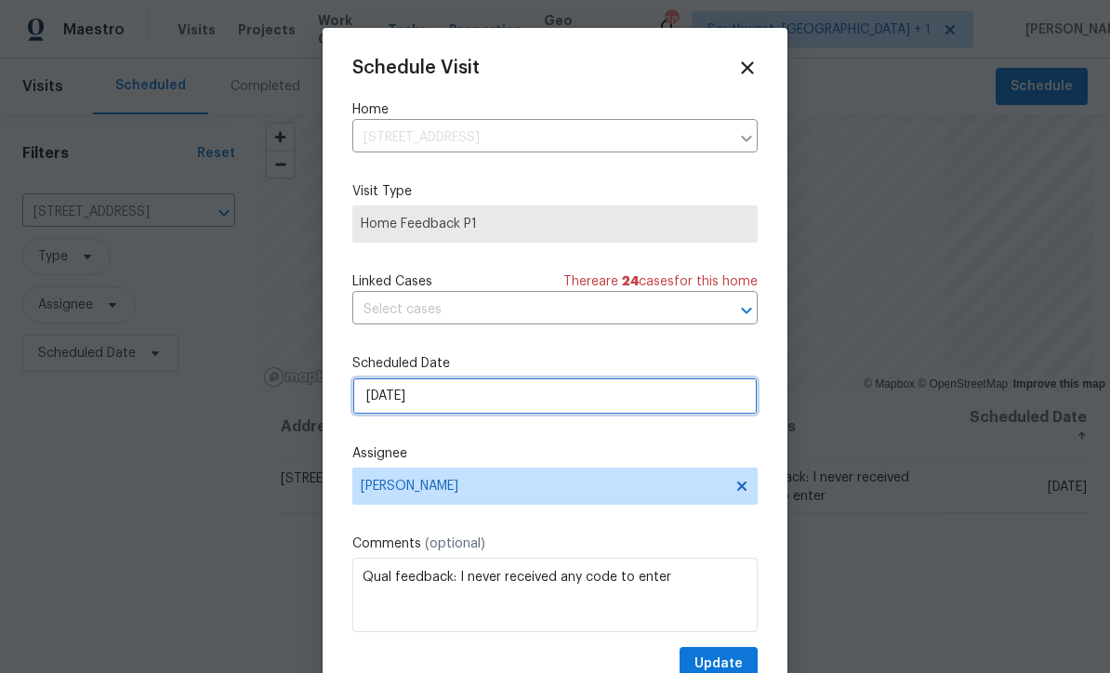
click at [475, 403] on input "[DATE]" at bounding box center [554, 395] width 405 height 37
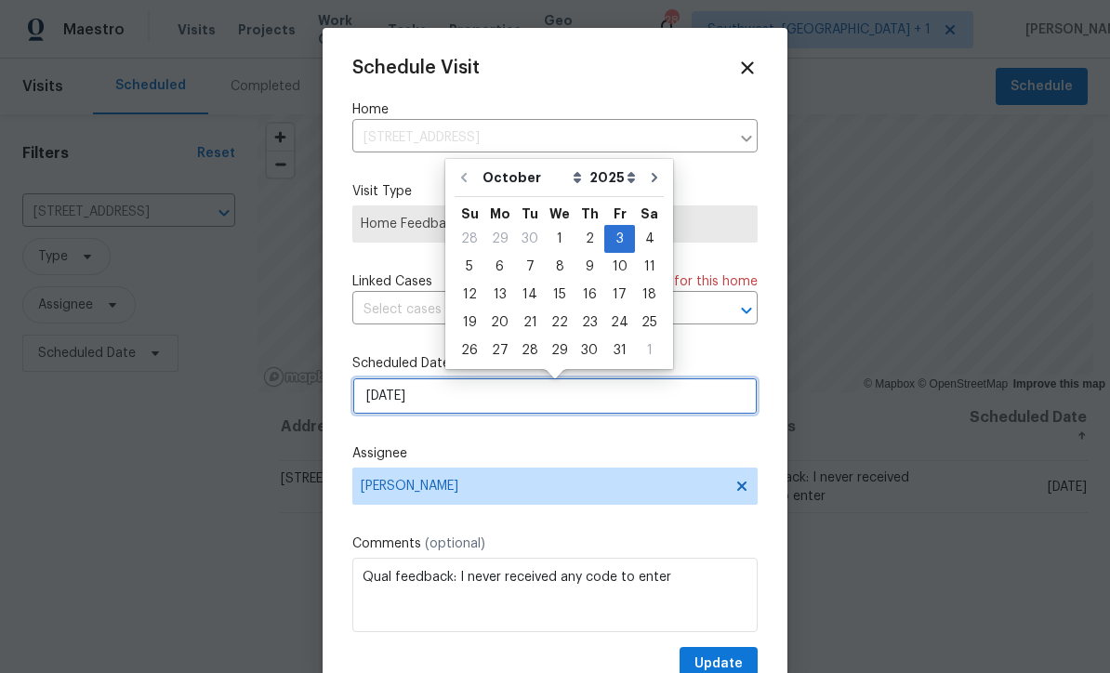
scroll to position [0, 0]
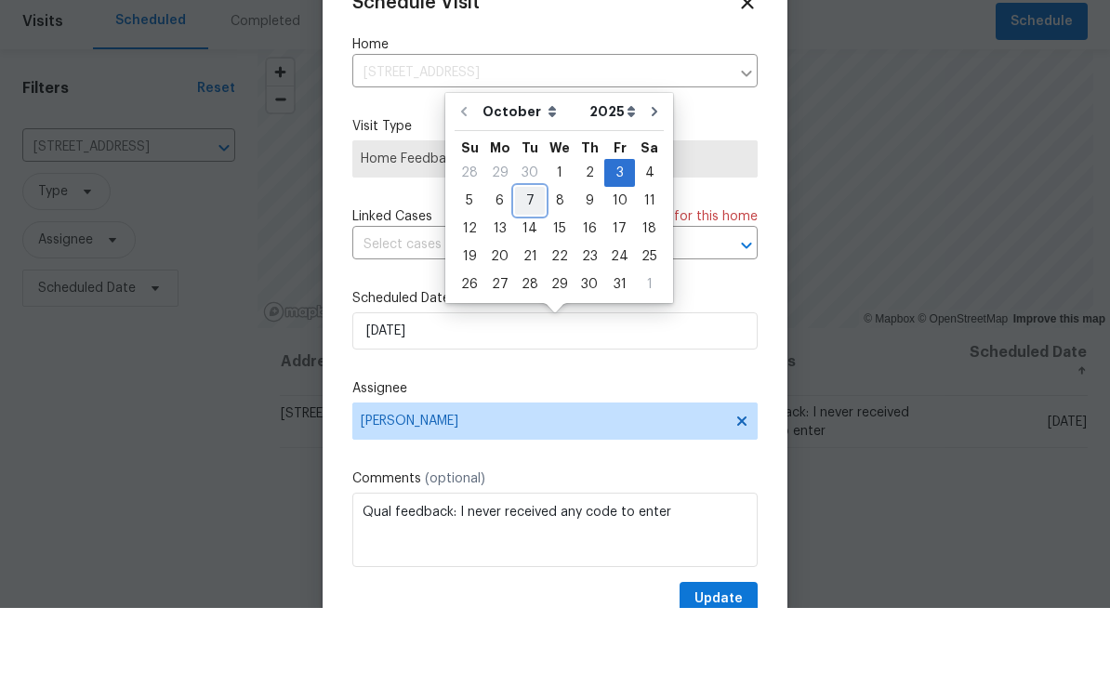
click at [533, 253] on div "7" at bounding box center [530, 266] width 30 height 26
type input "10/7/2025"
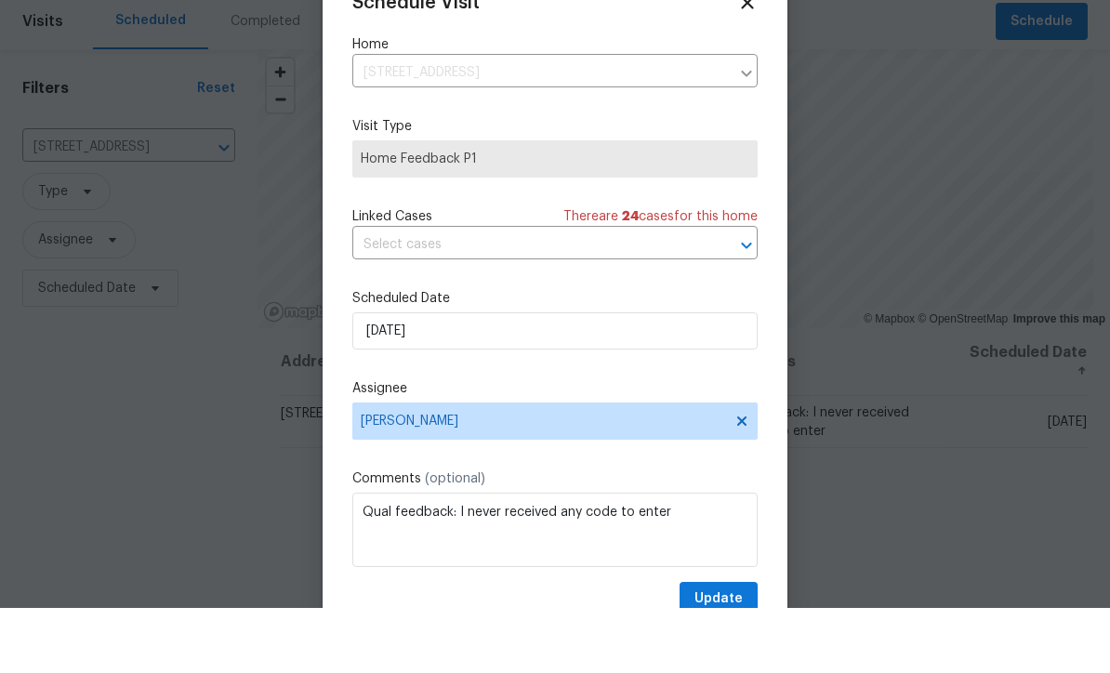
scroll to position [61, 0]
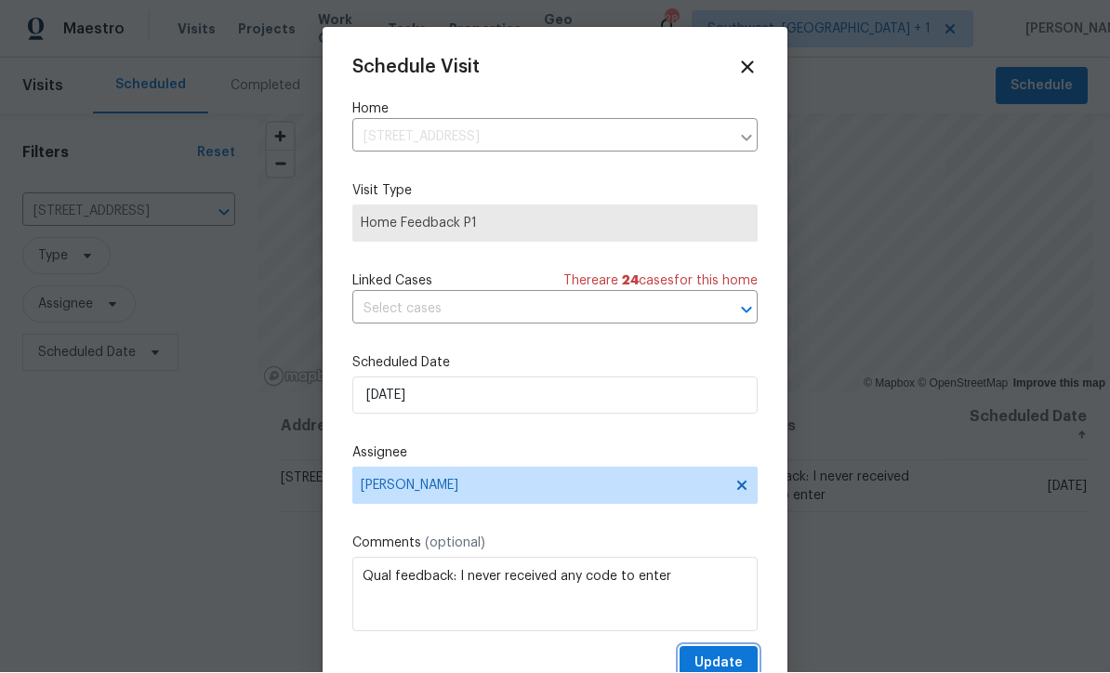
click at [730, 657] on span "Update" at bounding box center [718, 664] width 48 height 23
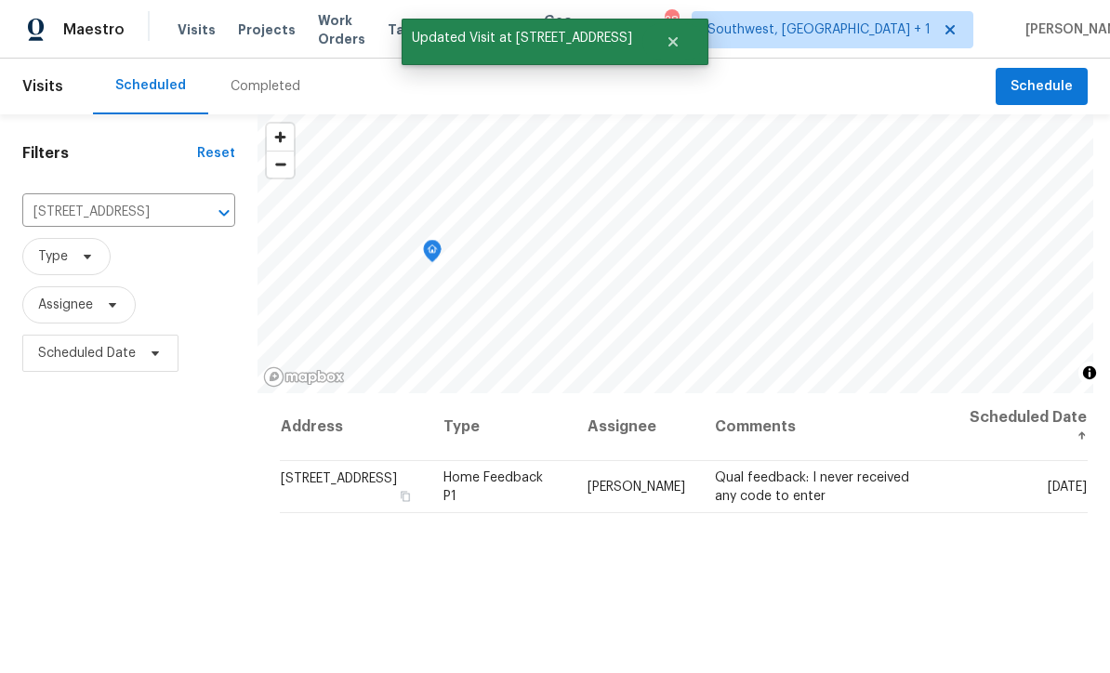
scroll to position [0, 0]
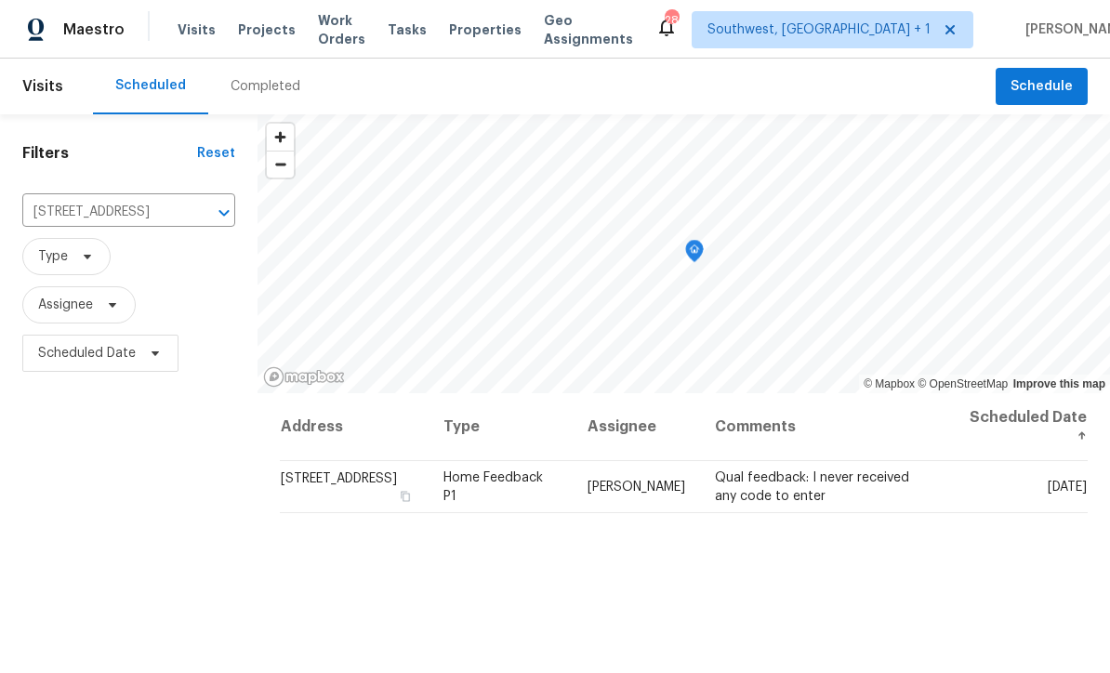
click at [498, 22] on span "Properties" at bounding box center [485, 29] width 73 height 19
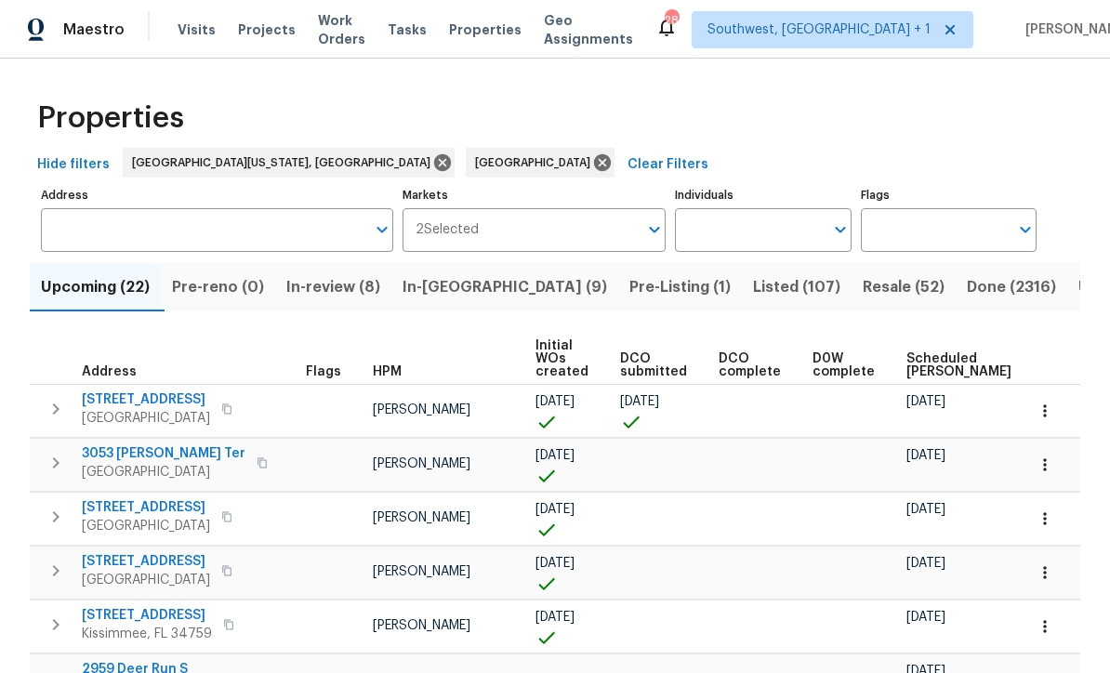
click at [747, 231] on input "Individuals" at bounding box center [749, 230] width 148 height 44
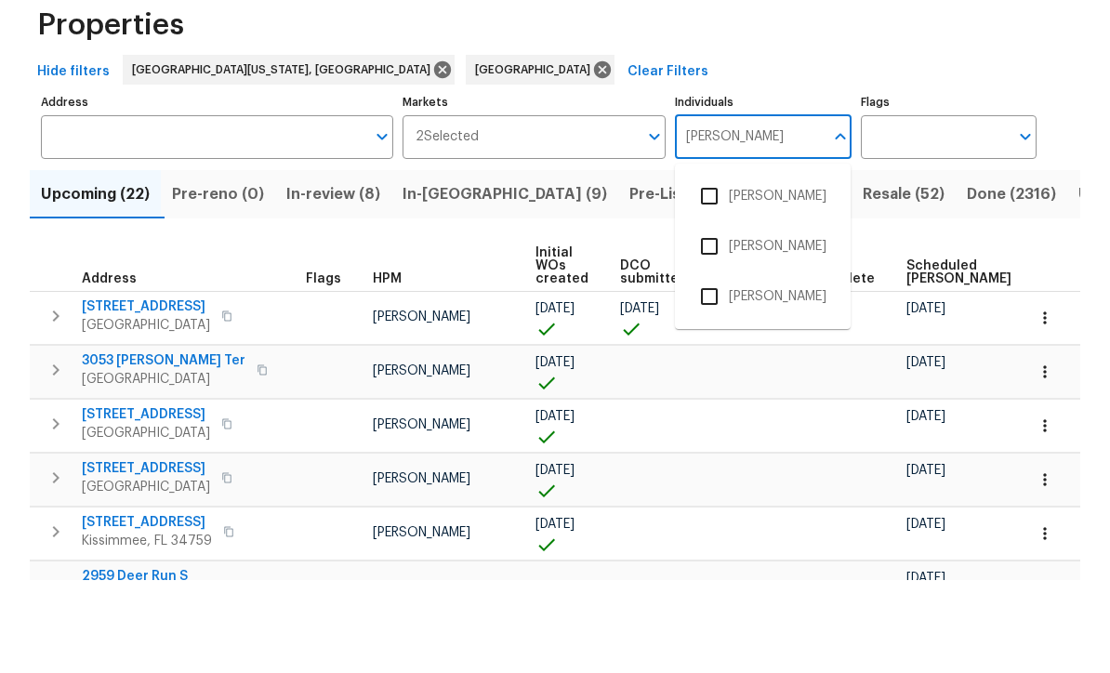
type input "Naomi"
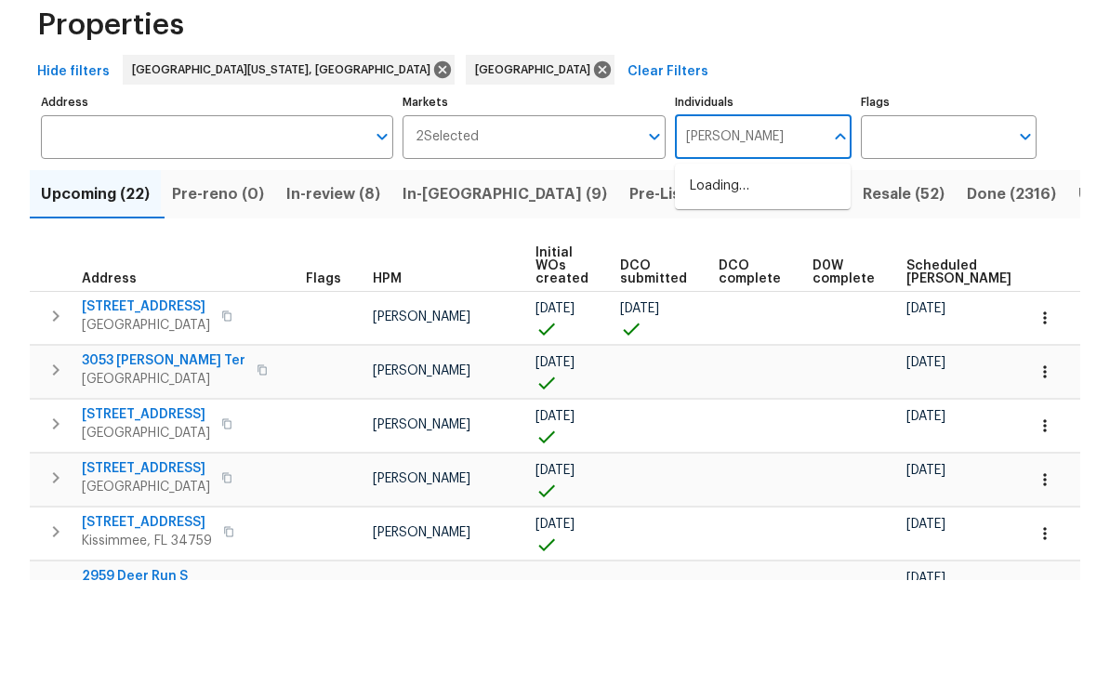
scroll to position [61, 0]
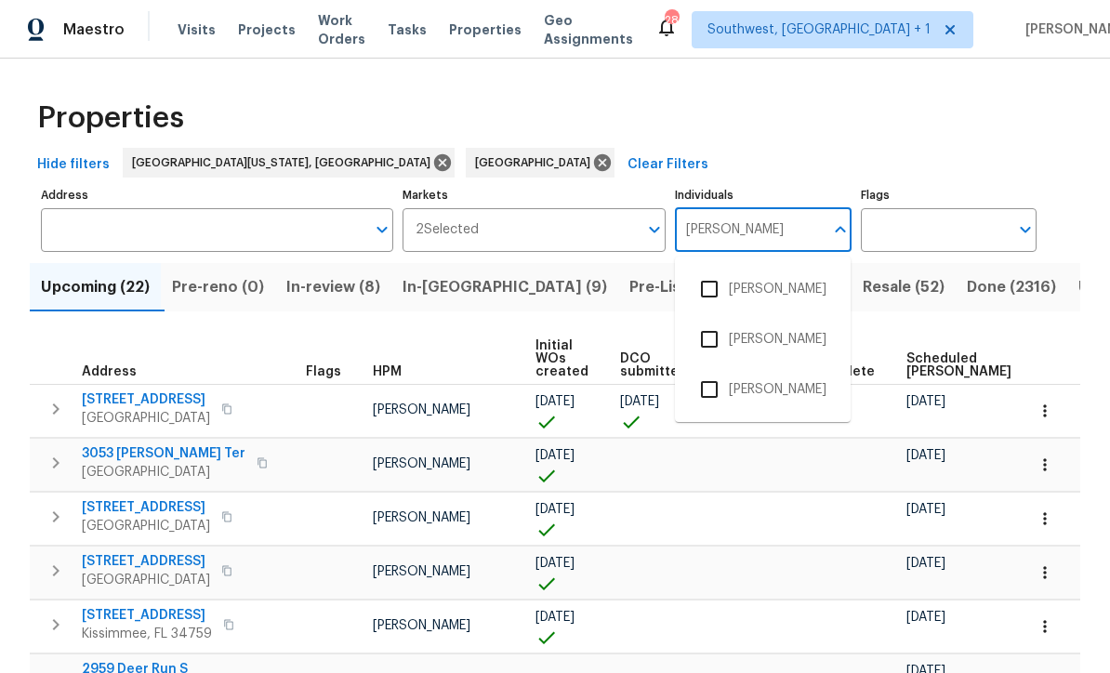
click at [717, 270] on input "checkbox" at bounding box center [709, 289] width 39 height 39
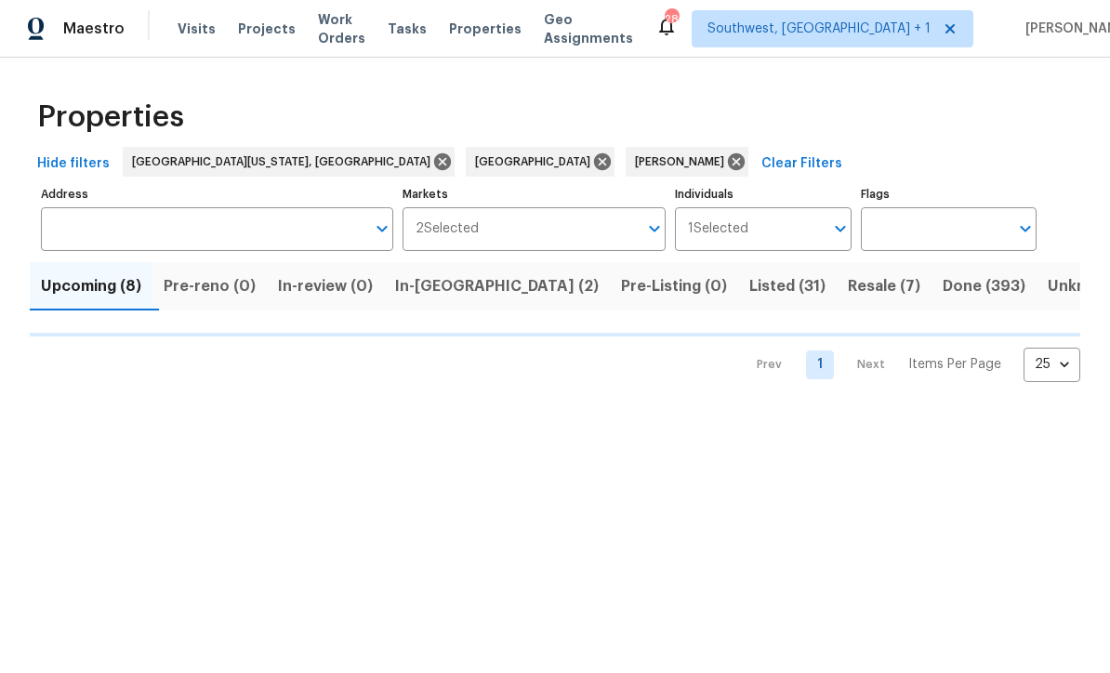
scroll to position [1, 0]
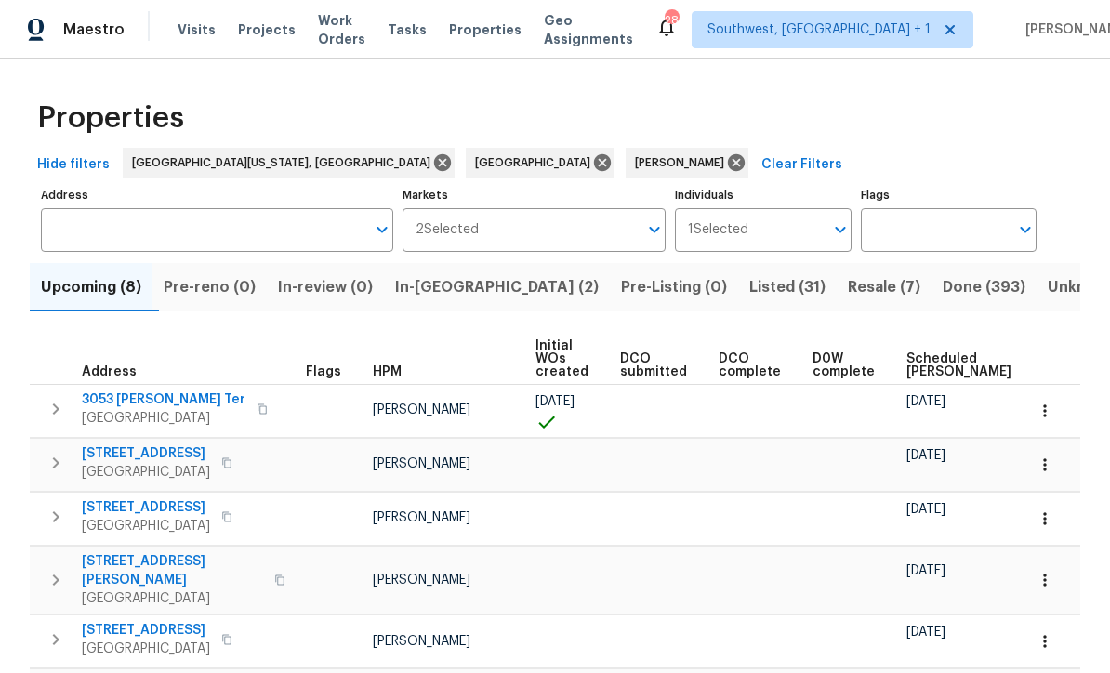
click at [749, 287] on span "Listed (31)" at bounding box center [787, 287] width 76 height 26
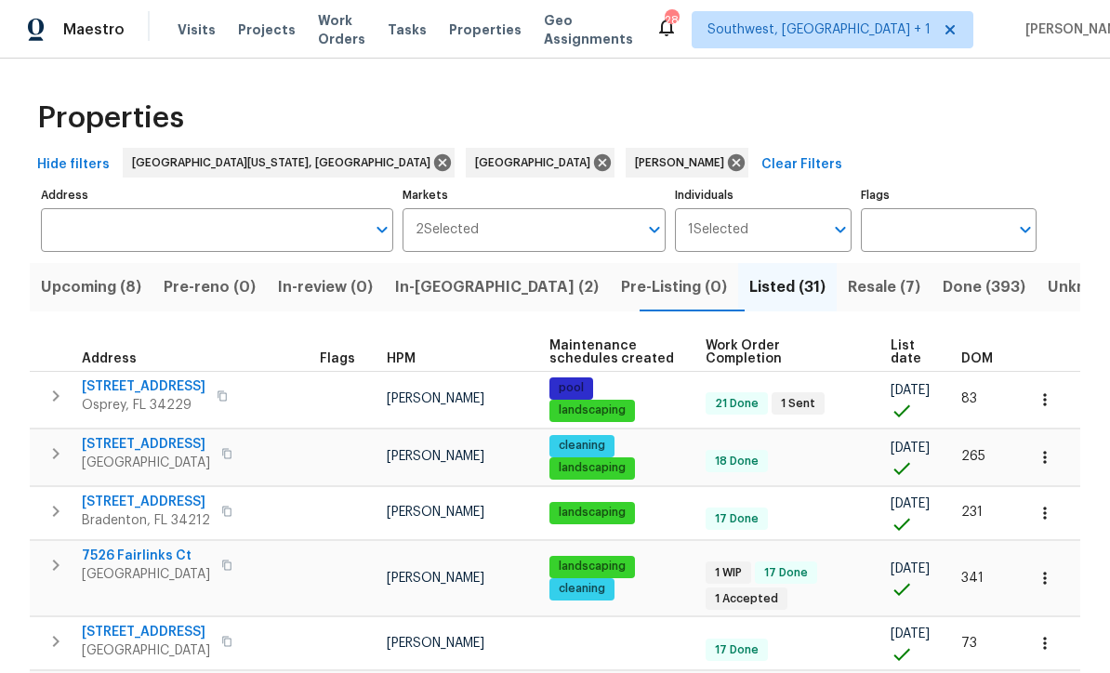
click at [919, 341] on span "List date" at bounding box center [910, 352] width 39 height 26
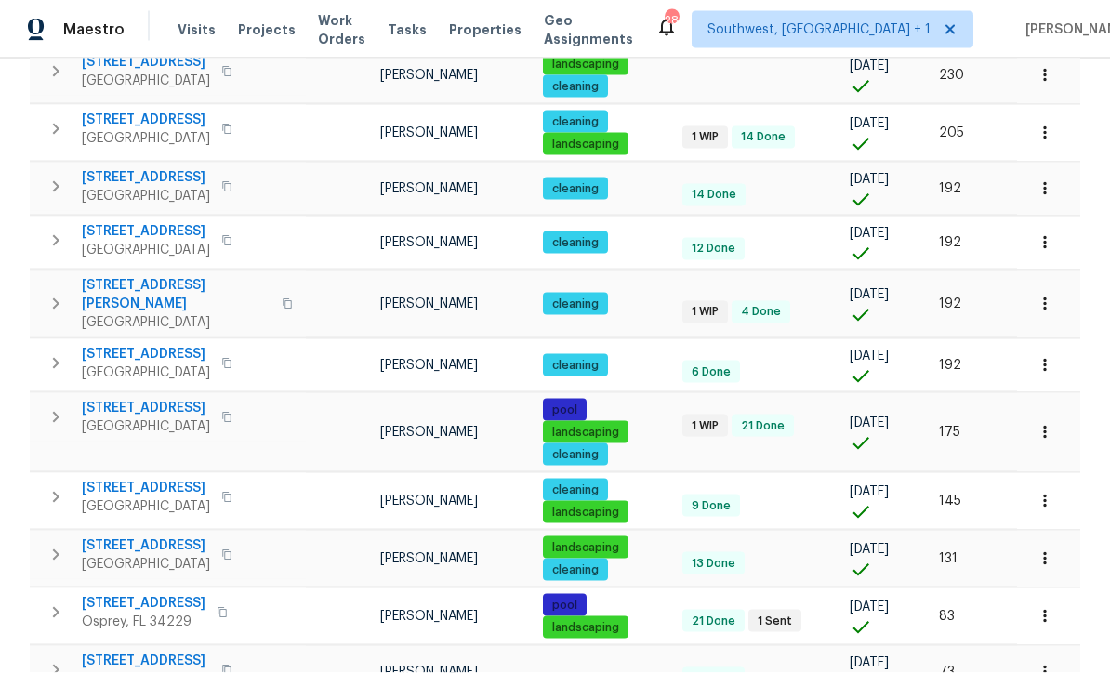
scroll to position [61, 0]
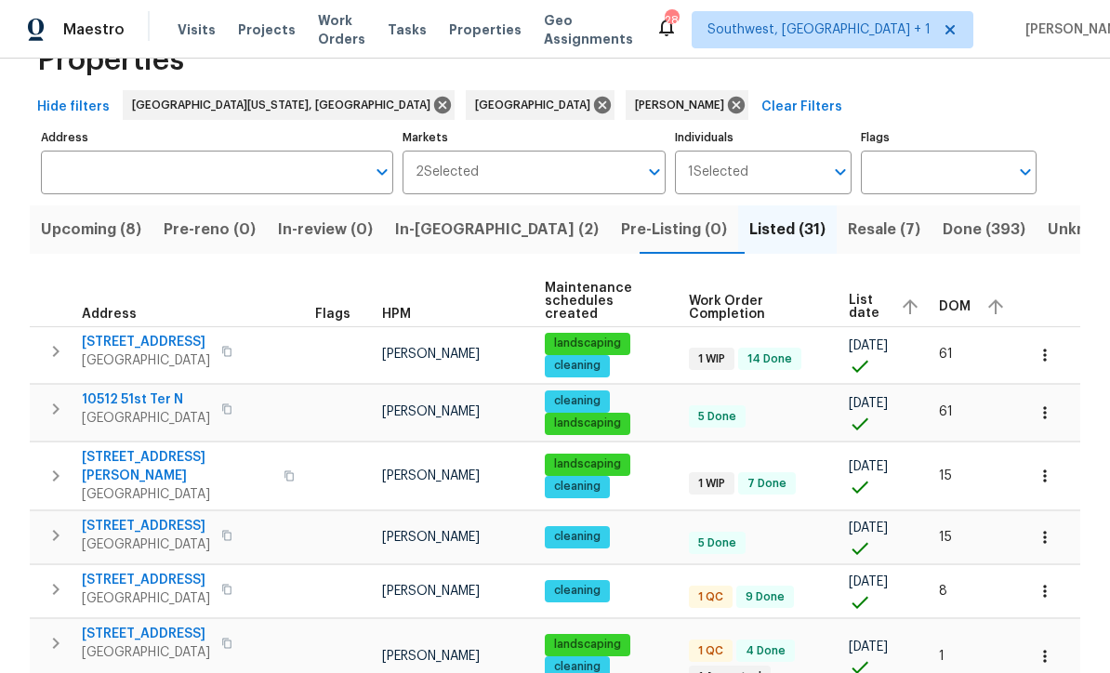
scroll to position [57, 0]
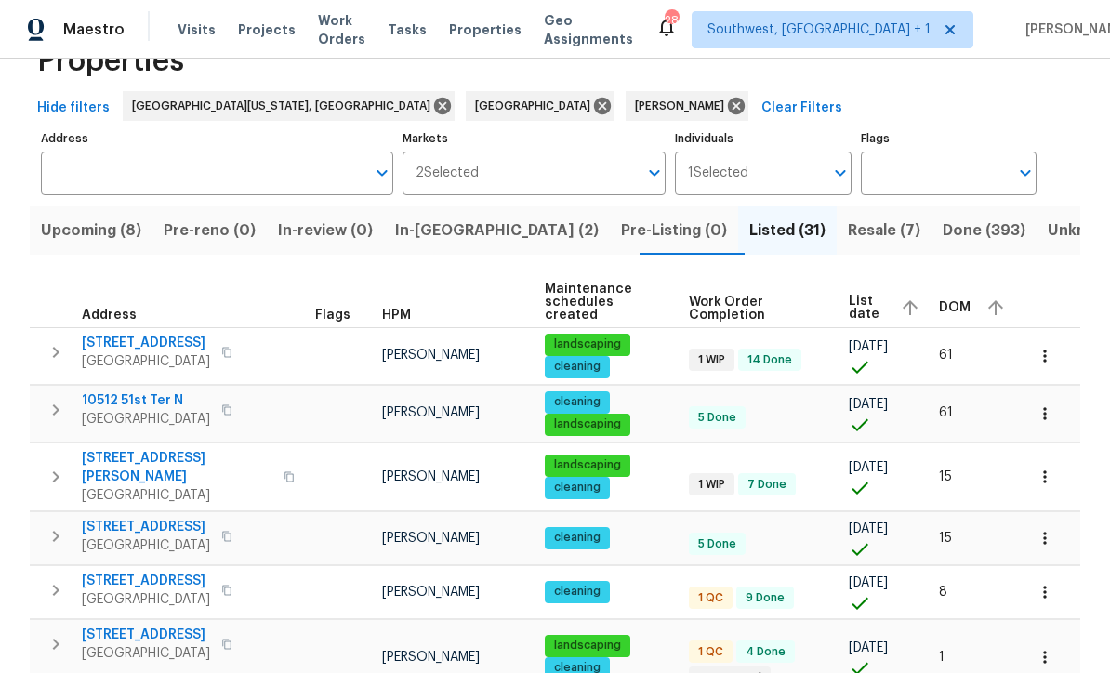
click at [108, 334] on span "5592 61st St N" at bounding box center [146, 343] width 128 height 19
click at [1047, 648] on icon "button" at bounding box center [1045, 657] width 19 height 19
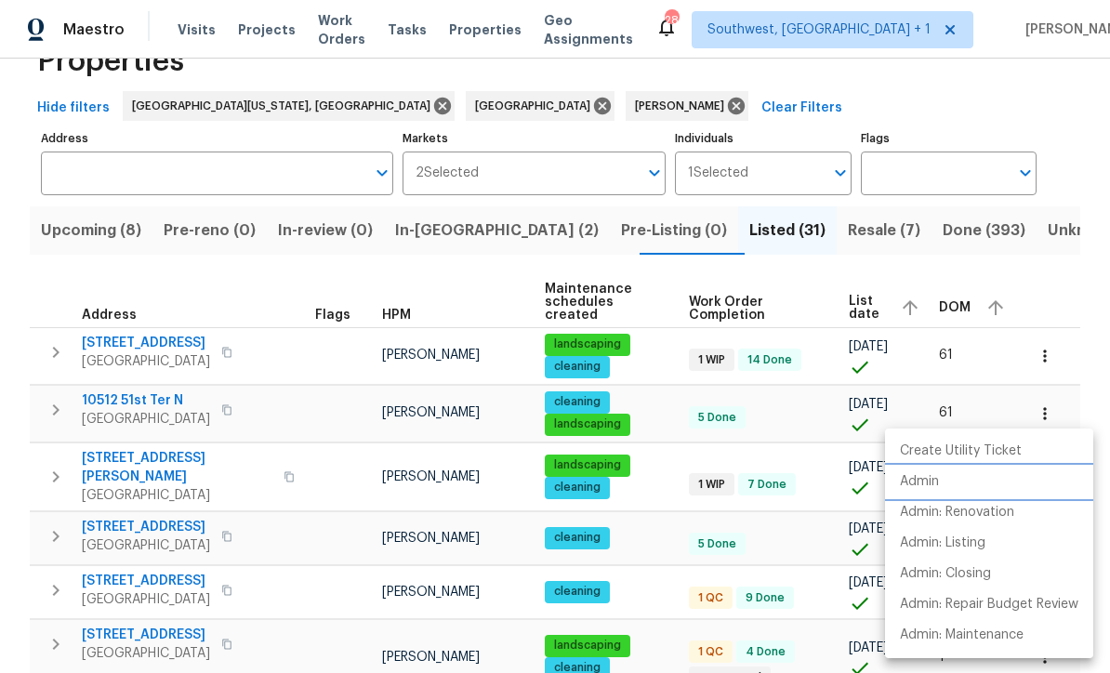
click at [926, 479] on p "Admin" at bounding box center [919, 482] width 39 height 20
click at [668, 528] on div at bounding box center [555, 336] width 1110 height 673
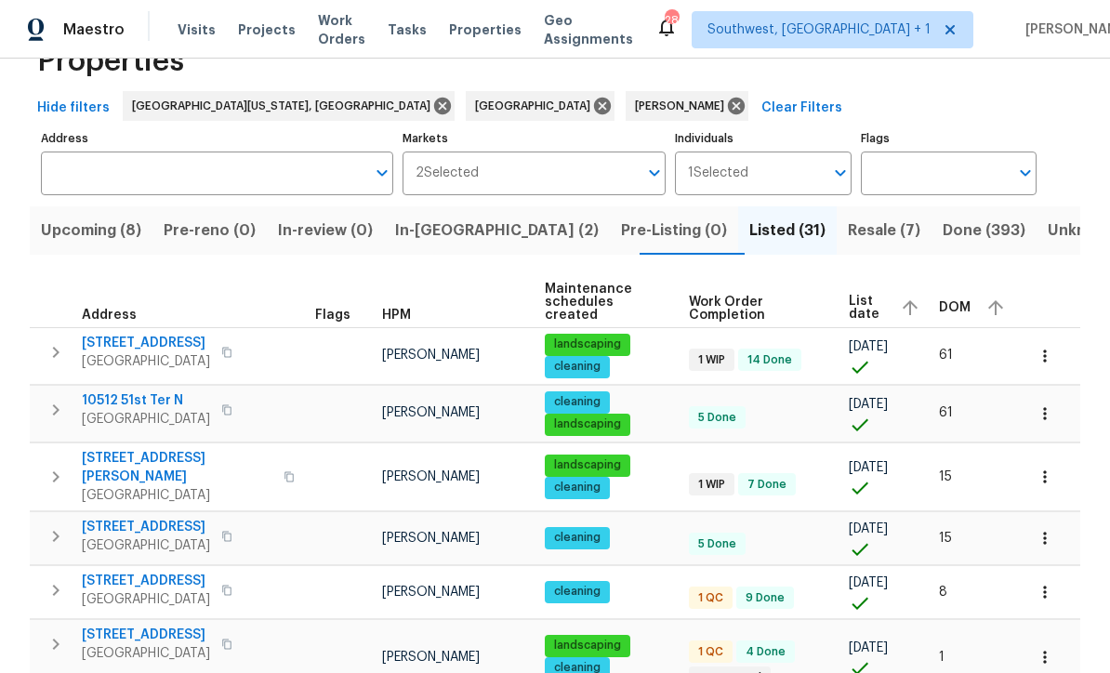
click at [350, 20] on span "Work Orders" at bounding box center [341, 29] width 47 height 37
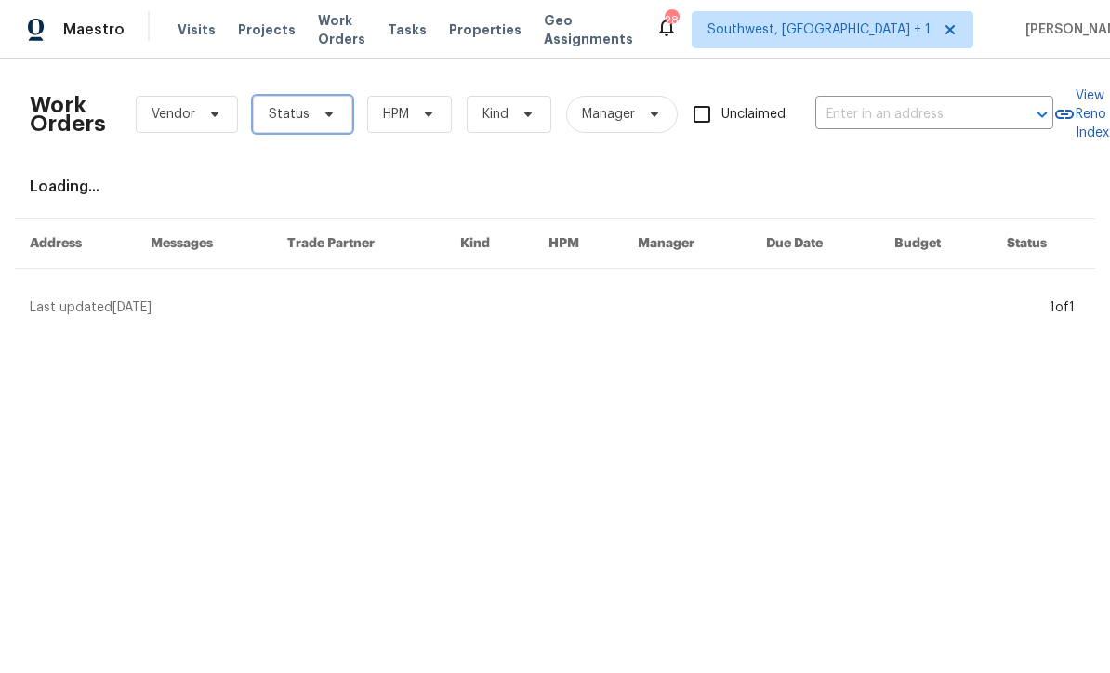
click at [305, 119] on span "Status" at bounding box center [289, 114] width 41 height 19
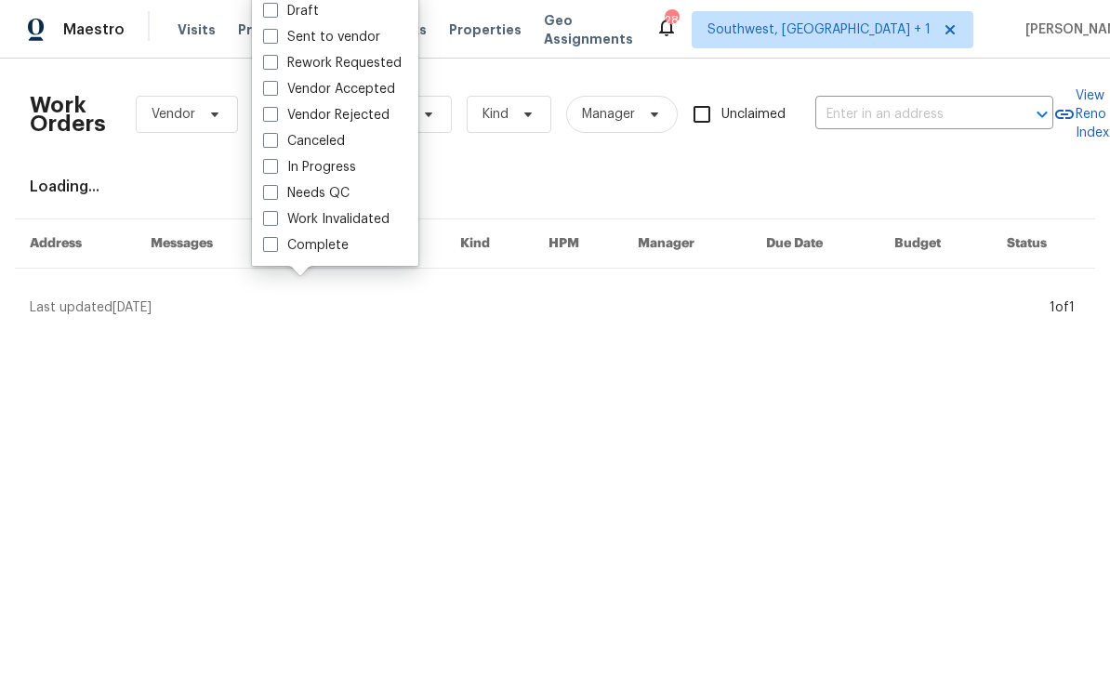
click at [285, 193] on label "Needs QC" at bounding box center [306, 193] width 86 height 19
click at [275, 193] on input "Needs QC" at bounding box center [269, 190] width 12 height 12
checkbox input "true"
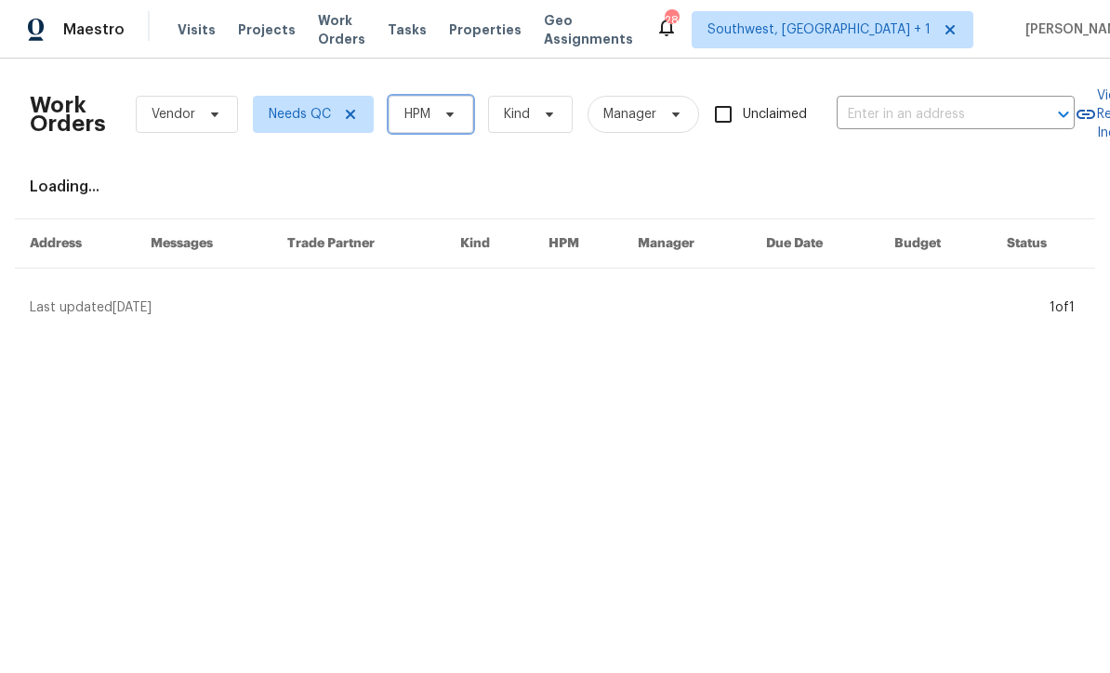
click at [450, 115] on icon at bounding box center [449, 114] width 7 height 5
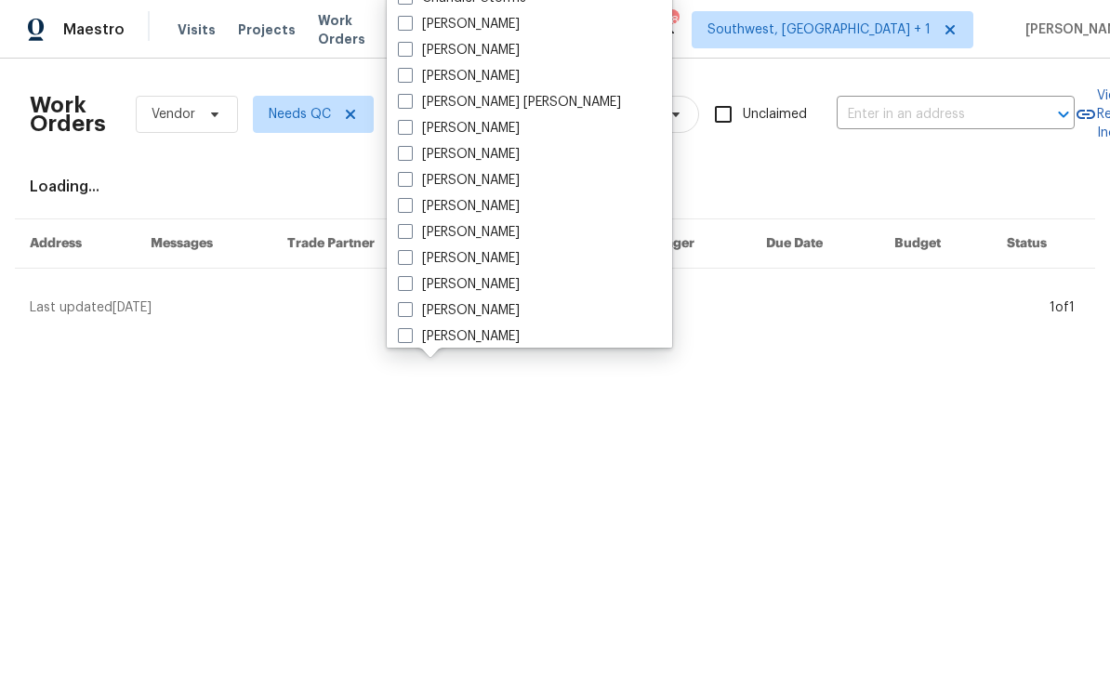
scroll to position [107, 0]
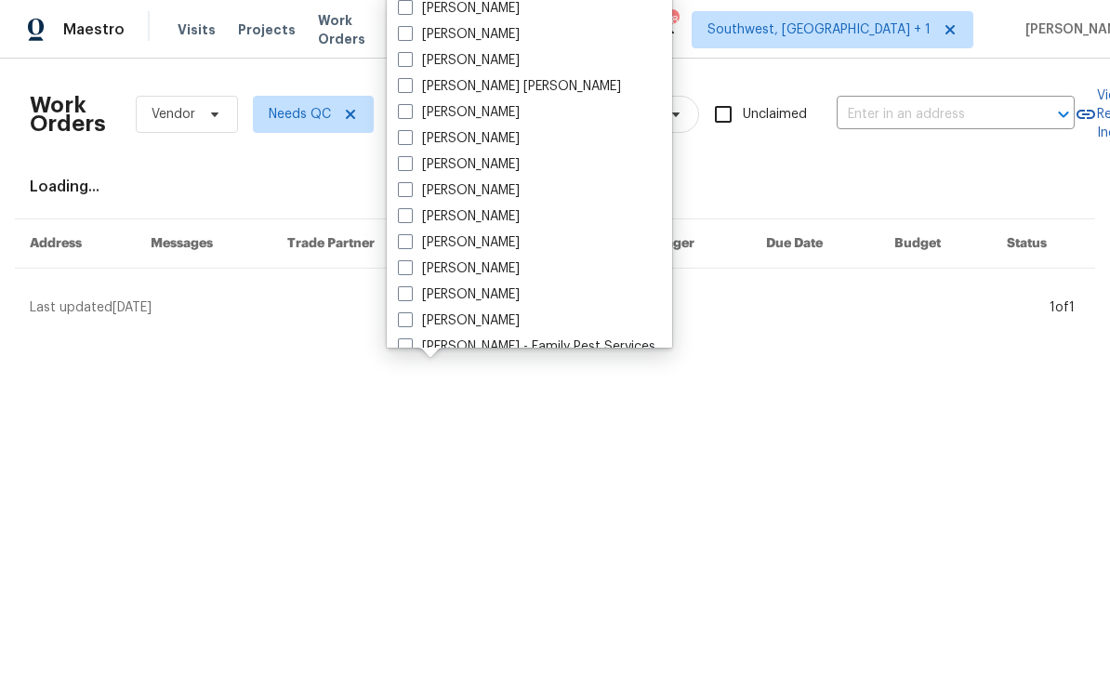
click at [411, 272] on span at bounding box center [405, 267] width 15 height 15
click at [410, 271] on input "[PERSON_NAME]" at bounding box center [404, 265] width 12 height 12
checkbox input "true"
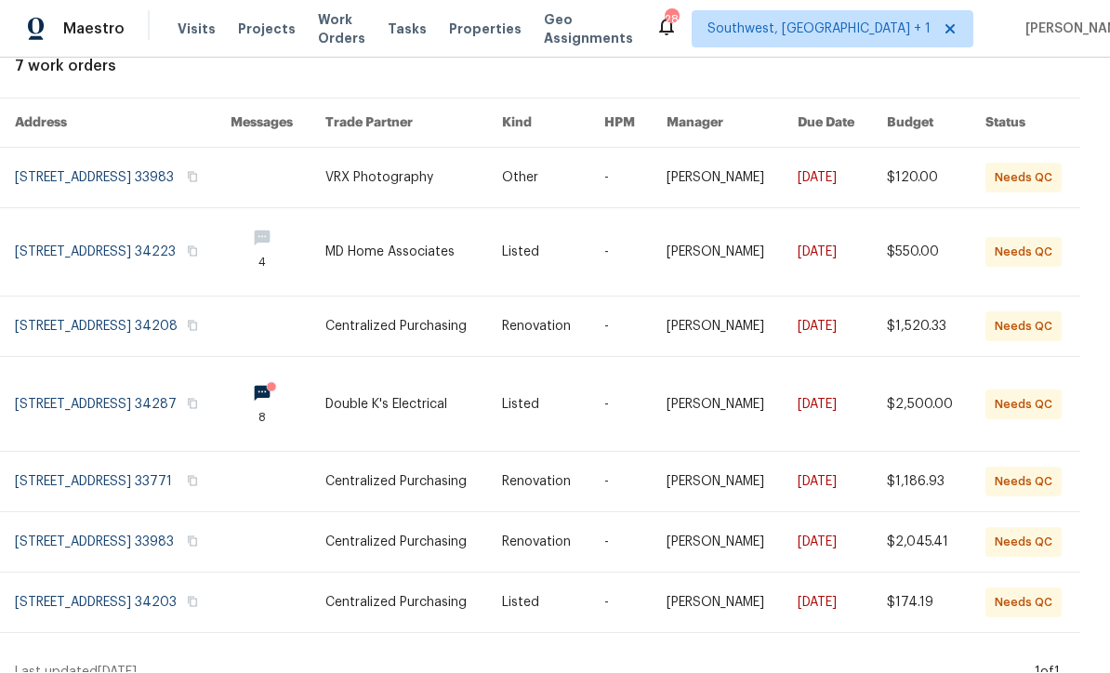
scroll to position [61, 0]
click at [416, 363] on link at bounding box center [413, 405] width 177 height 94
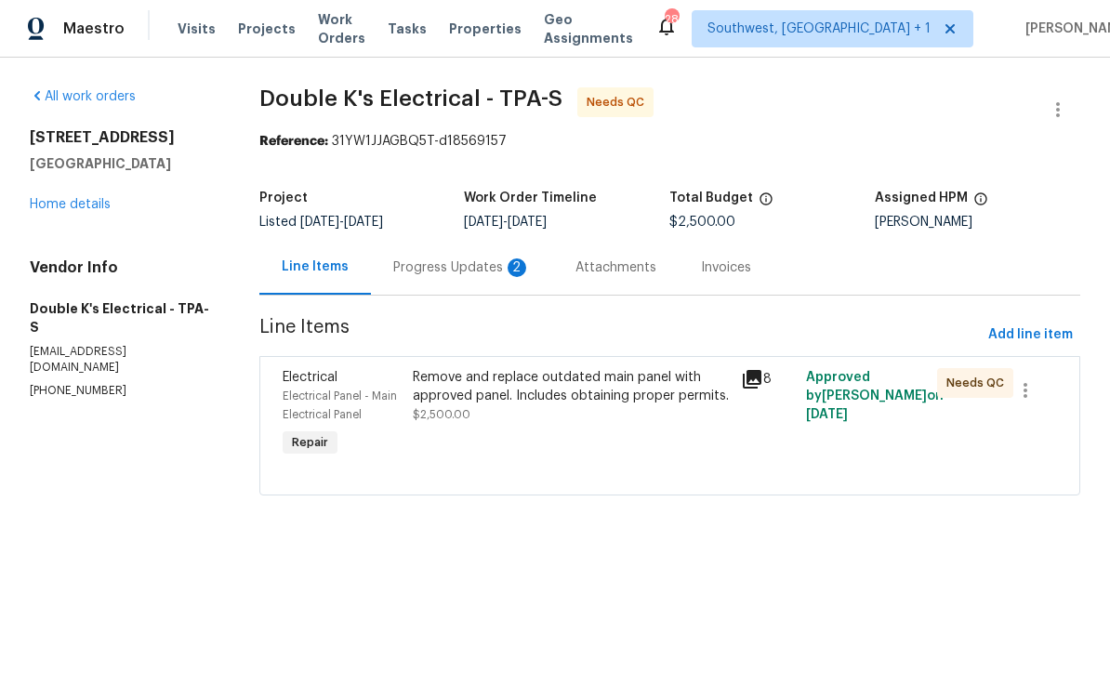
click at [451, 271] on div "Progress Updates 2" at bounding box center [462, 268] width 138 height 19
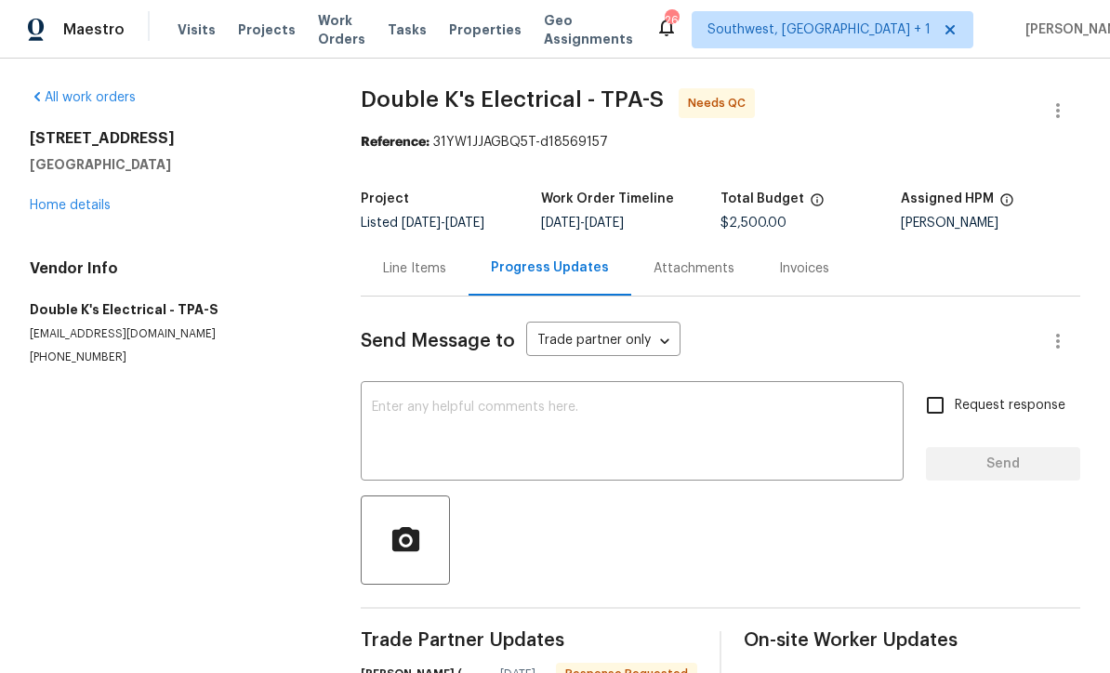
click at [600, 406] on textarea at bounding box center [632, 433] width 521 height 65
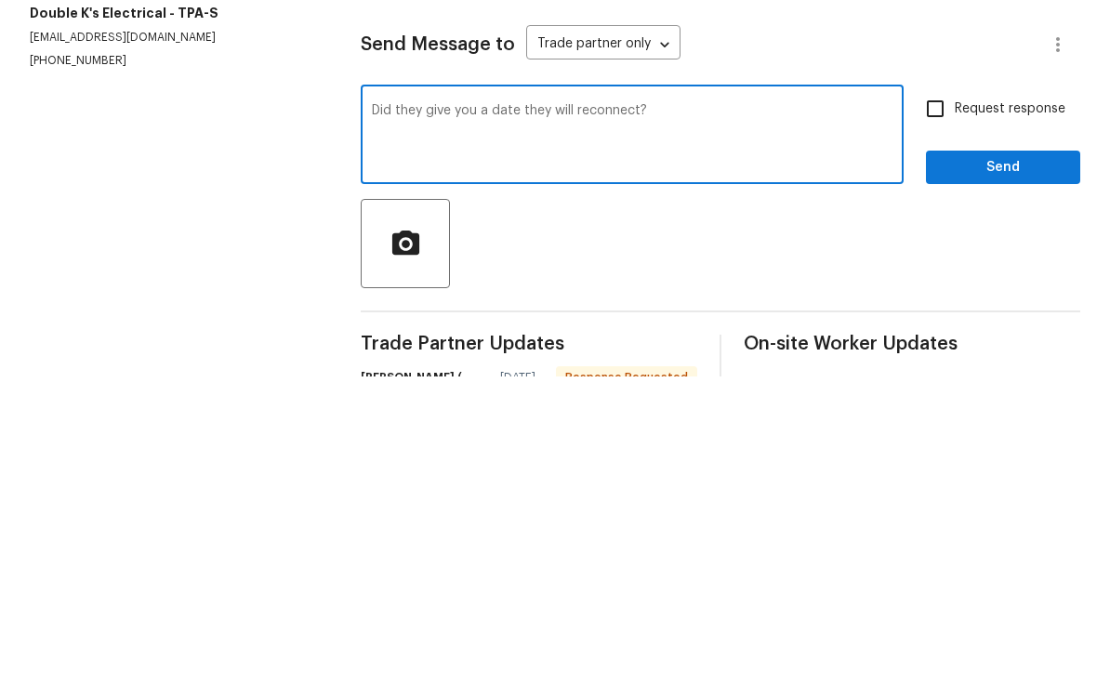
type textarea "Did they give you a date they will reconnect?"
click at [945, 386] on input "Request response" at bounding box center [935, 405] width 39 height 39
checkbox input "true"
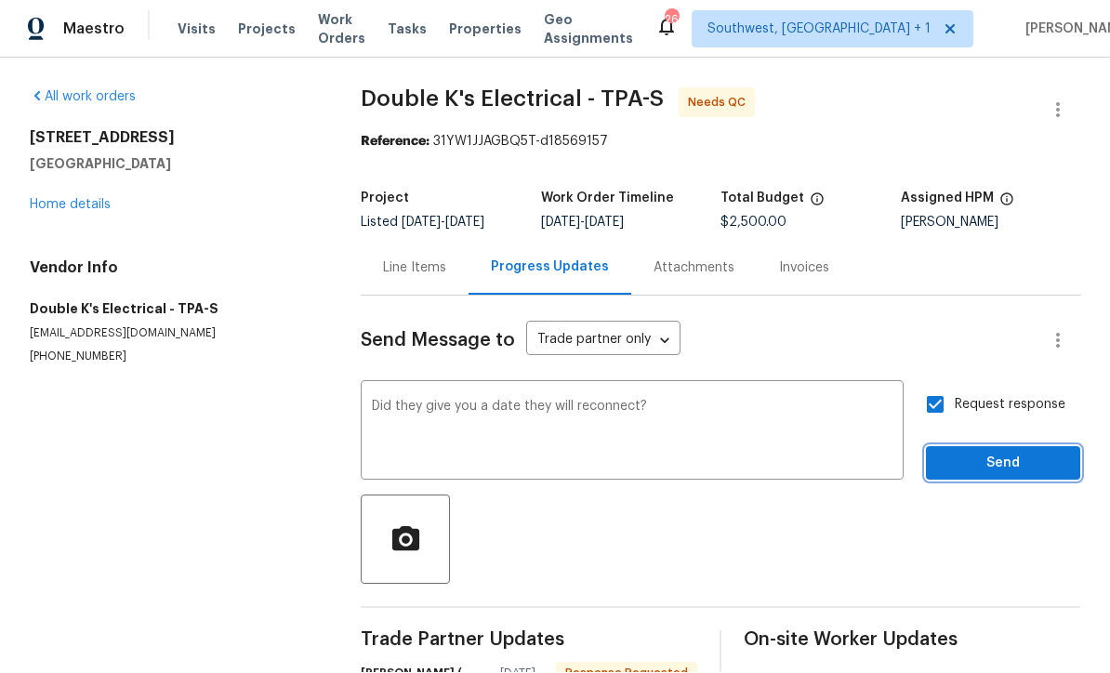
click at [995, 453] on span "Send" at bounding box center [1003, 464] width 125 height 23
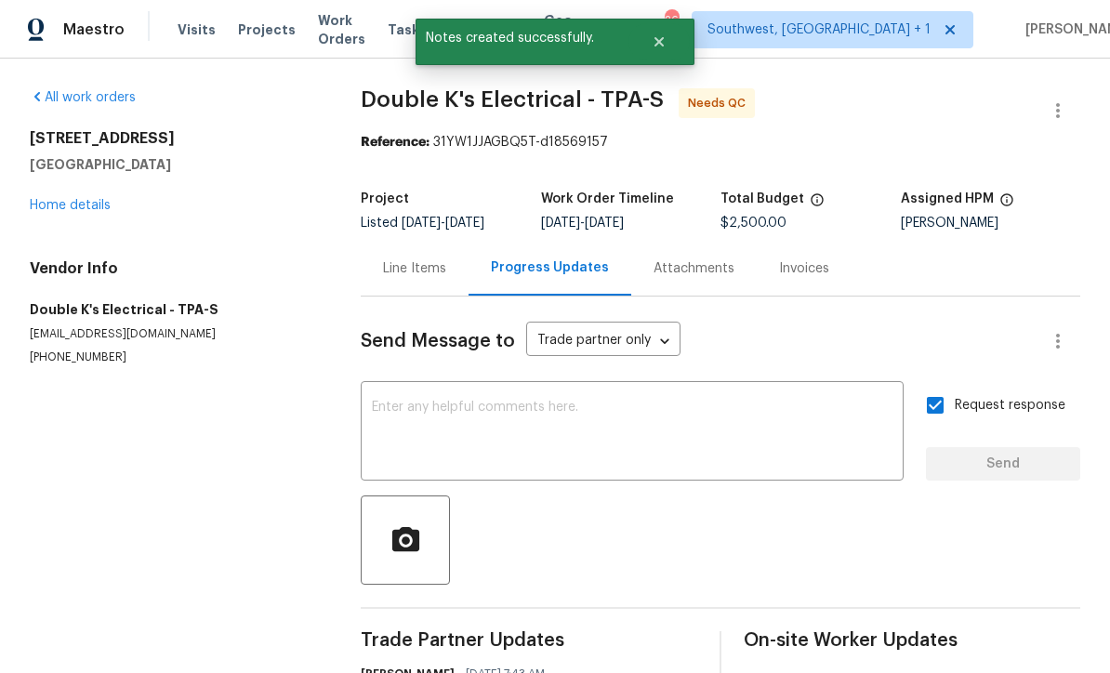
click at [96, 199] on link "Home details" at bounding box center [70, 205] width 81 height 13
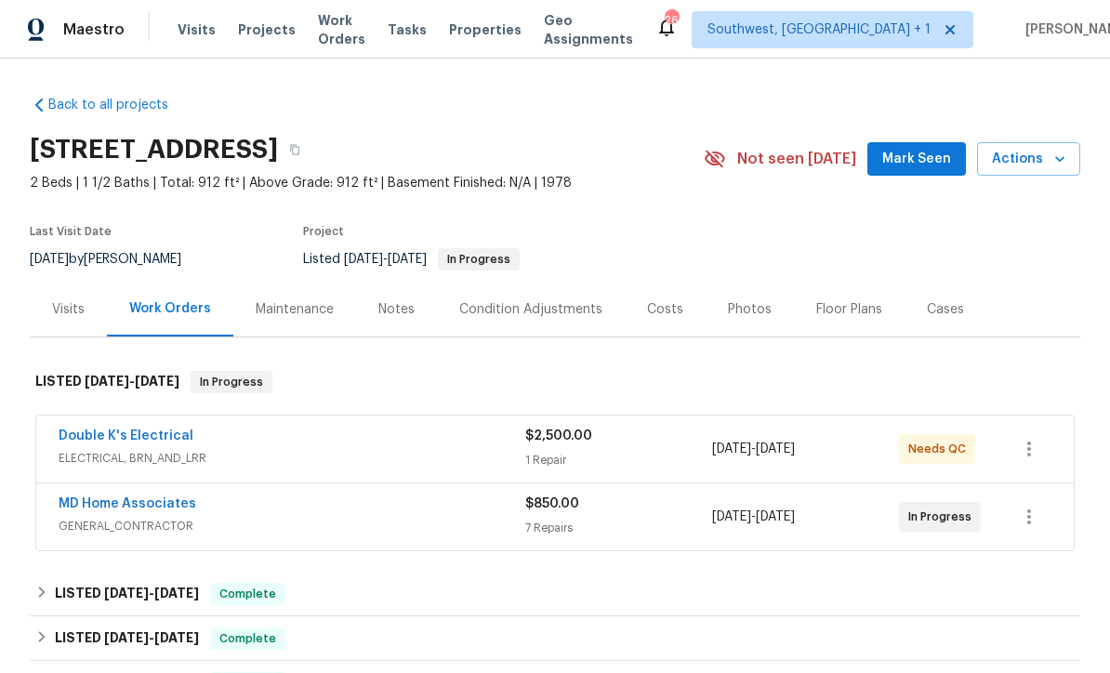
click at [579, 455] on div "1 Repair" at bounding box center [618, 460] width 187 height 19
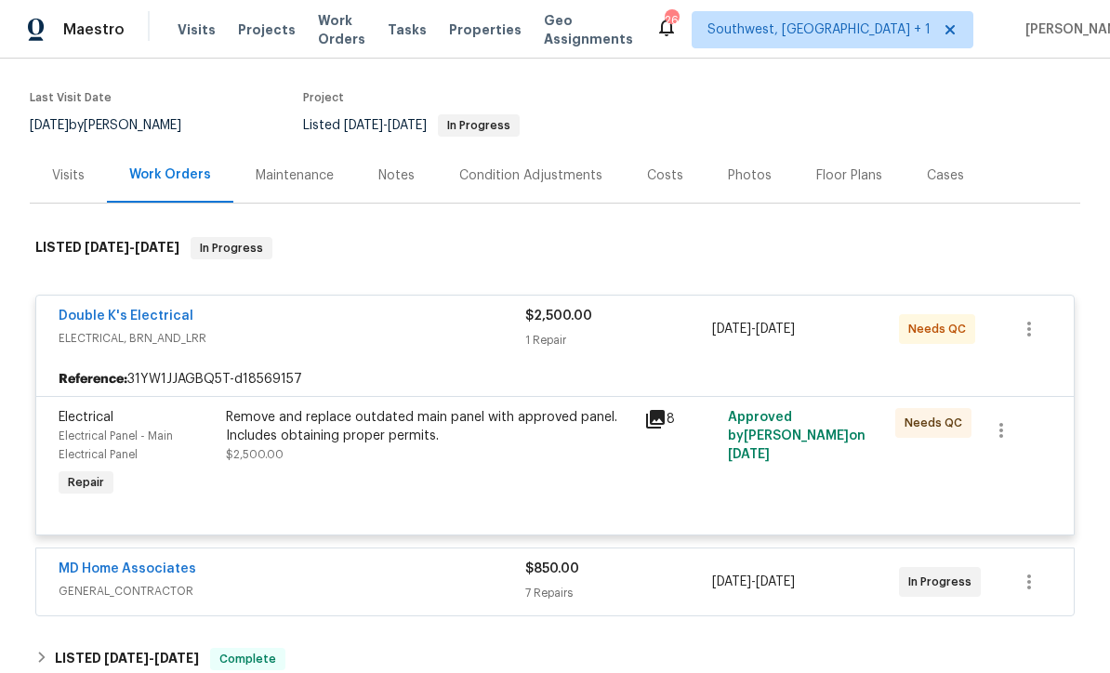
scroll to position [135, 0]
click at [586, 459] on div "Remove and replace outdated main panel with approved panel. Includes obtaining …" at bounding box center [429, 435] width 407 height 56
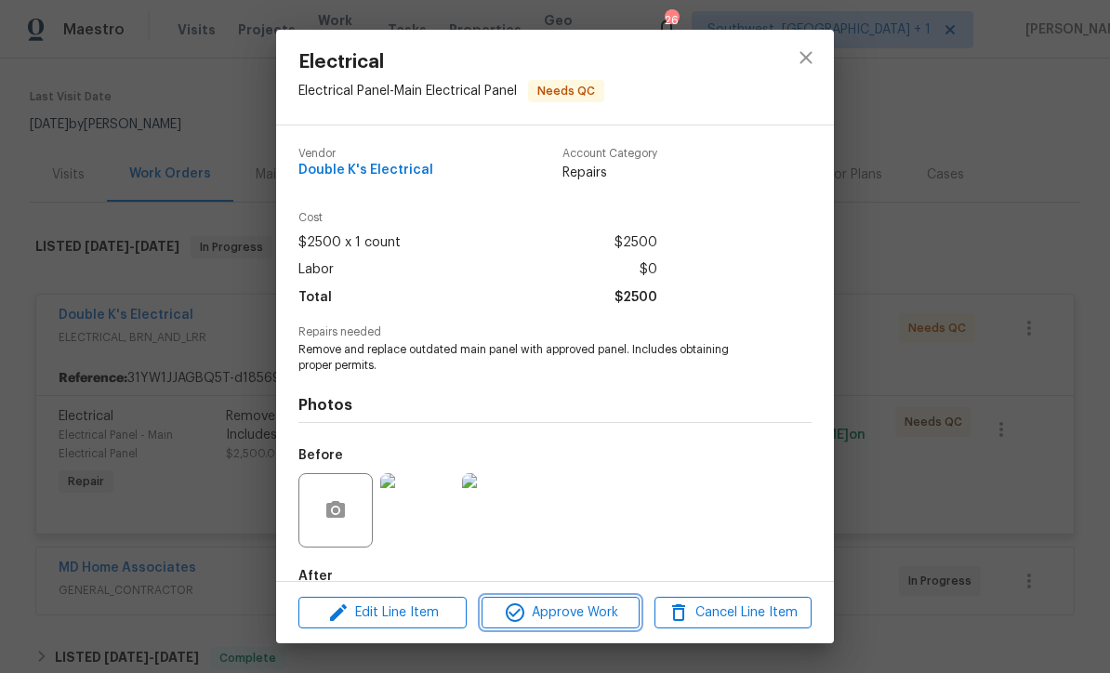
click at [599, 614] on span "Approve Work" at bounding box center [560, 613] width 146 height 23
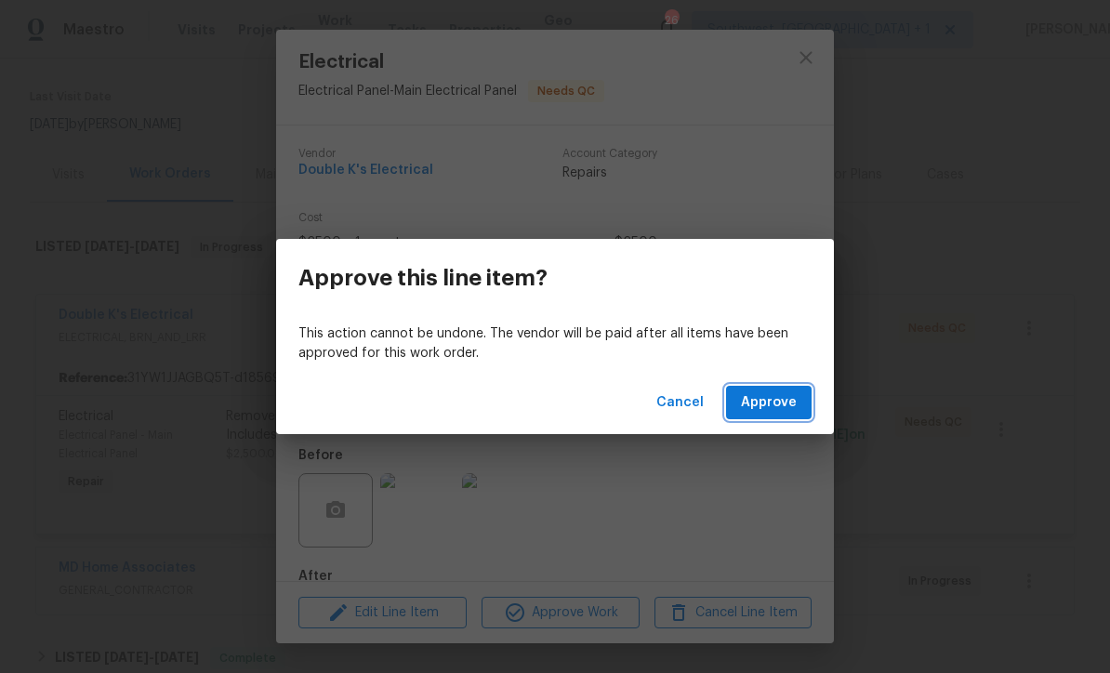
click at [778, 405] on span "Approve" at bounding box center [769, 402] width 56 height 23
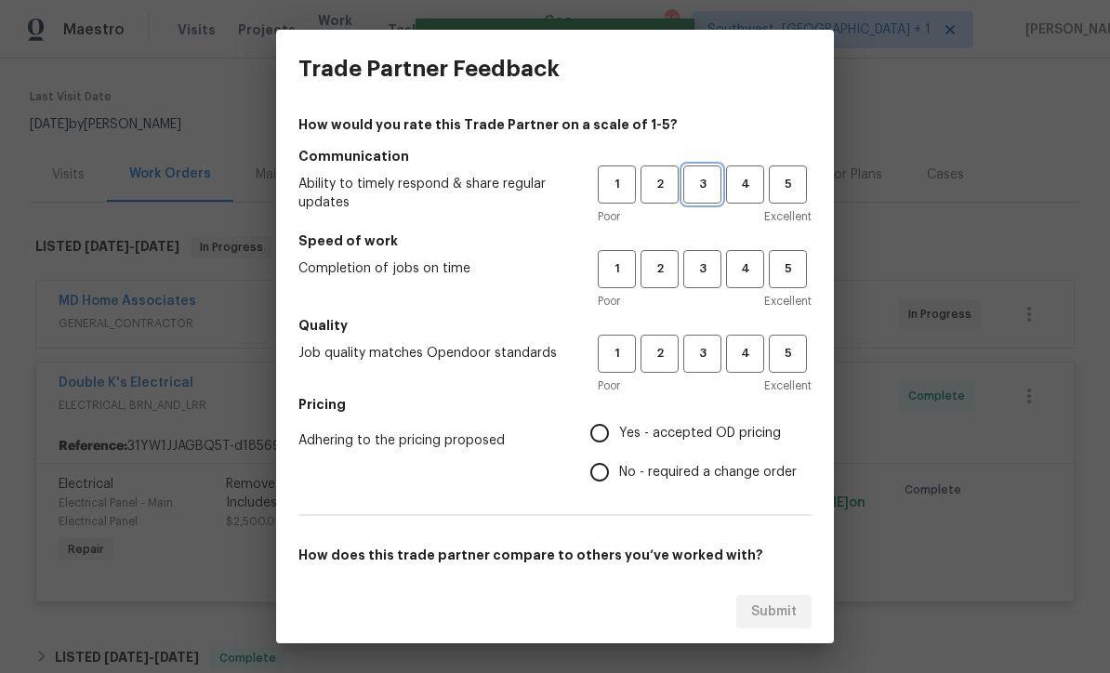
click at [707, 176] on span "3" at bounding box center [702, 184] width 34 height 21
click at [707, 231] on h5 "Speed of work" at bounding box center [554, 240] width 513 height 19
click at [705, 350] on span "3" at bounding box center [702, 353] width 34 height 21
click at [695, 276] on span "3" at bounding box center [702, 268] width 34 height 21
click at [611, 440] on input "Yes - accepted OD pricing" at bounding box center [599, 433] width 39 height 39
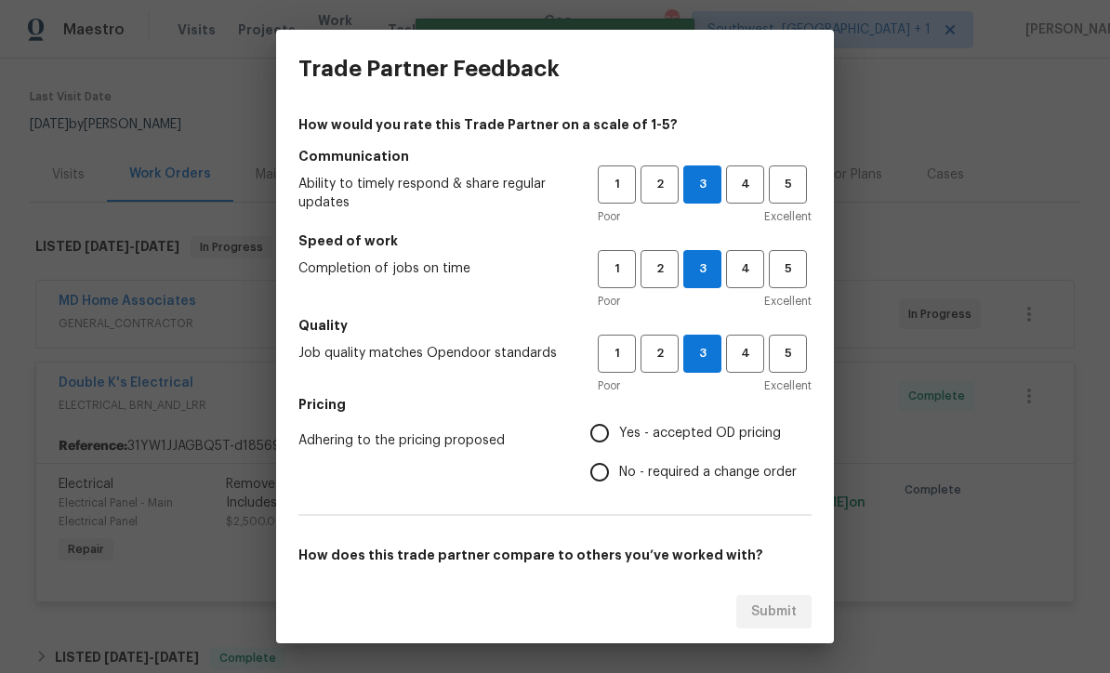
radio input "true"
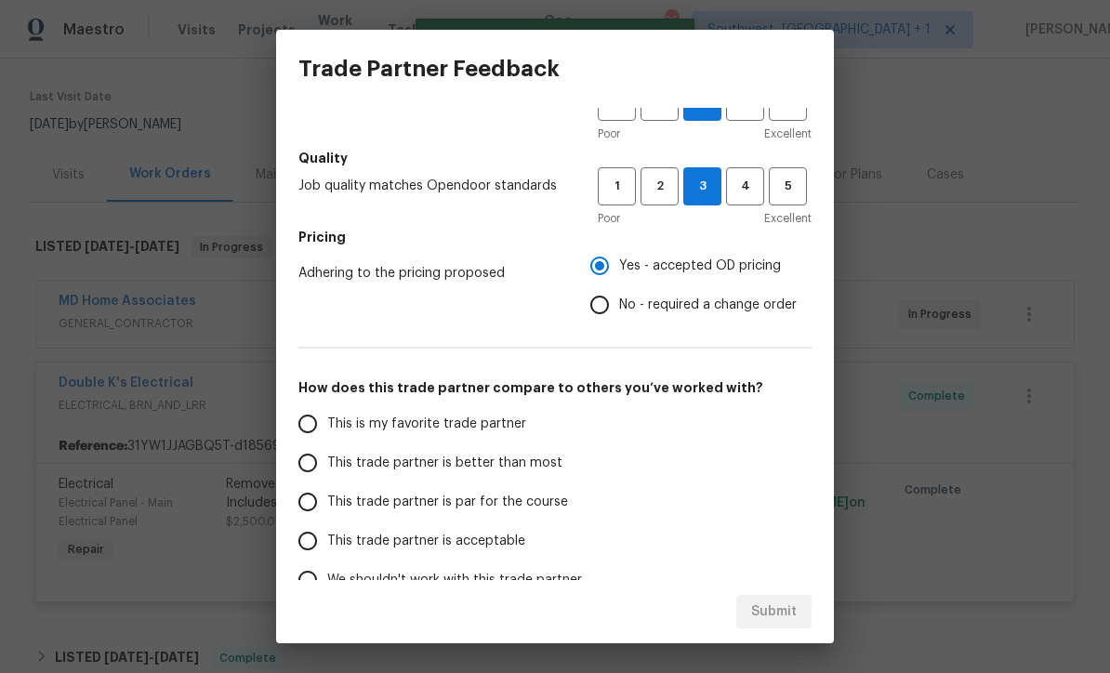
scroll to position [174, 0]
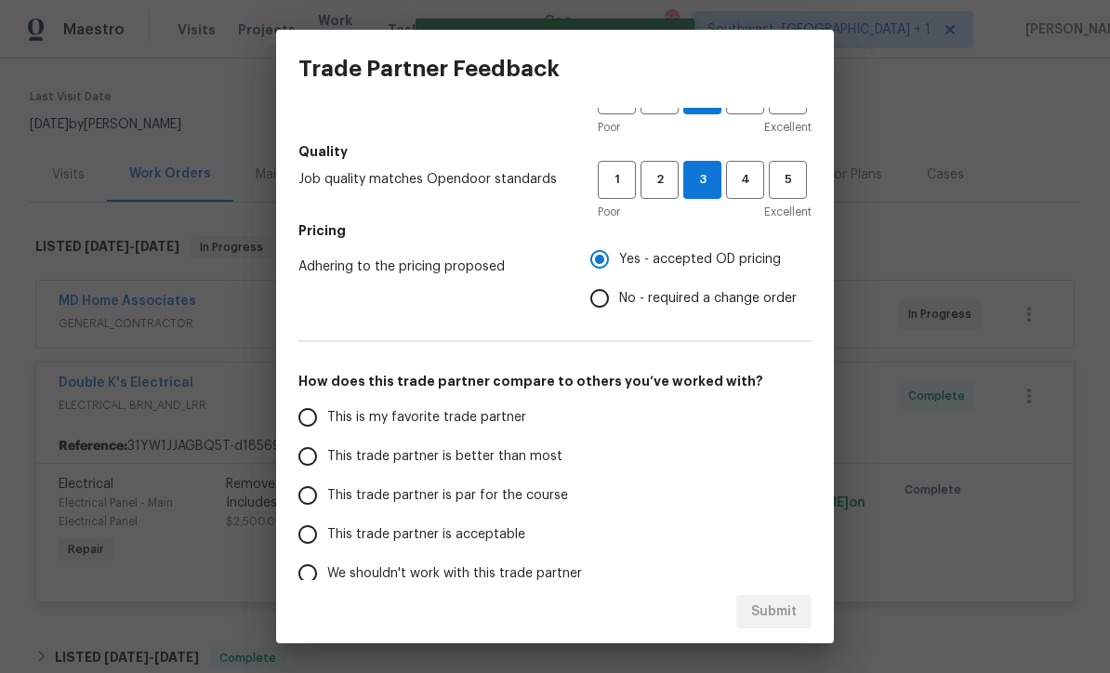
click at [311, 496] on input "This trade partner is par for the course" at bounding box center [307, 495] width 39 height 39
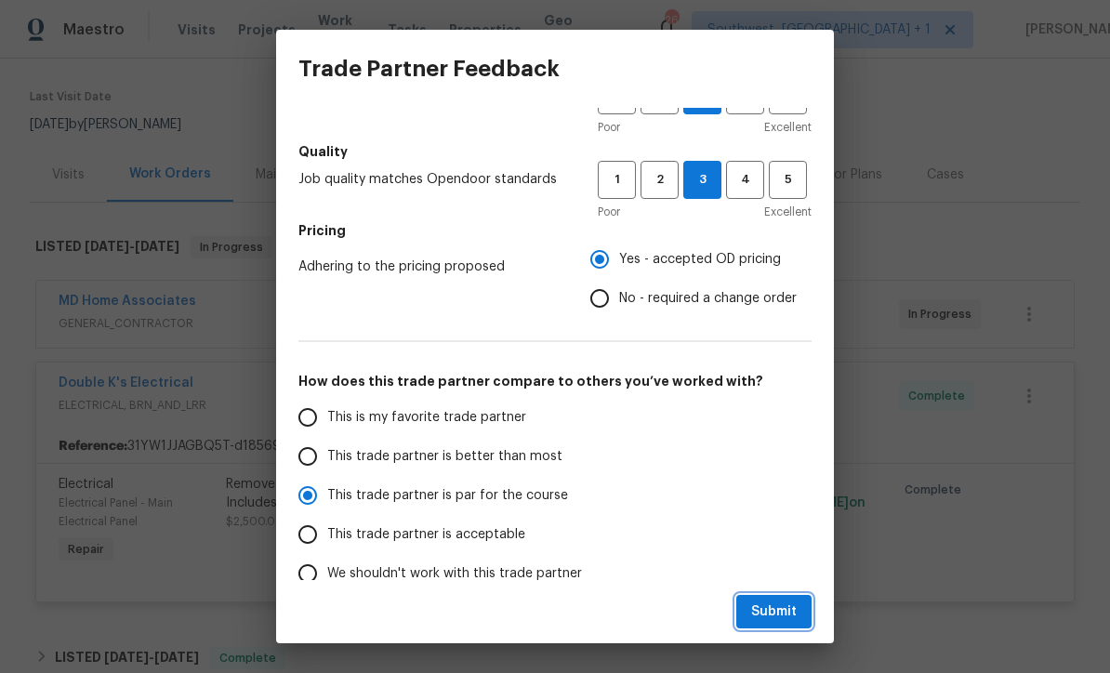
click at [777, 614] on span "Submit" at bounding box center [774, 612] width 46 height 23
radio input "true"
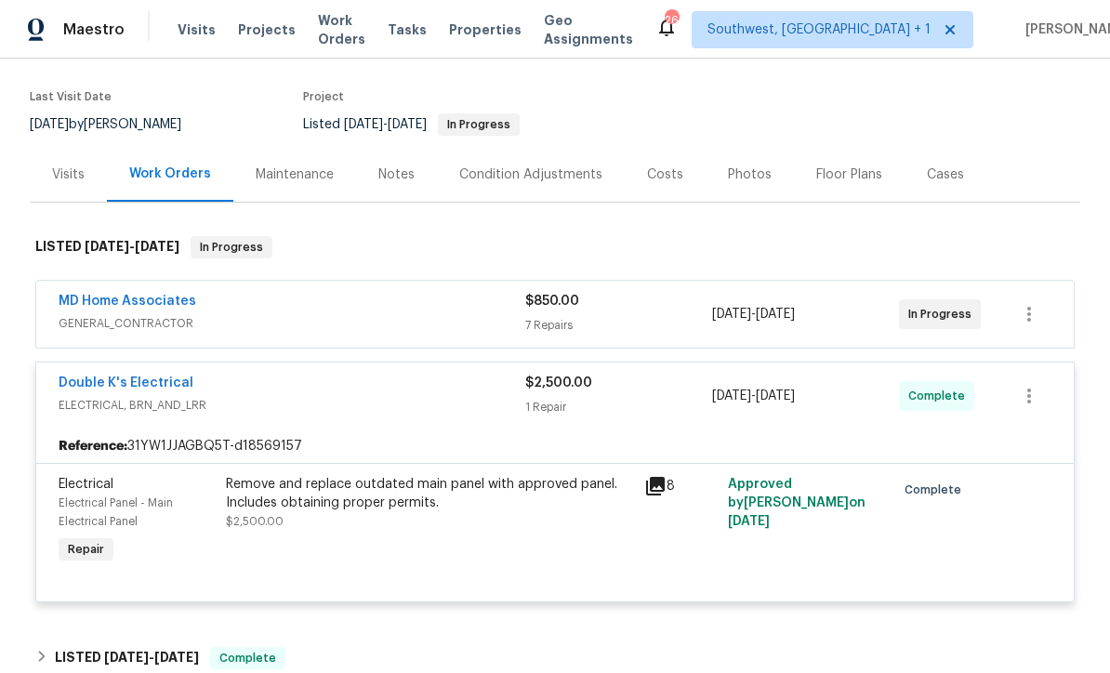
radio input "false"
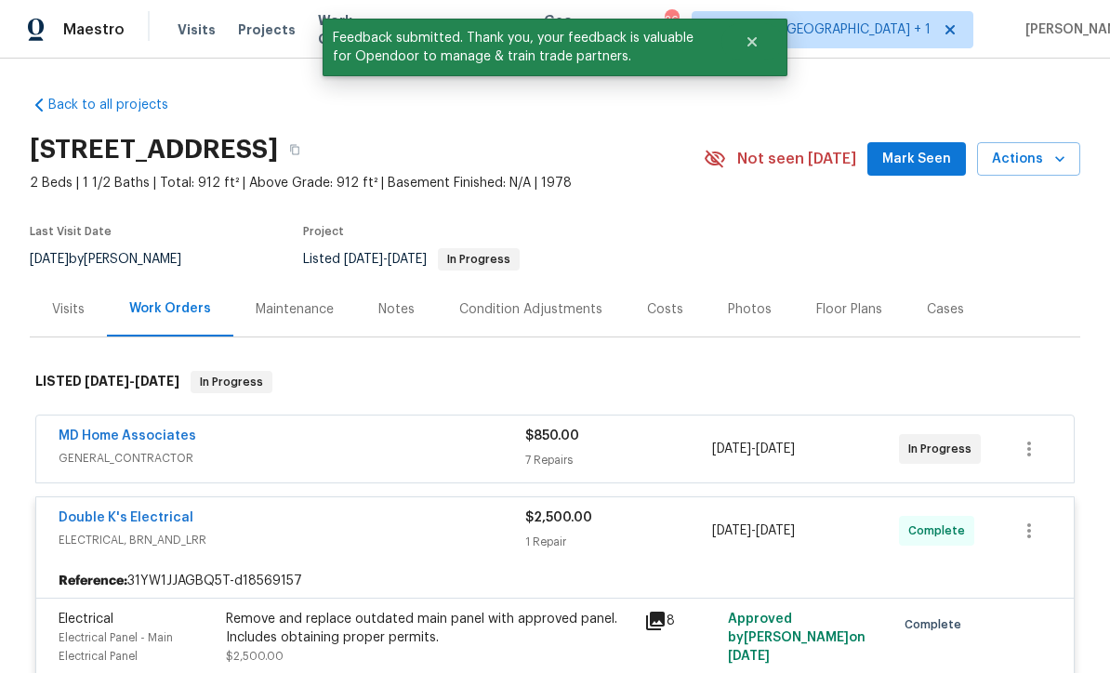
scroll to position [0, 0]
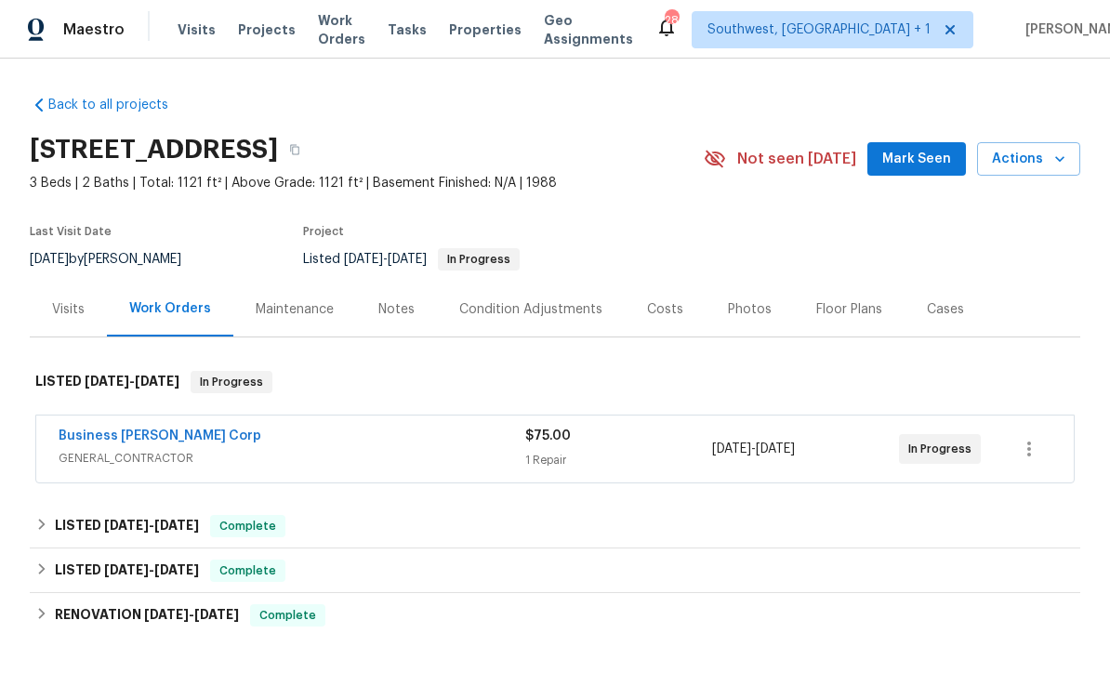
click at [126, 442] on link "Business [PERSON_NAME] Corp" at bounding box center [160, 436] width 203 height 13
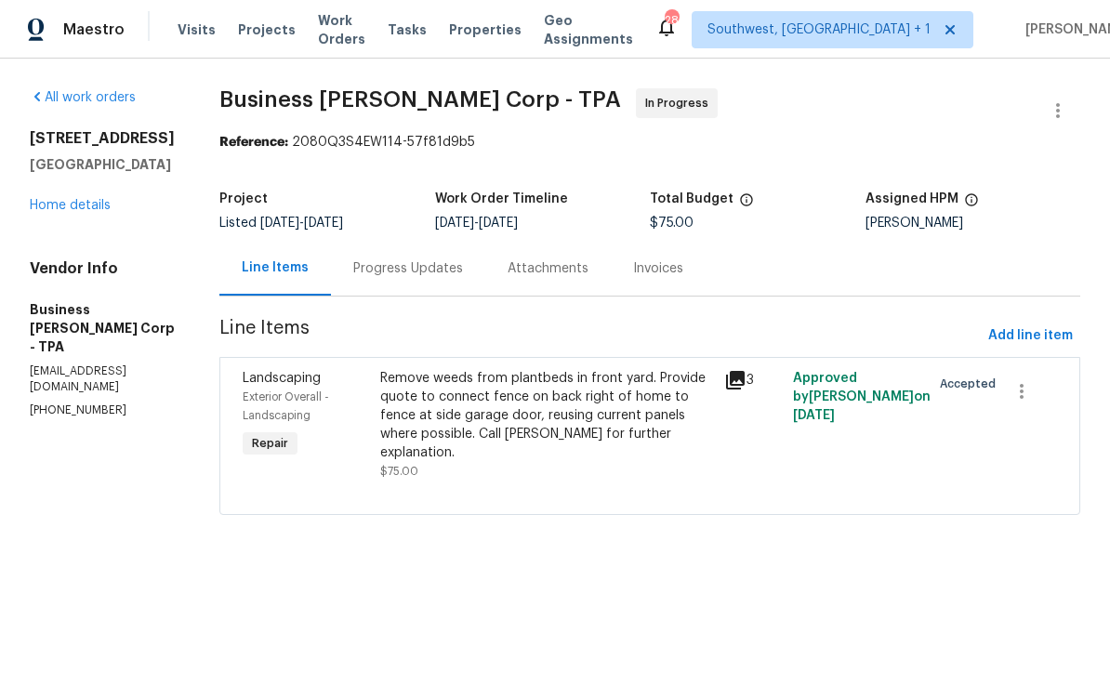
click at [461, 278] on div "Progress Updates" at bounding box center [408, 268] width 110 height 19
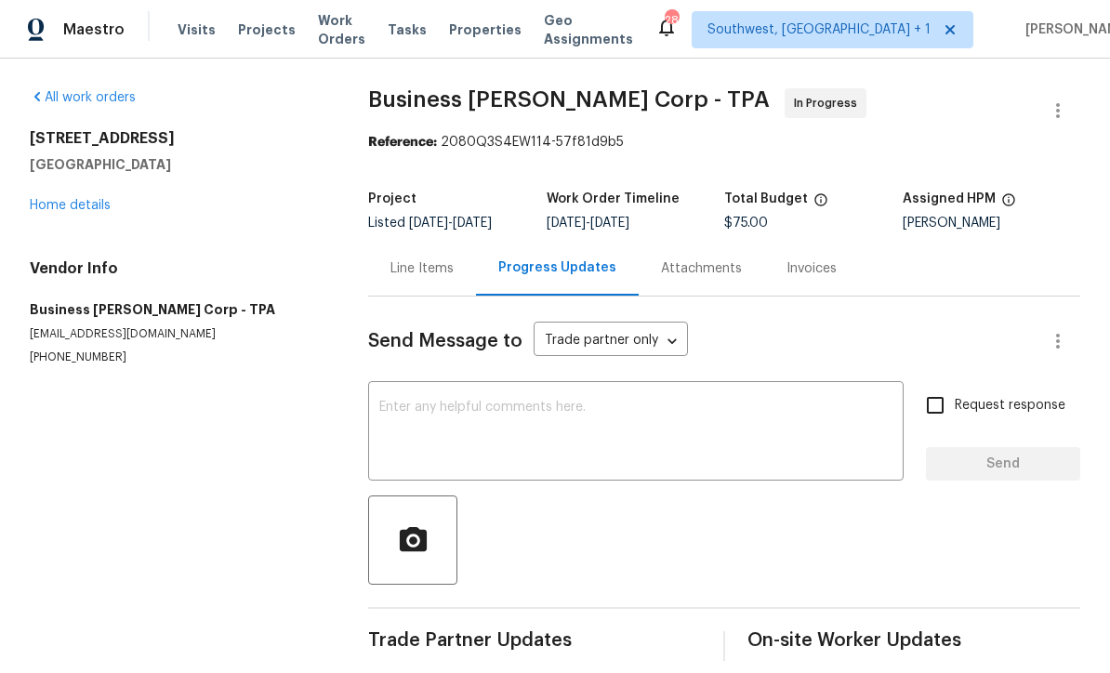
click at [580, 415] on textarea at bounding box center [635, 433] width 513 height 65
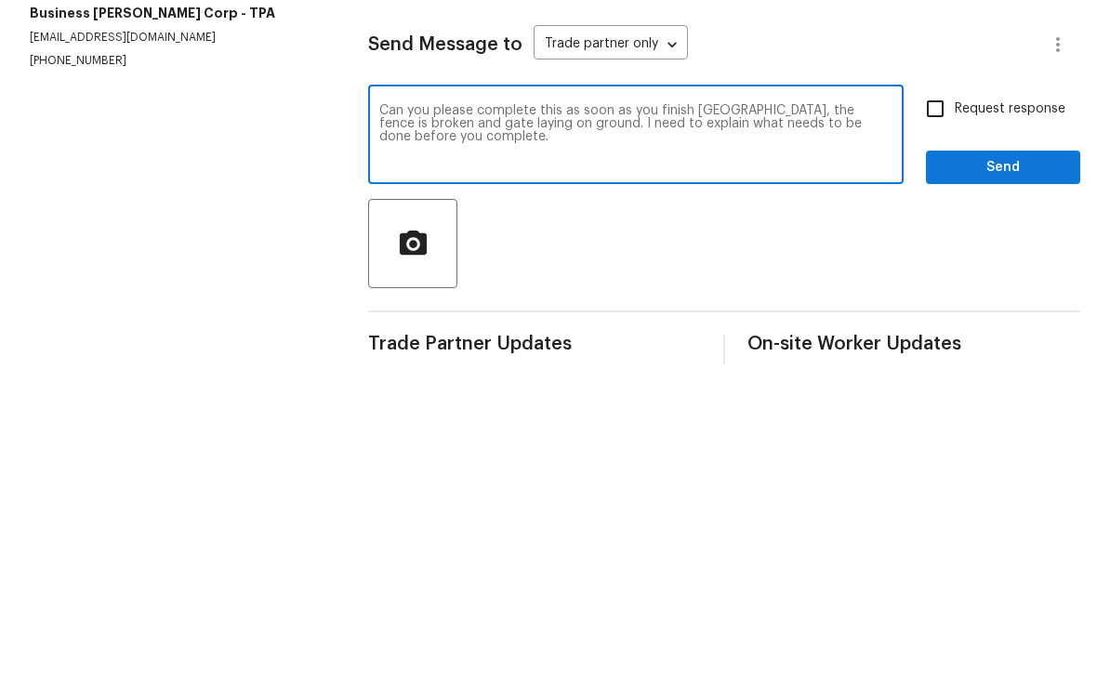
type textarea "Can you please complete this as soon as you finish Circlewood, the fence is bro…"
click at [949, 386] on input "Request response" at bounding box center [935, 405] width 39 height 39
checkbox input "true"
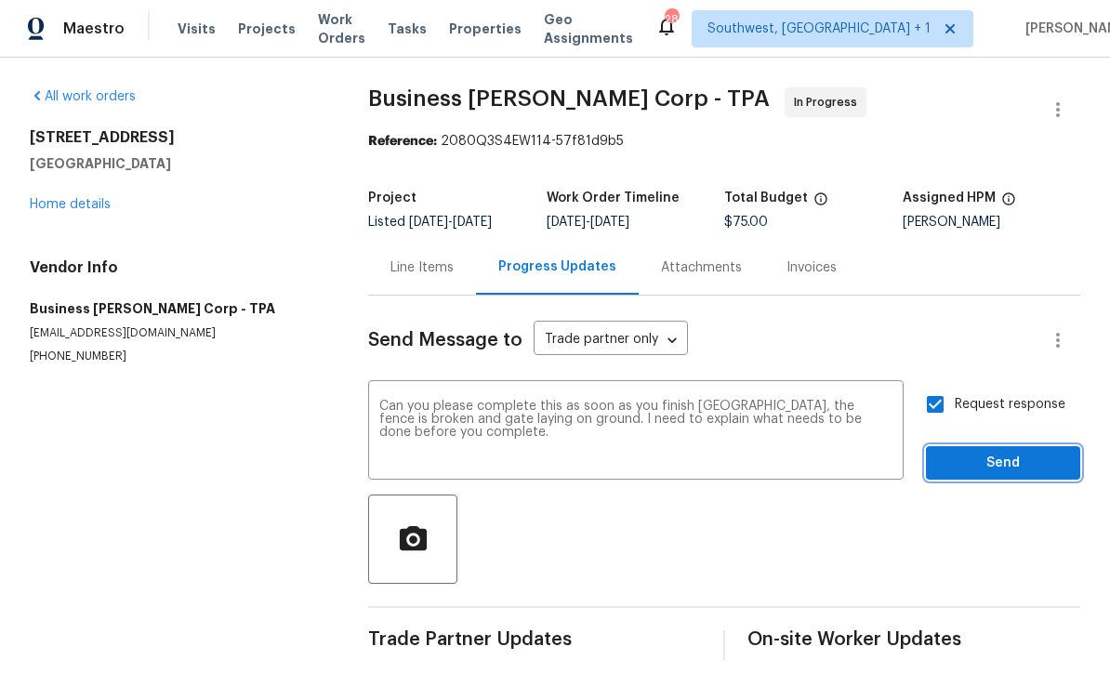
click at [995, 453] on span "Send" at bounding box center [1003, 464] width 125 height 23
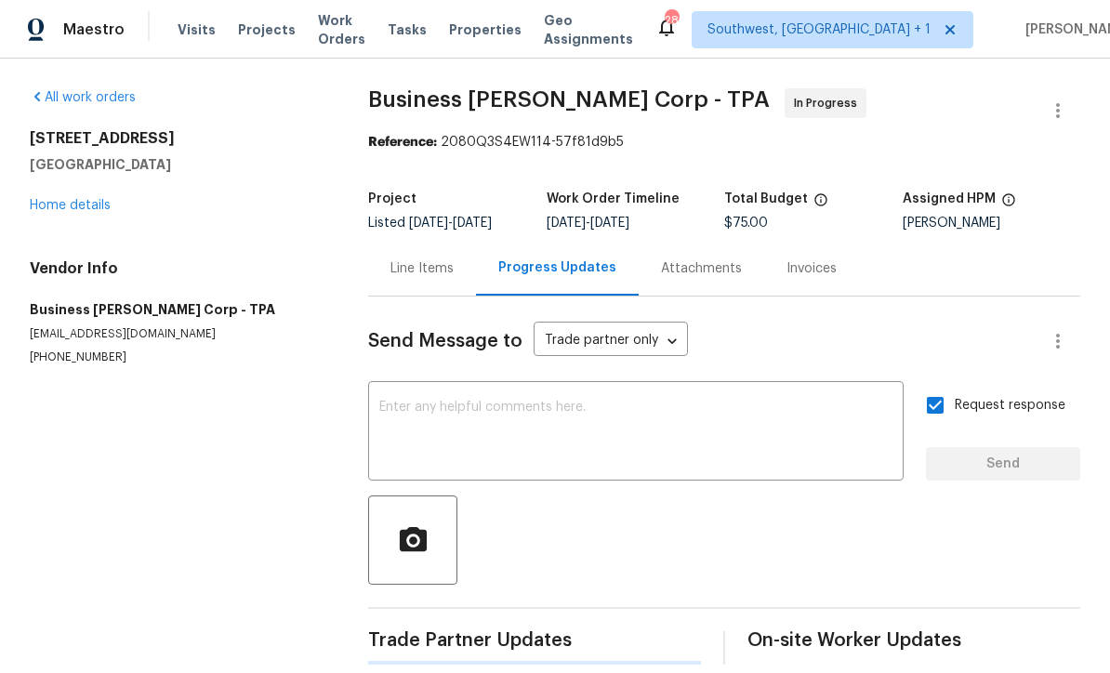
scroll to position [19, 0]
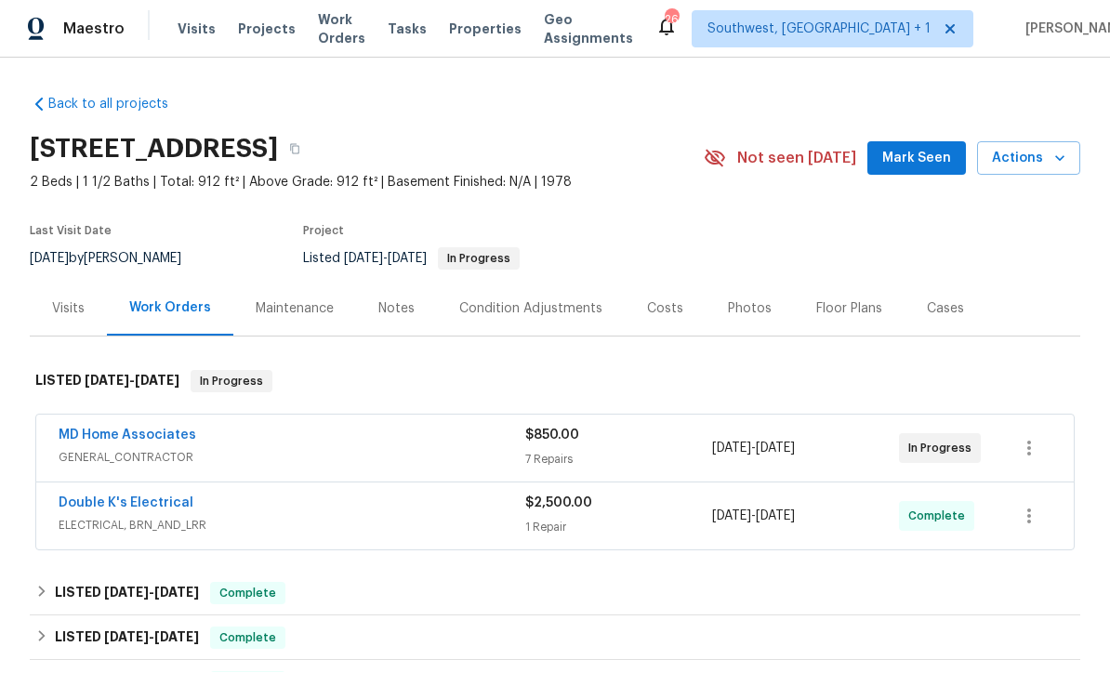
scroll to position [1, 0]
click at [351, 31] on span "Work Orders" at bounding box center [341, 29] width 47 height 37
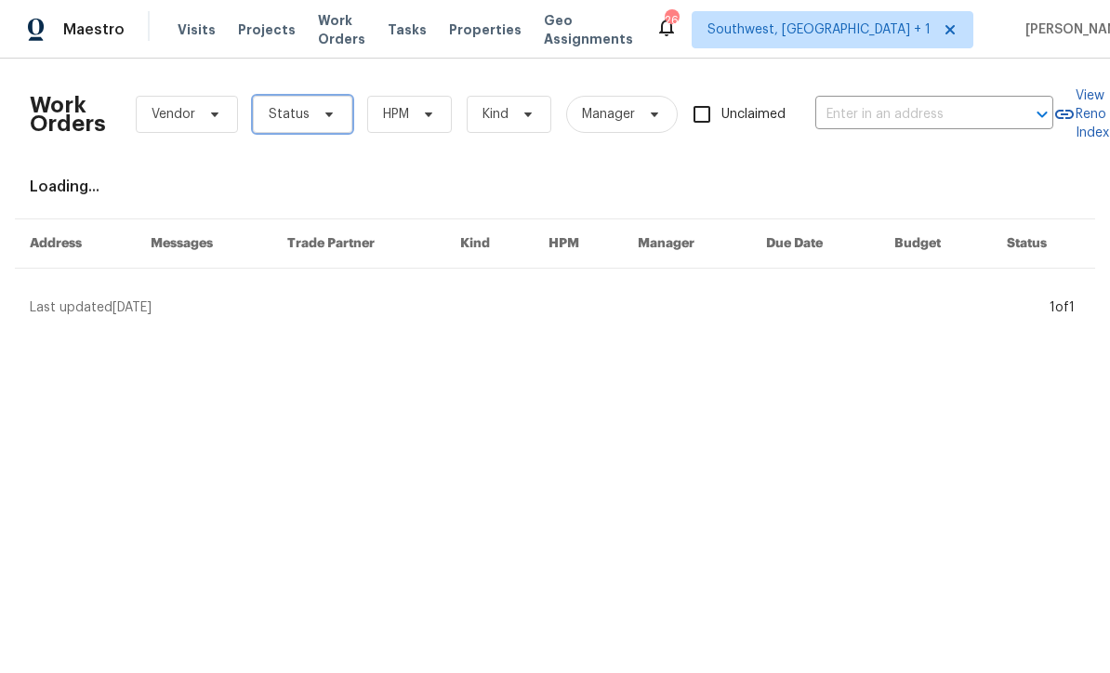
click at [310, 112] on span "Status" at bounding box center [302, 114] width 99 height 37
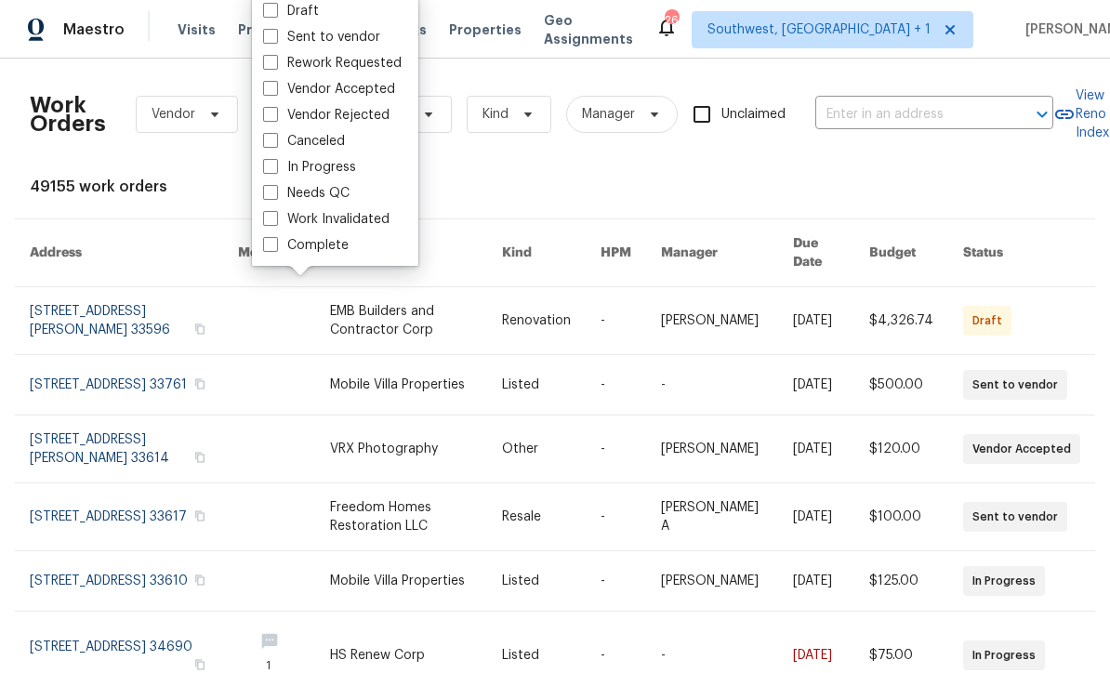
click at [281, 190] on label "Needs QC" at bounding box center [306, 193] width 86 height 19
click at [275, 190] on input "Needs QC" at bounding box center [269, 190] width 12 height 12
checkbox input "true"
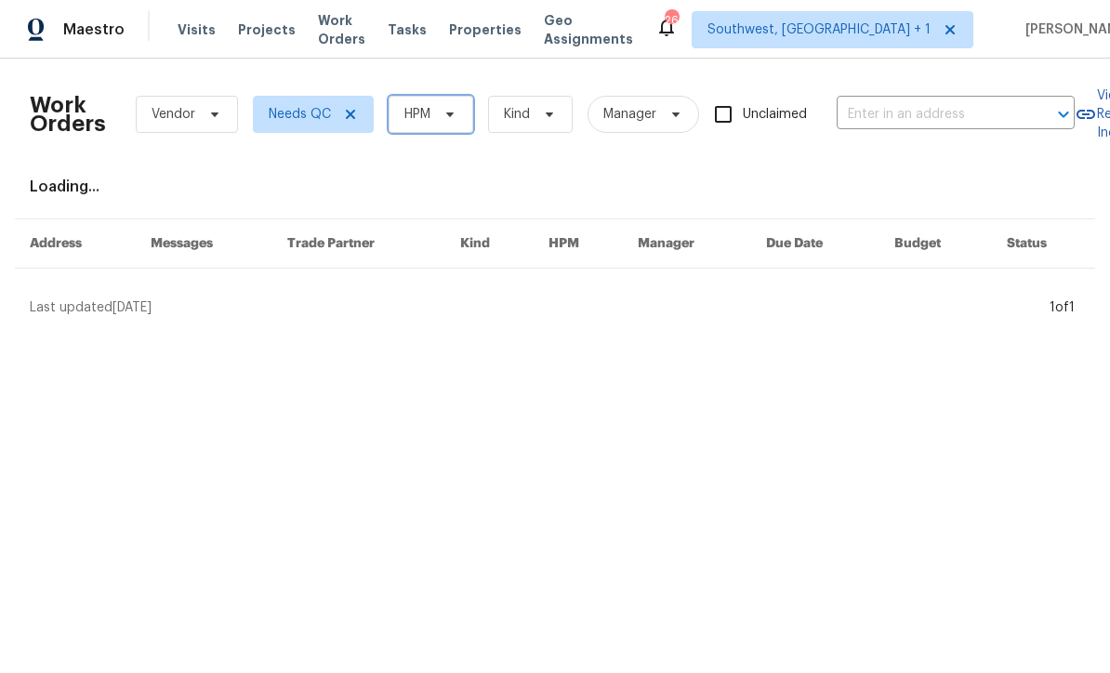
click at [439, 111] on span at bounding box center [447, 114] width 20 height 15
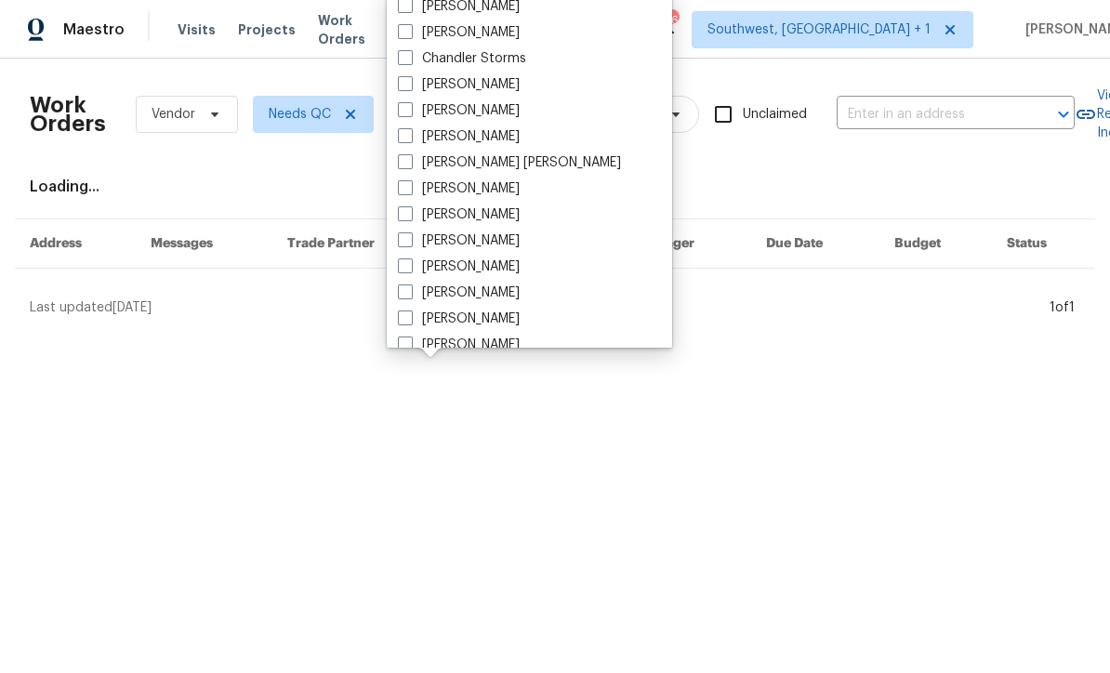
scroll to position [138, 0]
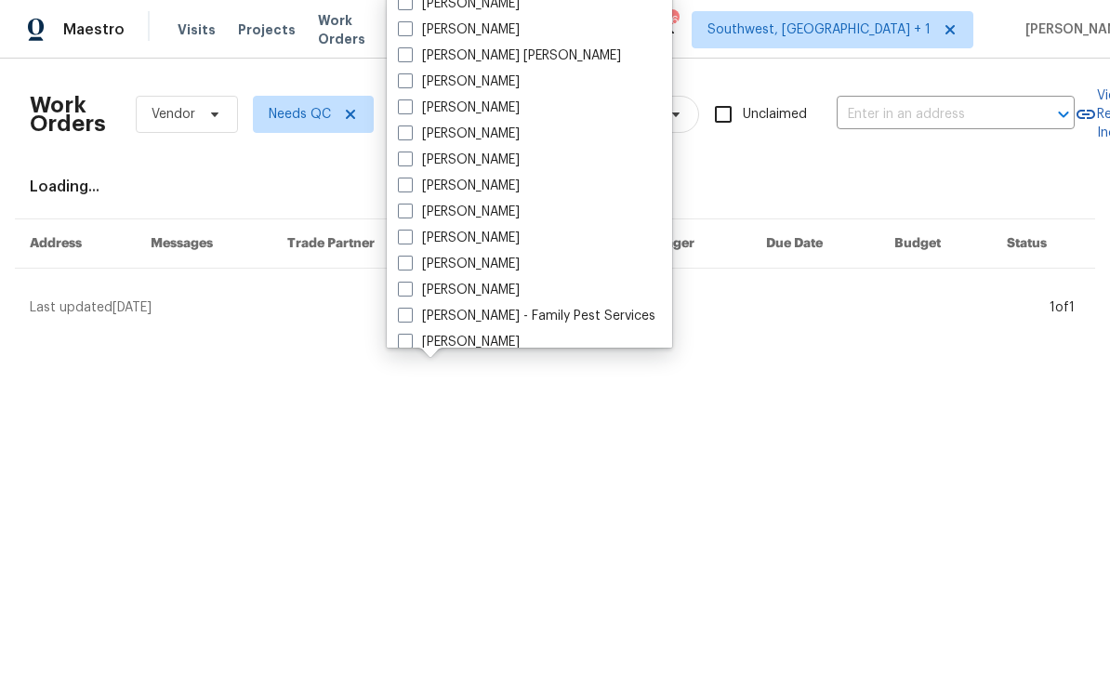
click at [407, 237] on span at bounding box center [405, 237] width 15 height 15
click at [407, 237] on input "[PERSON_NAME]" at bounding box center [404, 235] width 12 height 12
checkbox input "true"
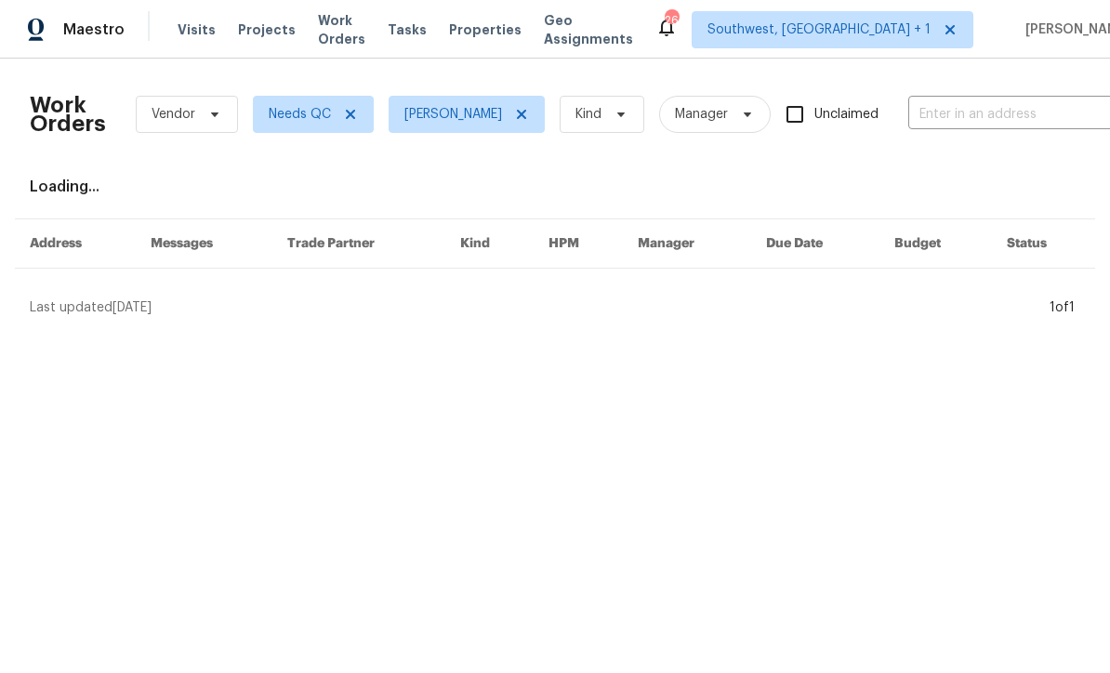
click at [743, 332] on html "Maestro Visits Projects Work Orders Tasks Properties Geo Assignments 26 Southwe…" at bounding box center [555, 166] width 1110 height 332
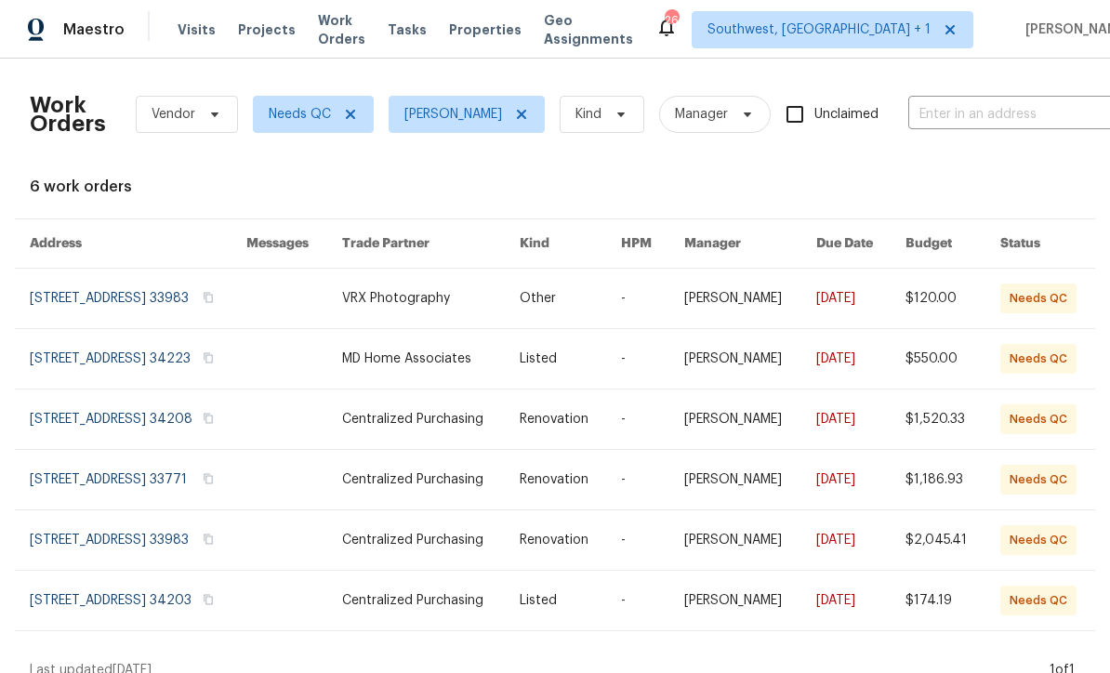
click at [756, 375] on link at bounding box center [750, 358] width 132 height 59
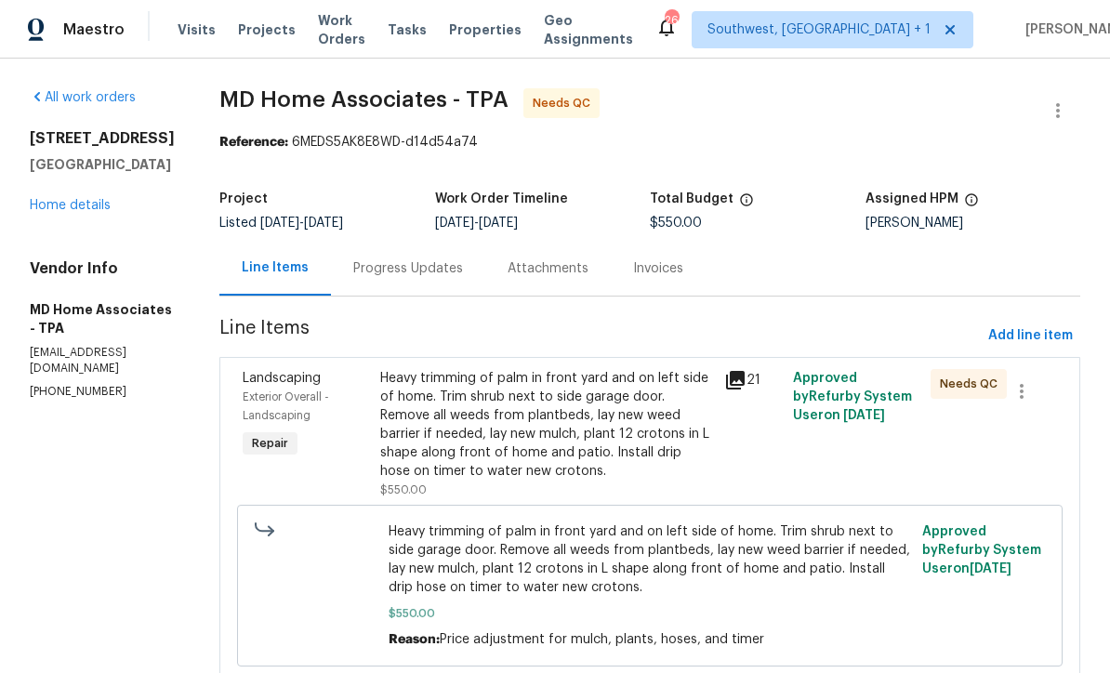
click at [86, 199] on link "Home details" at bounding box center [70, 205] width 81 height 13
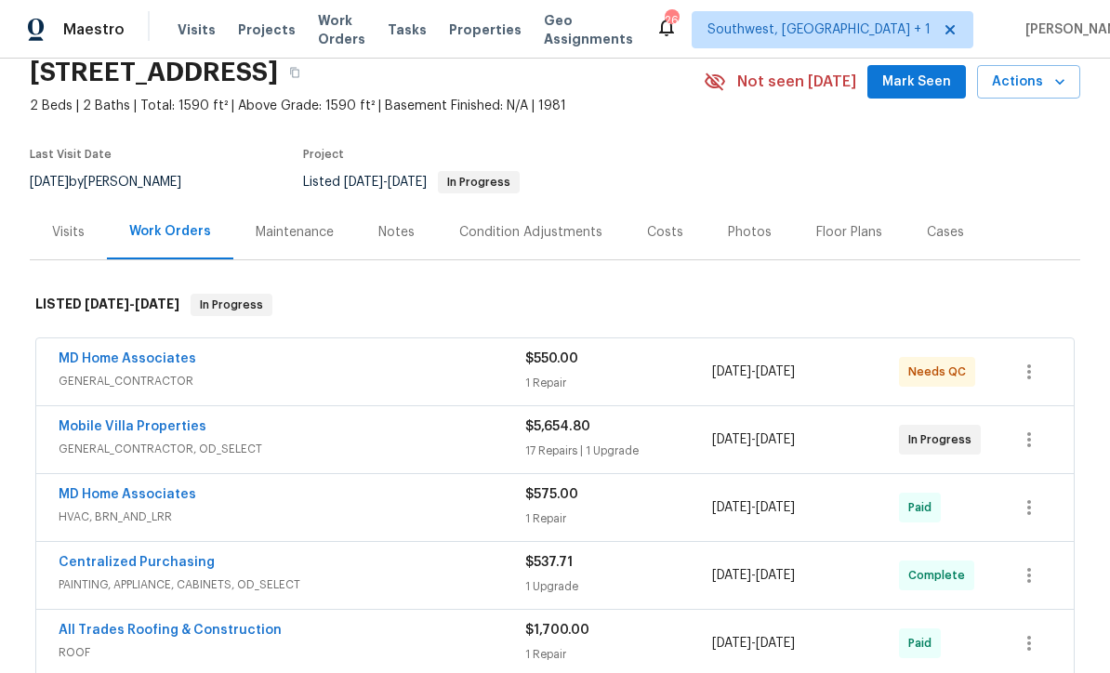
scroll to position [111, 0]
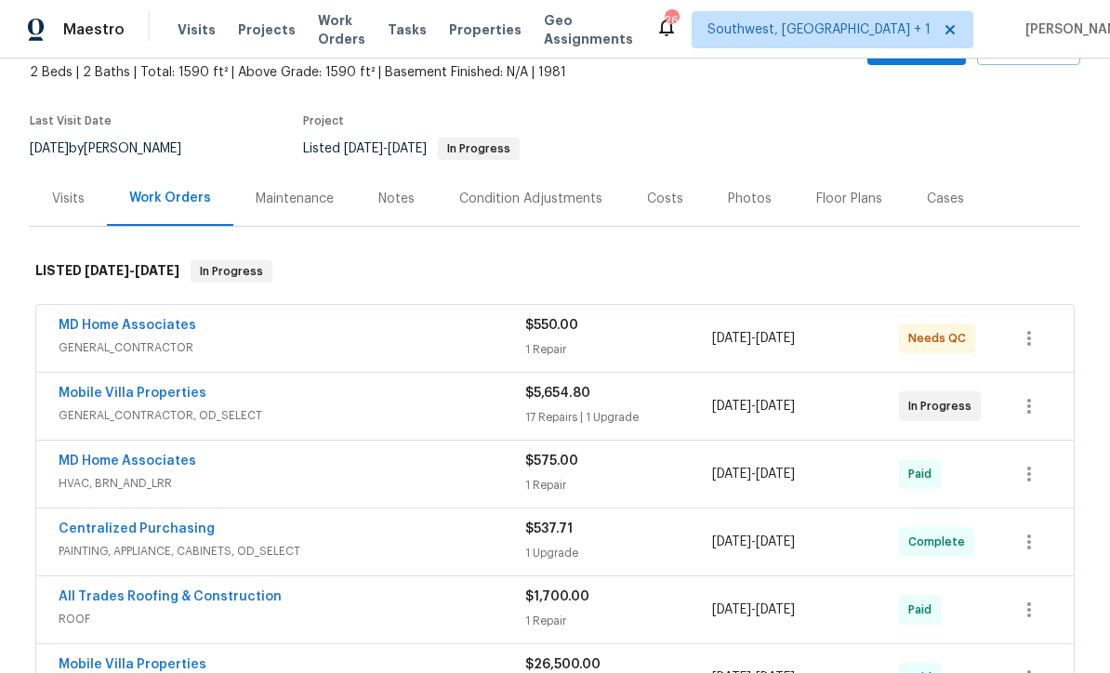
click at [664, 331] on div "$550.00" at bounding box center [618, 325] width 187 height 19
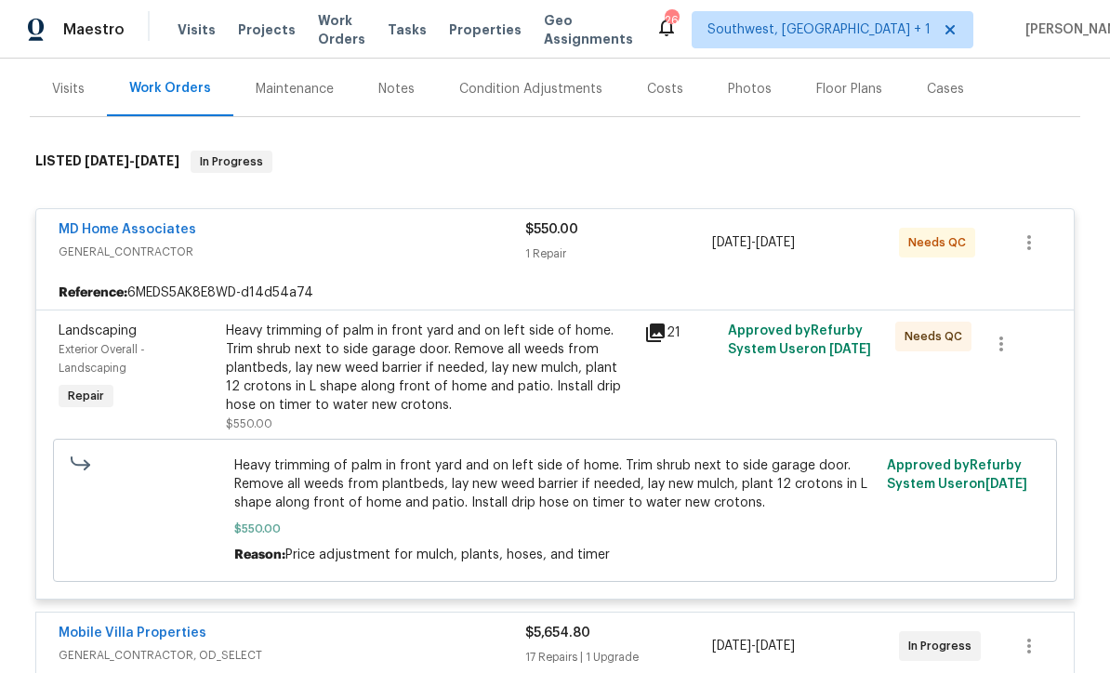
scroll to position [245, 0]
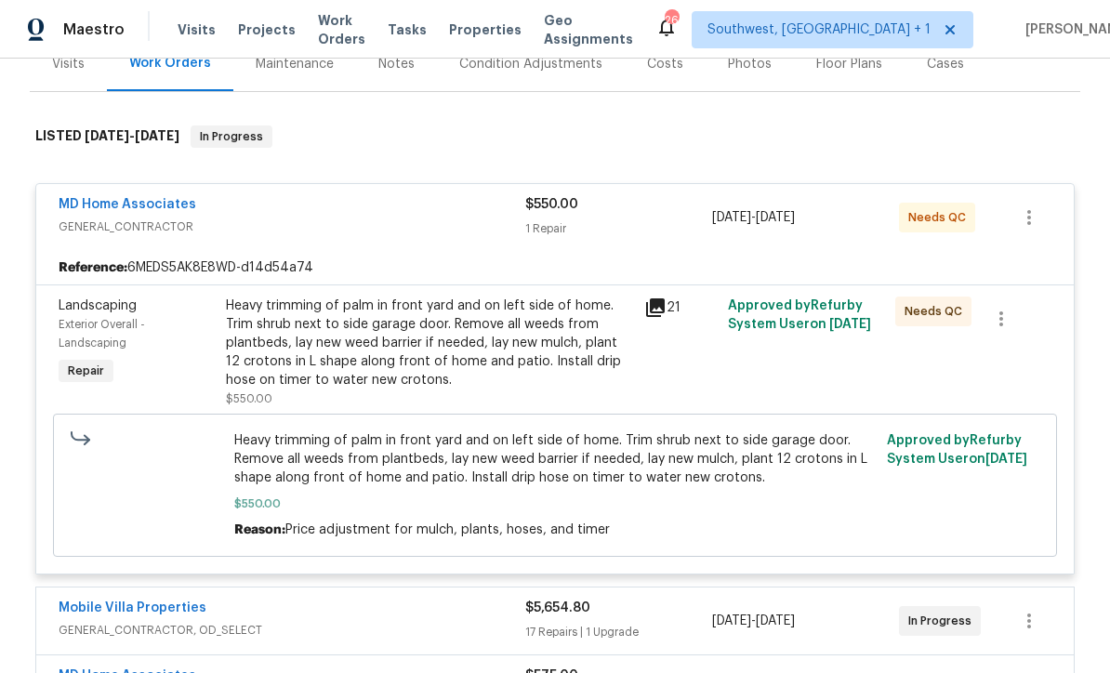
click at [608, 360] on div "Heavy trimming of palm in front yard and on left side of home. Trim shrub next …" at bounding box center [429, 343] width 407 height 93
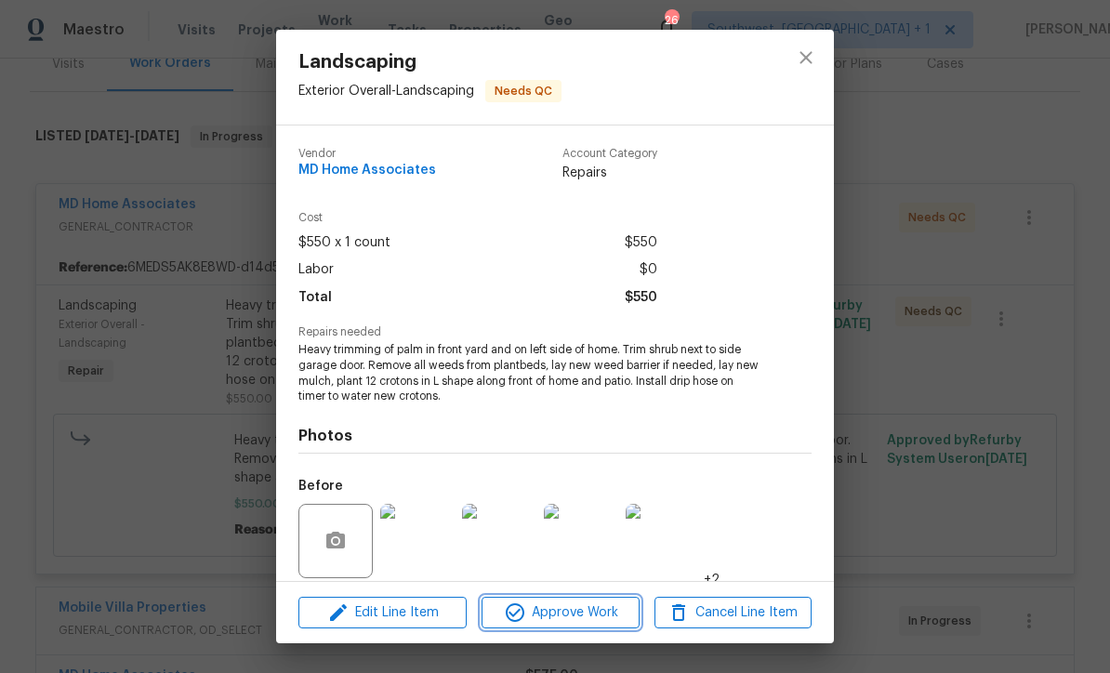
click at [595, 612] on span "Approve Work" at bounding box center [560, 613] width 146 height 23
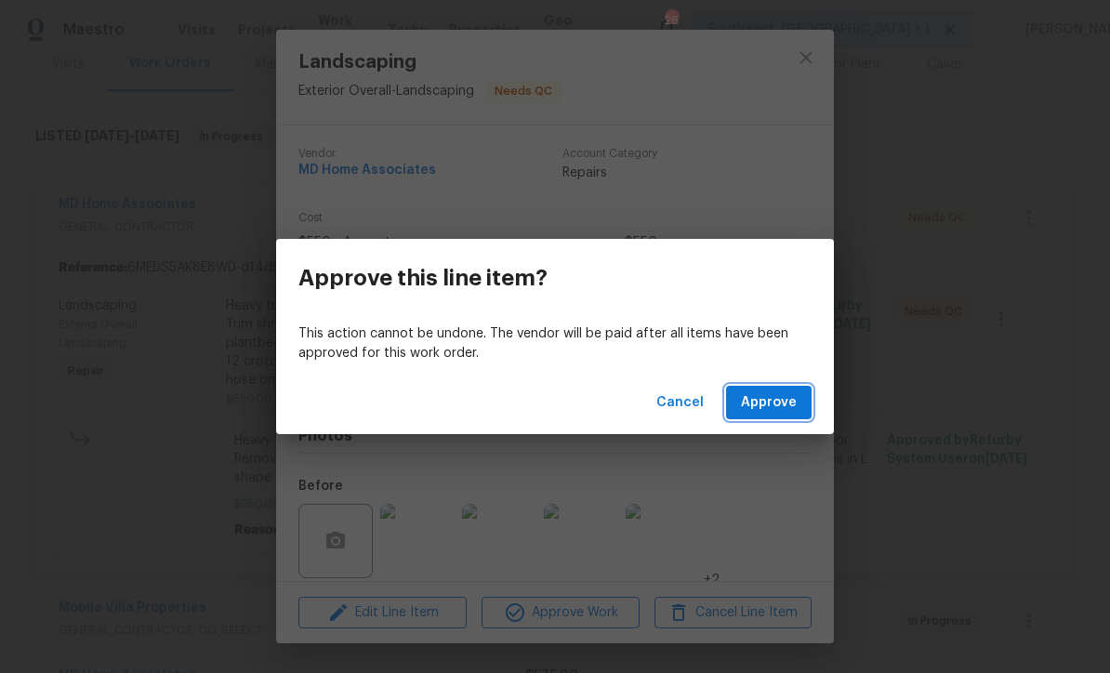
click at [783, 398] on span "Approve" at bounding box center [769, 402] width 56 height 23
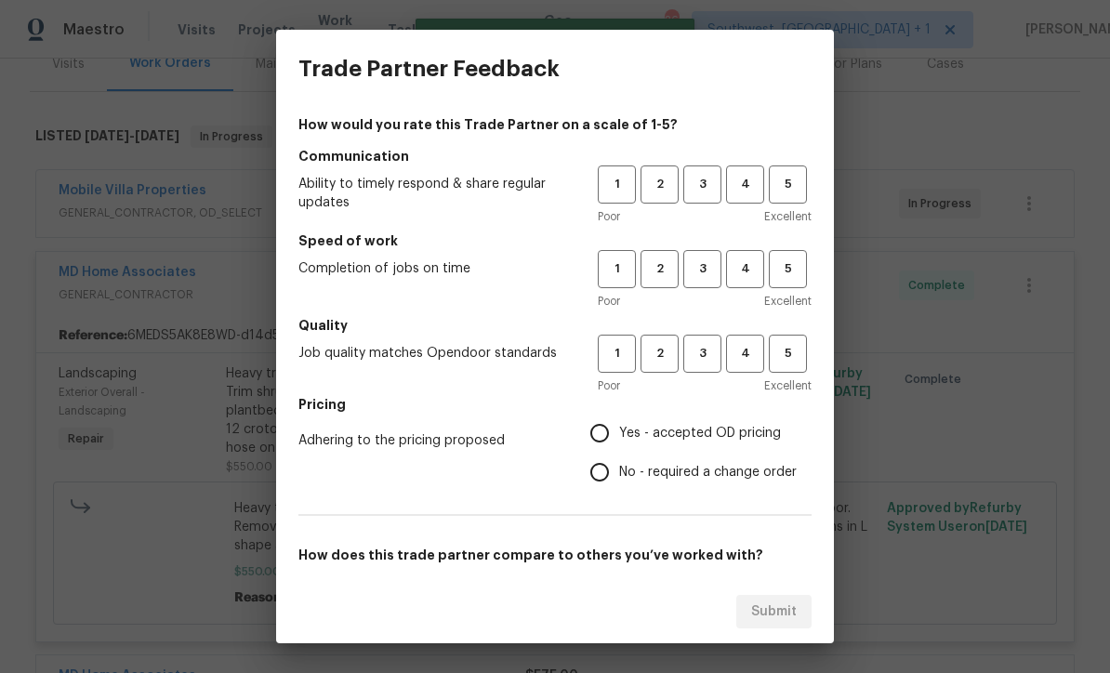
click at [707, 170] on button "3" at bounding box center [702, 184] width 38 height 38
click at [706, 267] on span "3" at bounding box center [702, 268] width 34 height 21
click at [713, 352] on span "3" at bounding box center [702, 353] width 34 height 21
click at [618, 435] on input "Yes - accepted OD pricing" at bounding box center [599, 433] width 39 height 39
radio input "true"
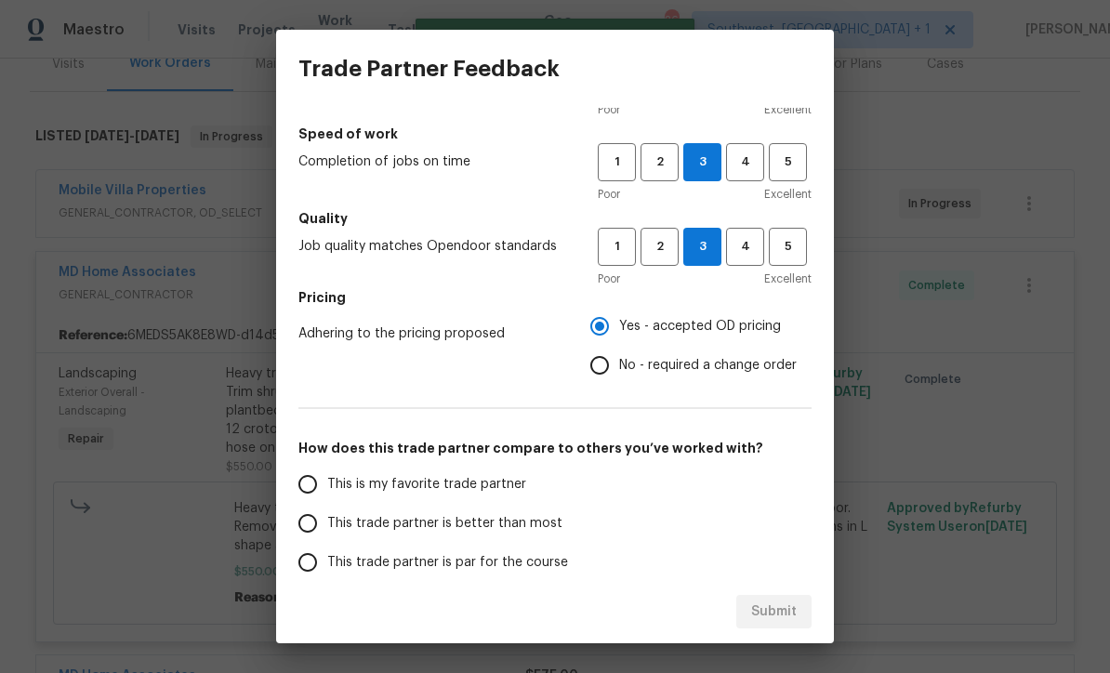
scroll to position [140, 0]
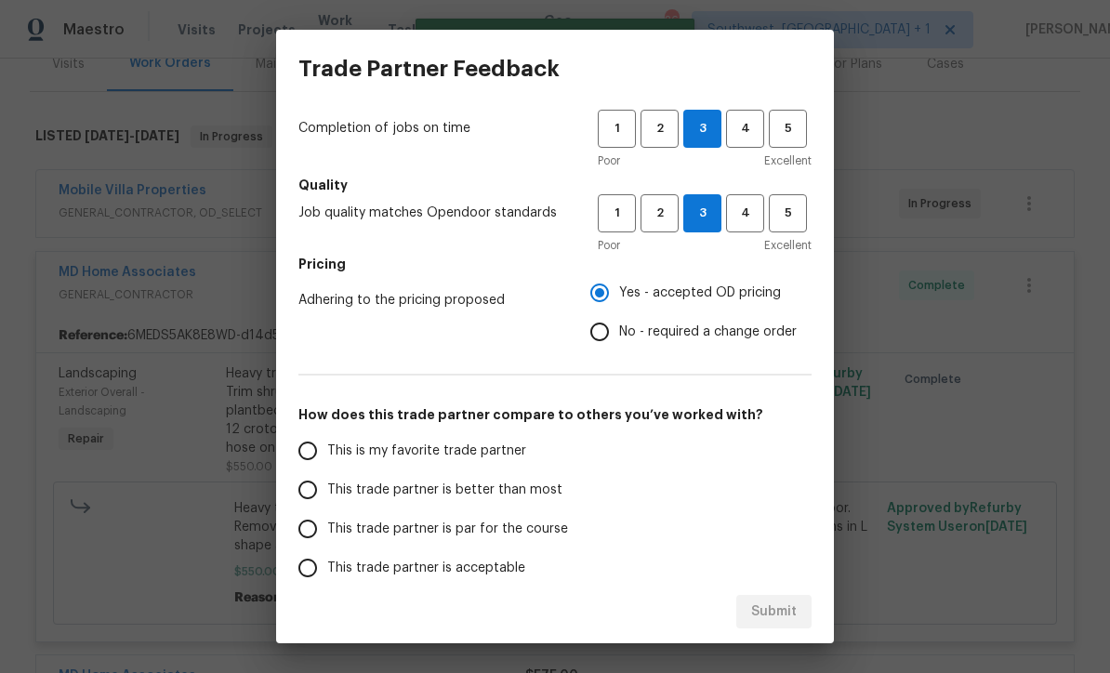
click at [314, 528] on input "This trade partner is par for the course" at bounding box center [307, 528] width 39 height 39
click at [781, 610] on span "Submit" at bounding box center [774, 612] width 46 height 23
radio input "true"
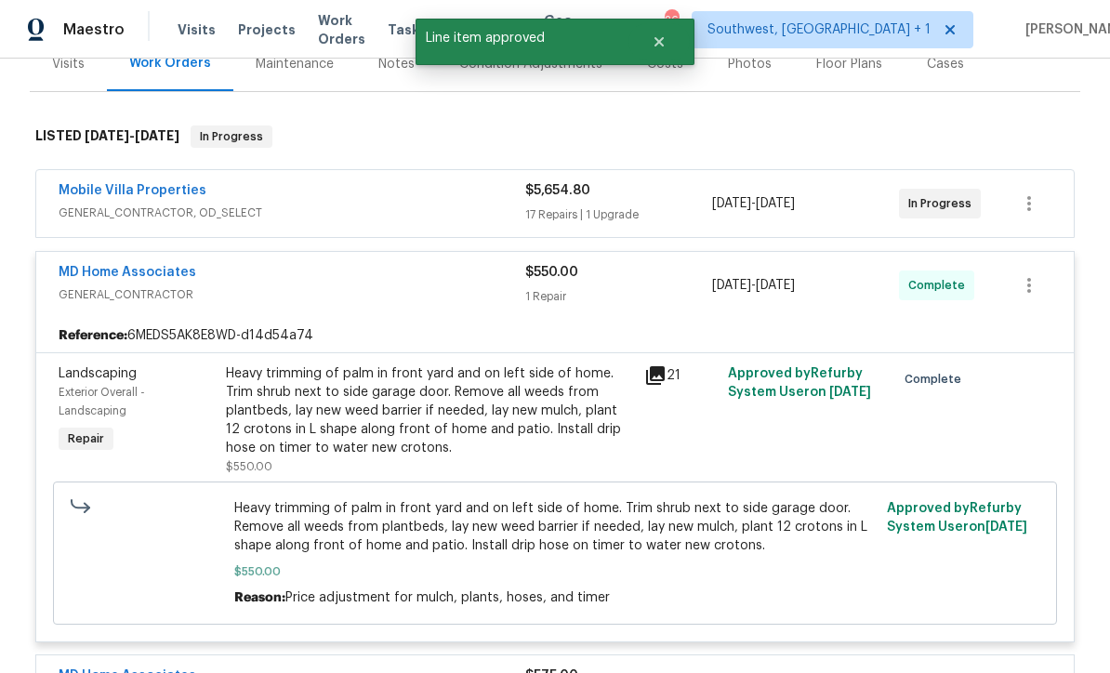
radio input "false"
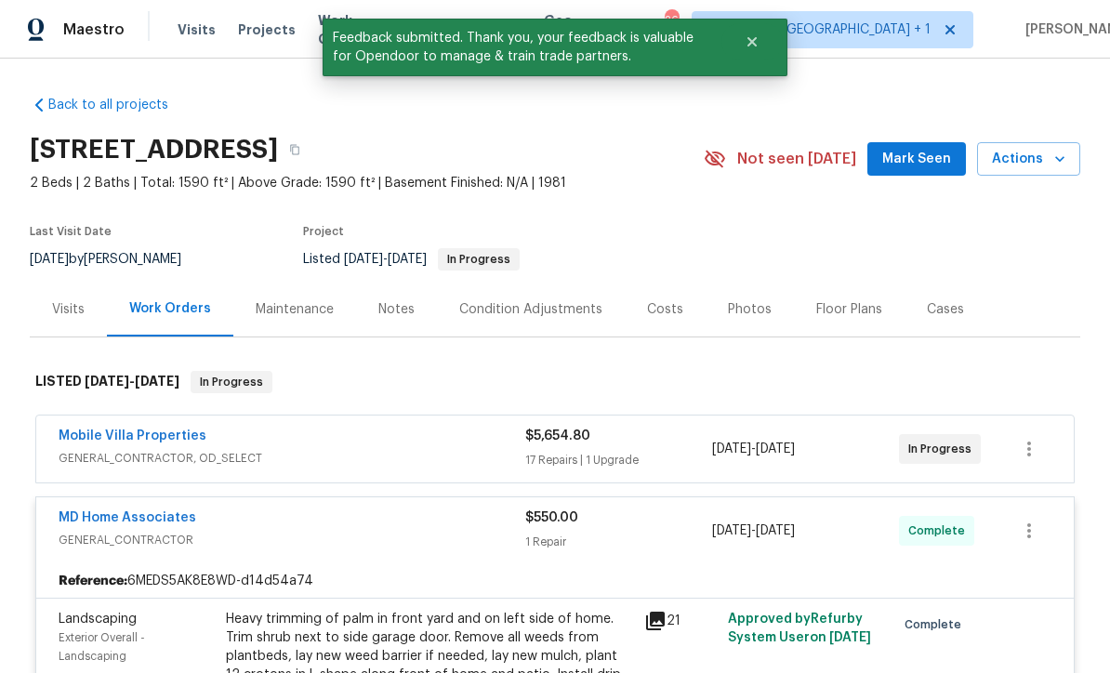
scroll to position [0, 0]
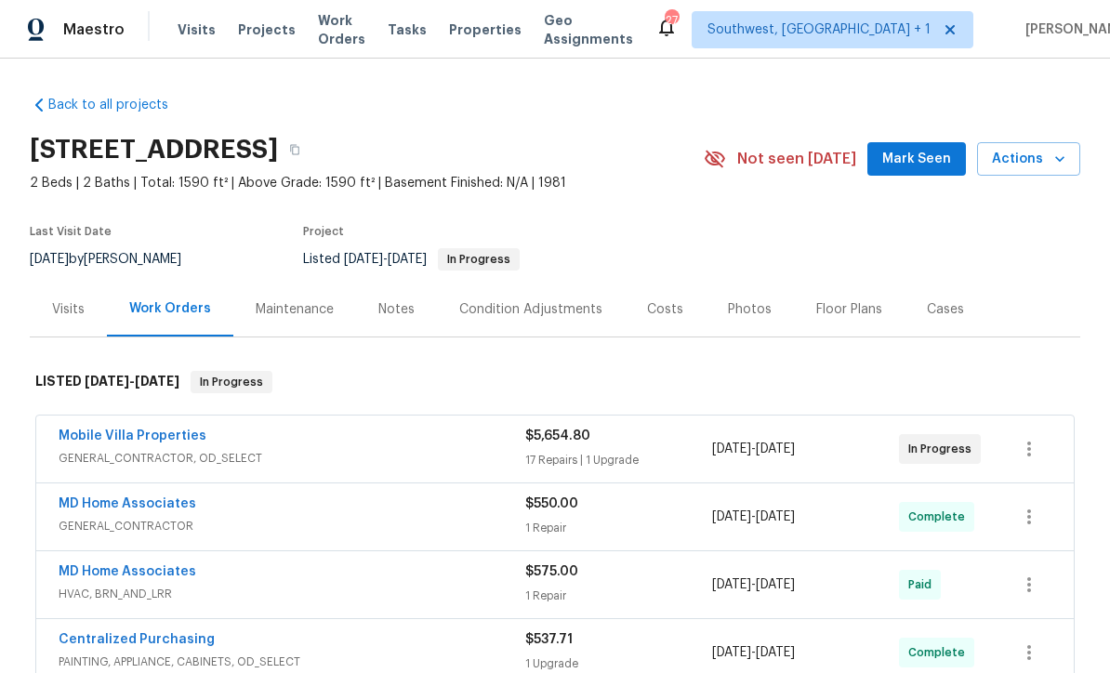
click at [353, 29] on span "Work Orders" at bounding box center [341, 29] width 47 height 37
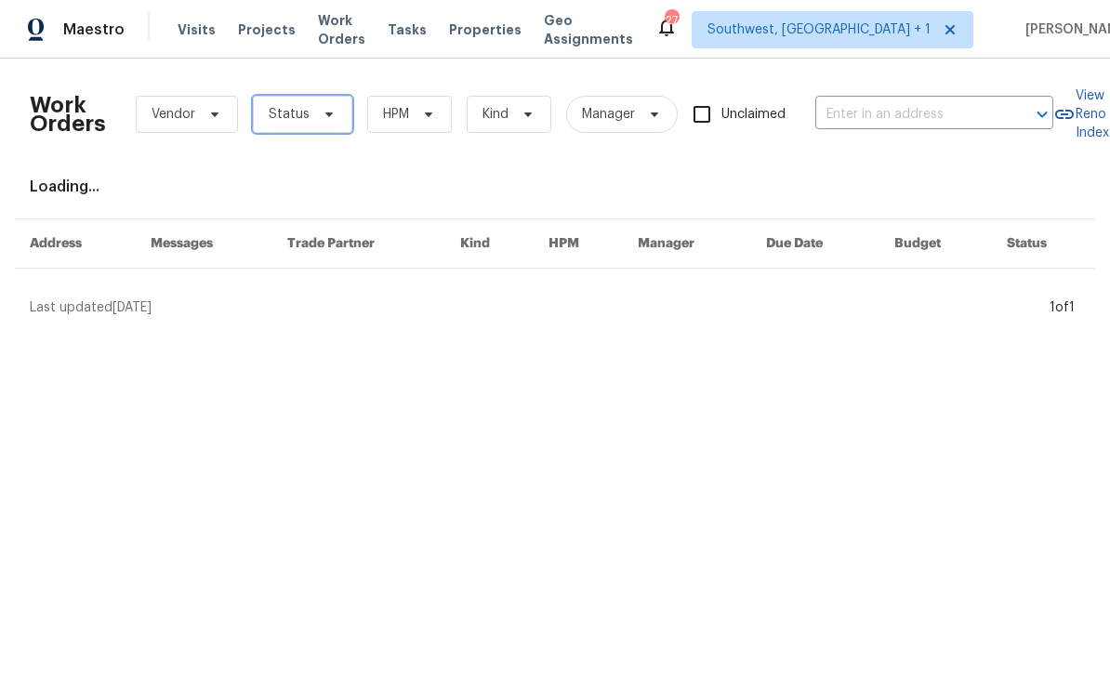
click at [322, 116] on icon at bounding box center [329, 114] width 15 height 15
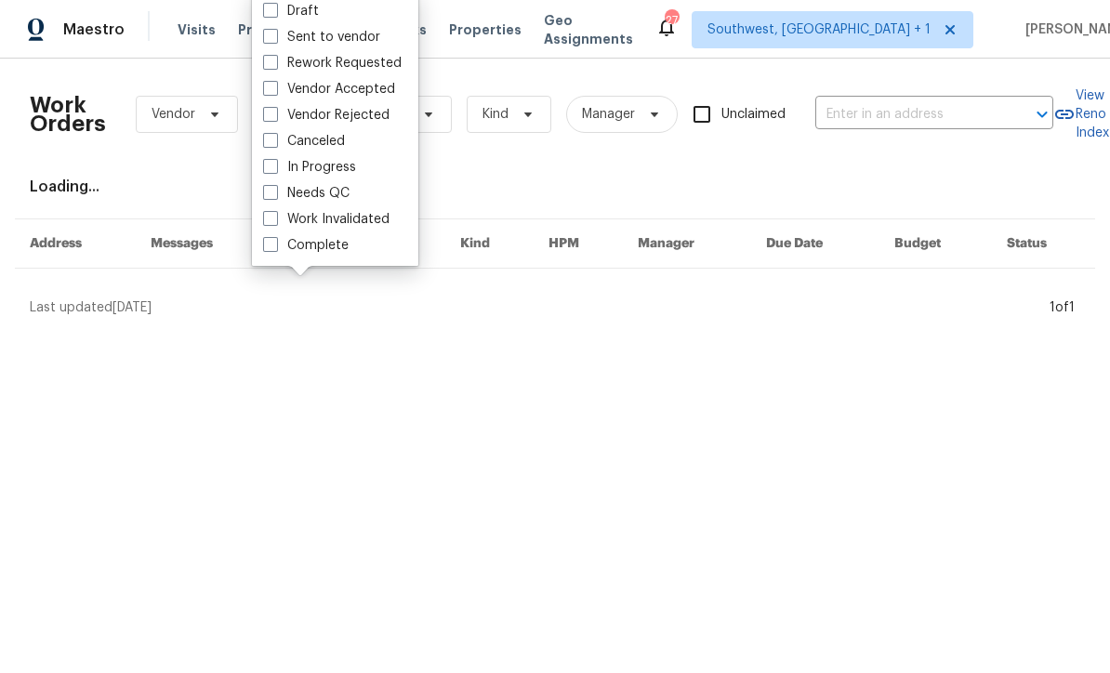
click at [281, 192] on label "Needs QC" at bounding box center [306, 193] width 86 height 19
click at [275, 192] on input "Needs QC" at bounding box center [269, 190] width 12 height 12
checkbox input "true"
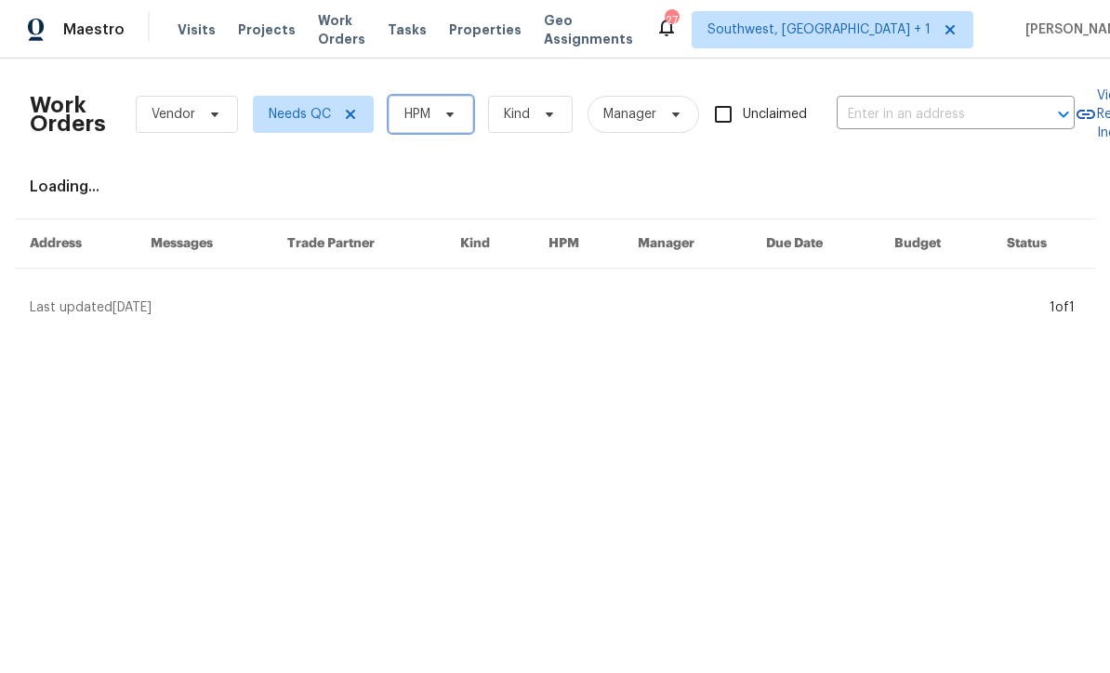
click at [449, 113] on icon at bounding box center [449, 114] width 7 height 5
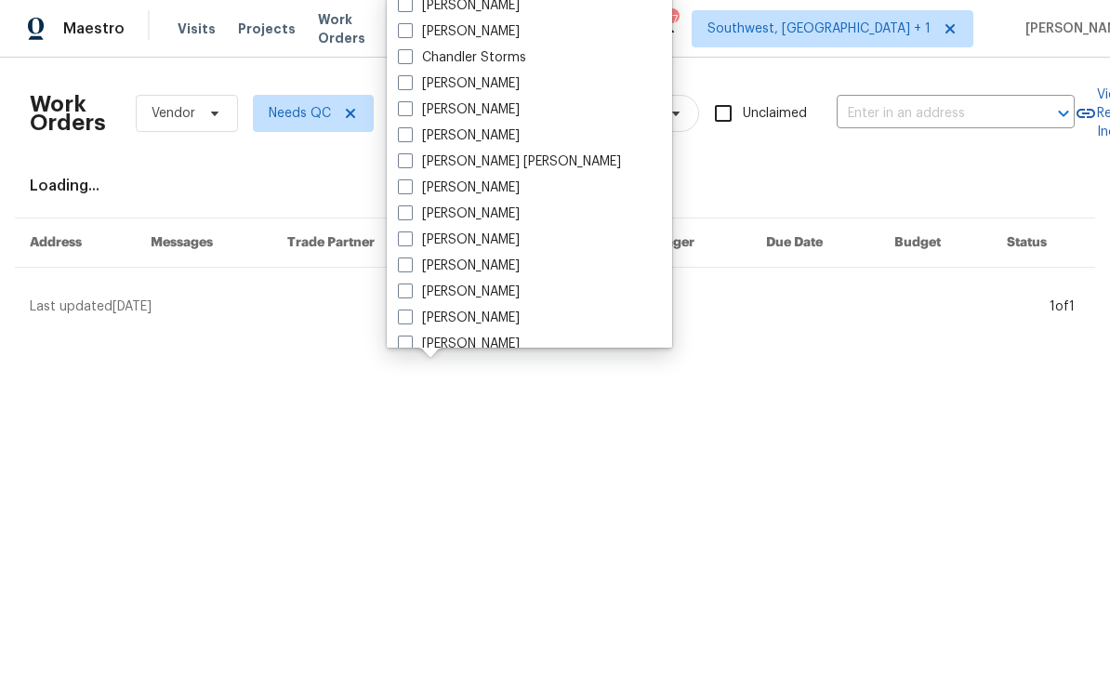
scroll to position [107, 0]
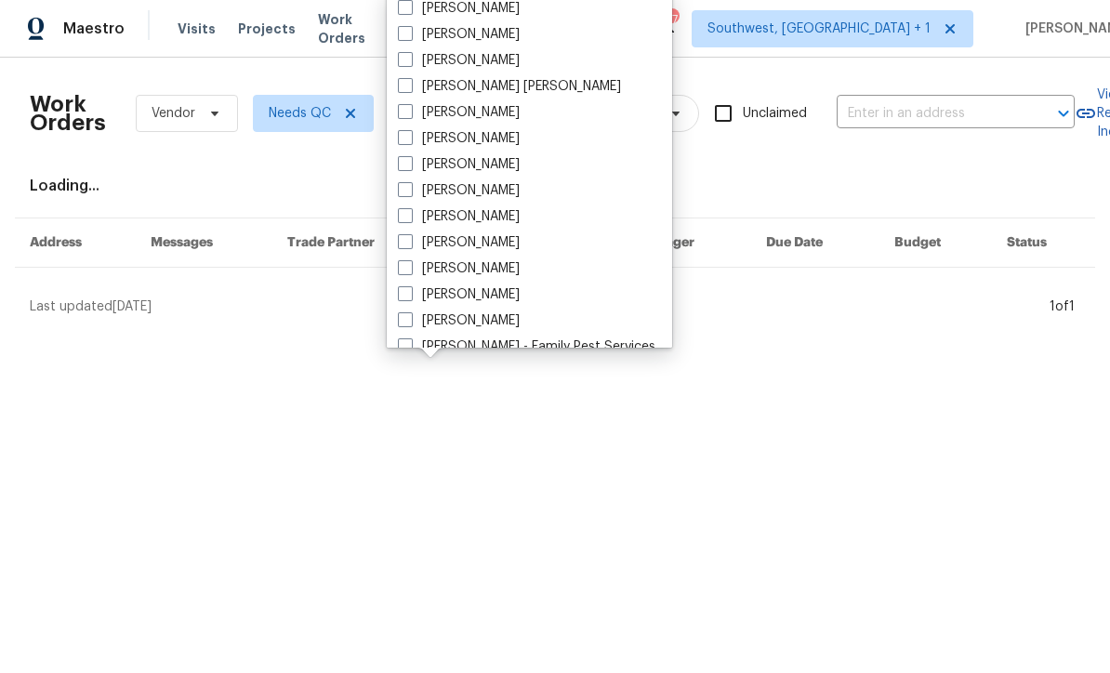
click at [413, 271] on label "[PERSON_NAME]" at bounding box center [459, 269] width 122 height 19
click at [410, 271] on input "[PERSON_NAME]" at bounding box center [404, 266] width 12 height 12
checkbox input "true"
